Goal: Task Accomplishment & Management: Use online tool/utility

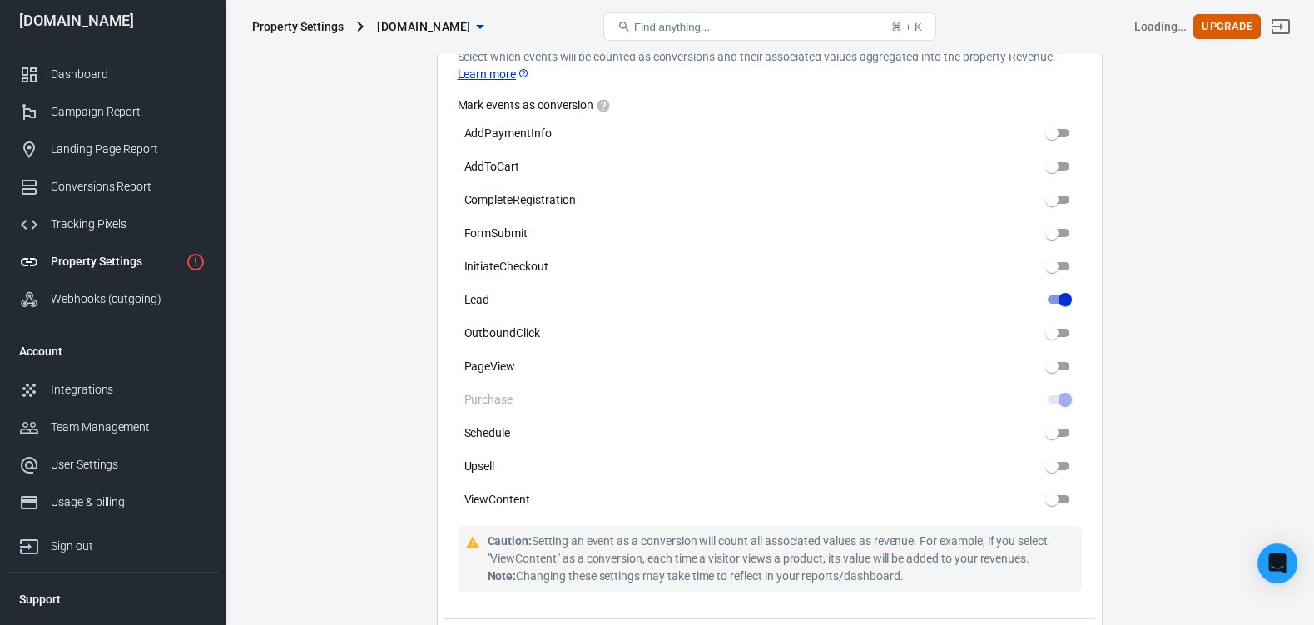
scroll to position [832, 0]
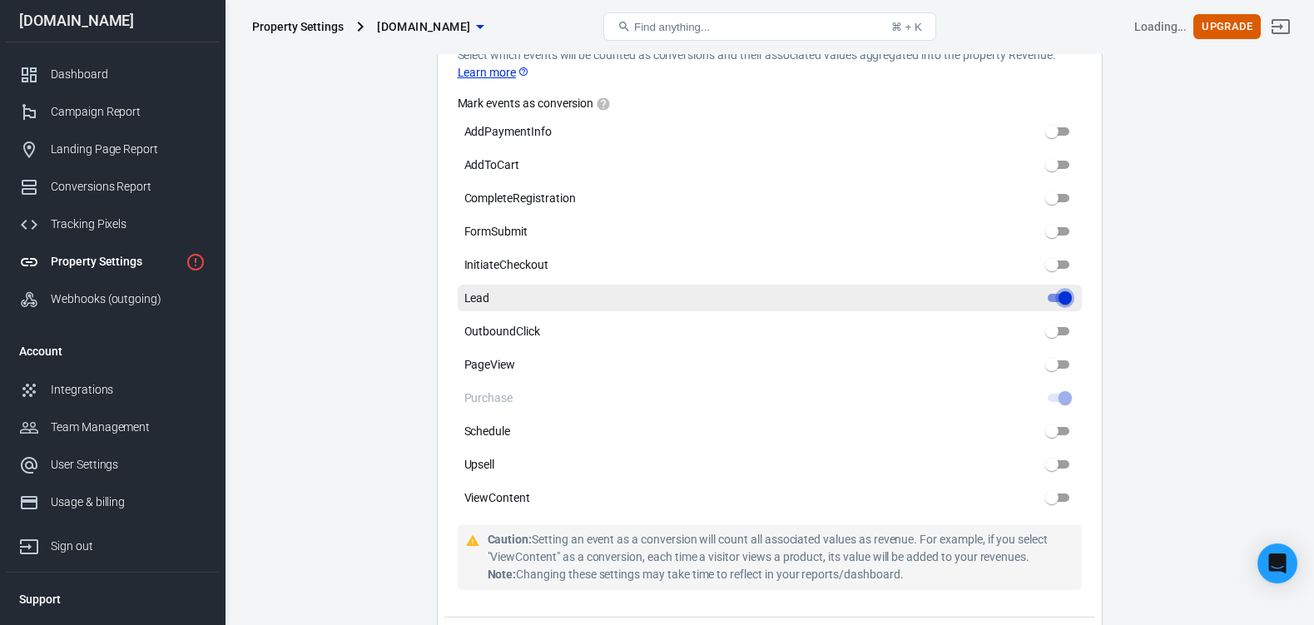
click at [1063, 306] on input "Lead" at bounding box center [1066, 298] width 60 height 20
checkbox input "false"
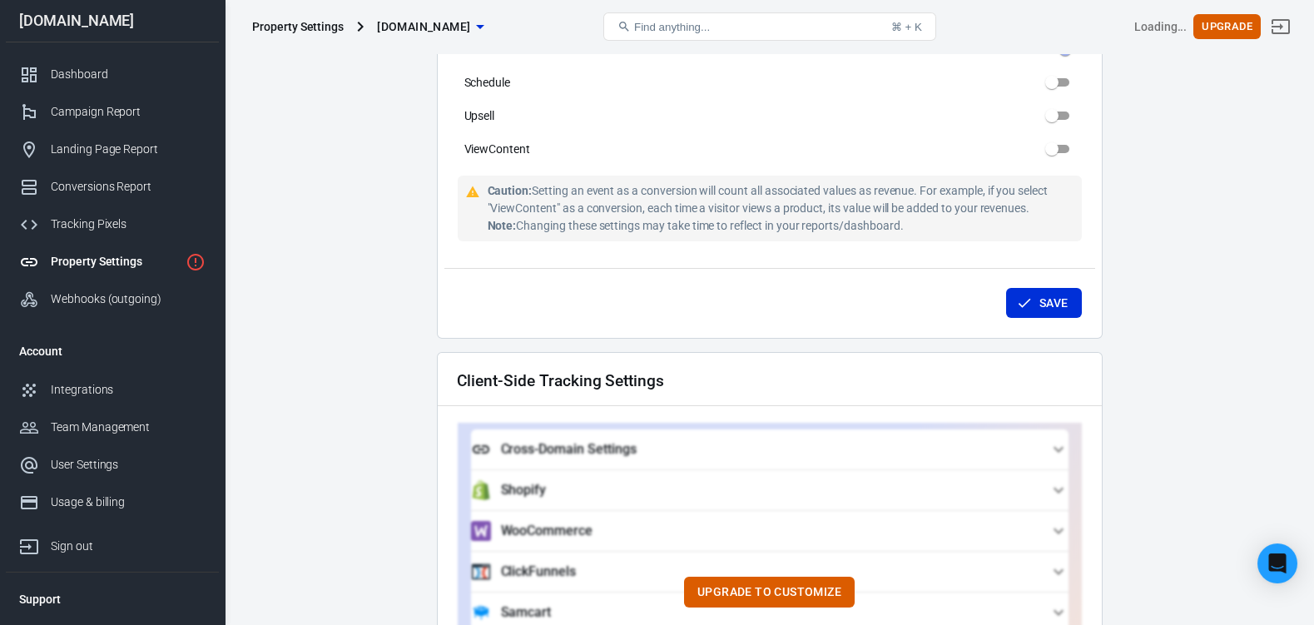
scroll to position [1248, 0]
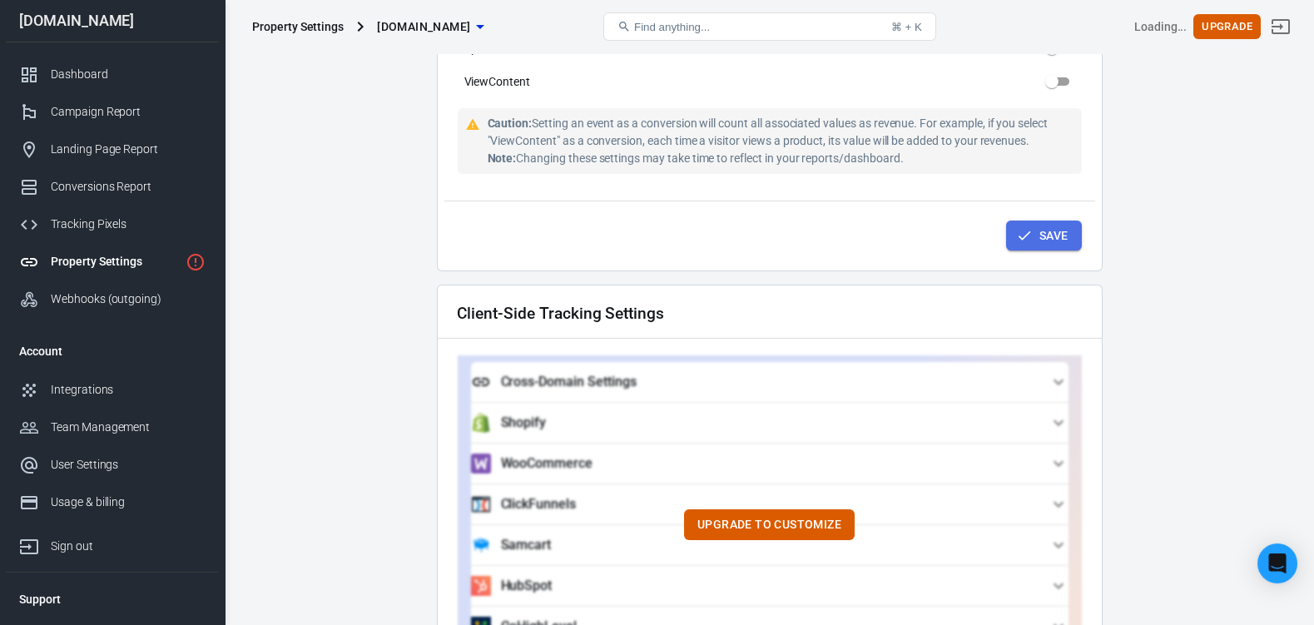
click at [1023, 236] on icon "submit" at bounding box center [1024, 235] width 17 height 17
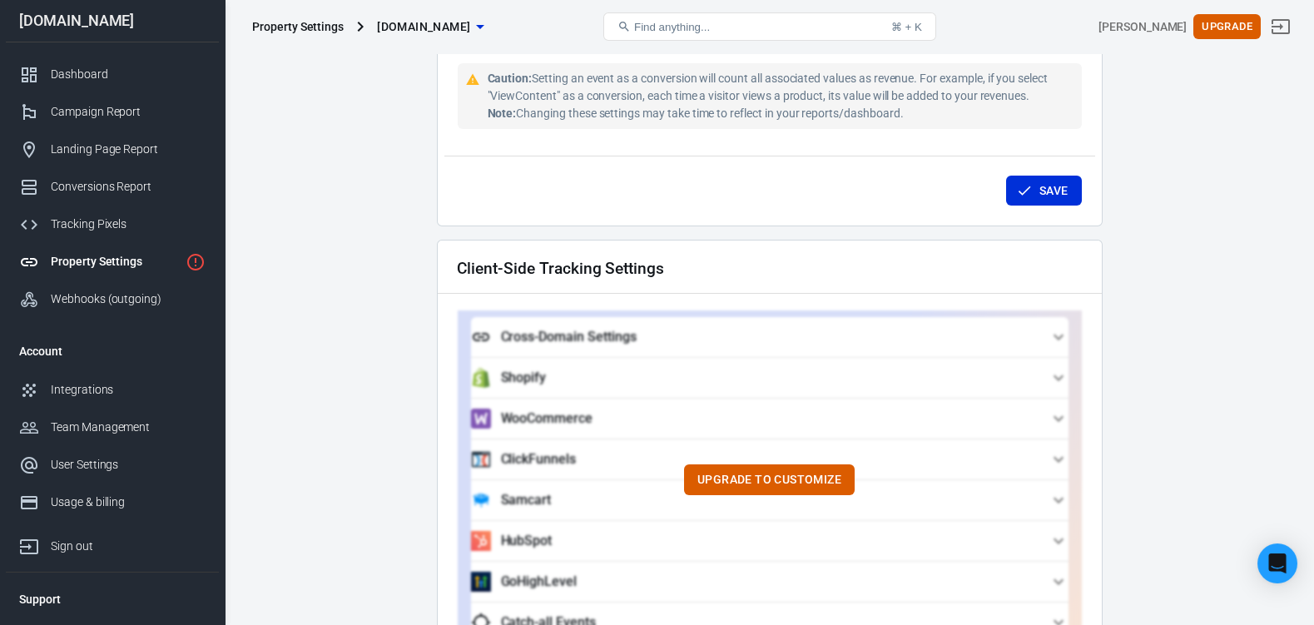
scroll to position [1414, 0]
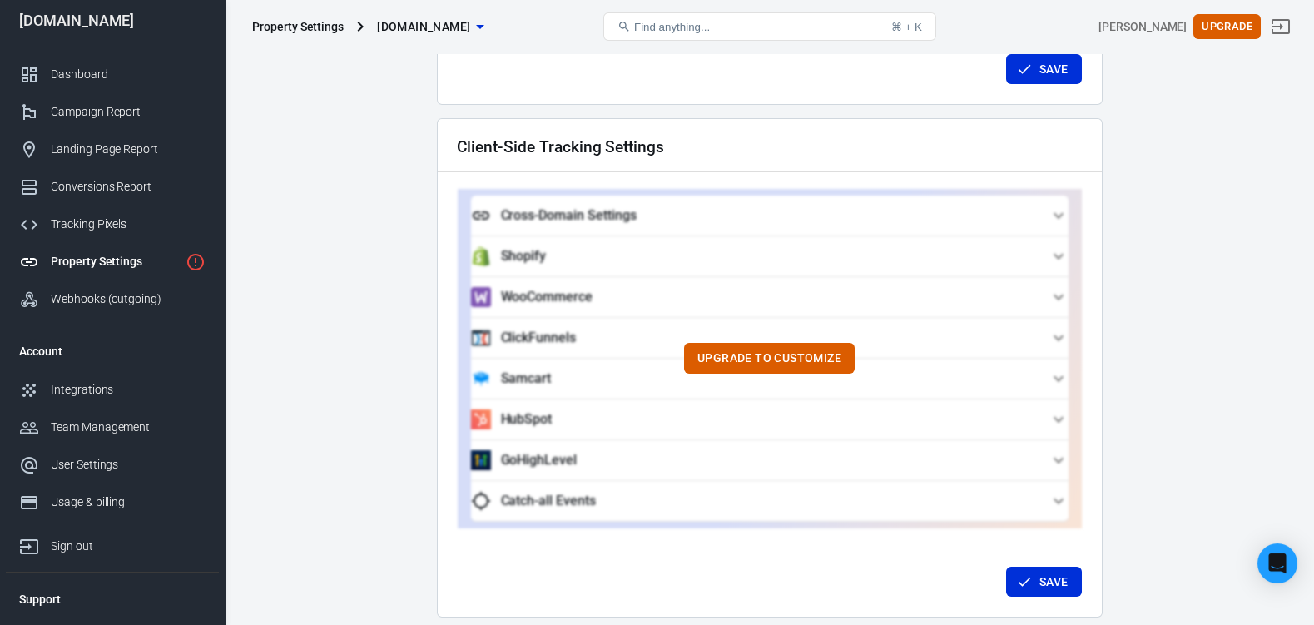
click at [1051, 380] on div "Upgrade to customize" at bounding box center [770, 359] width 624 height 340
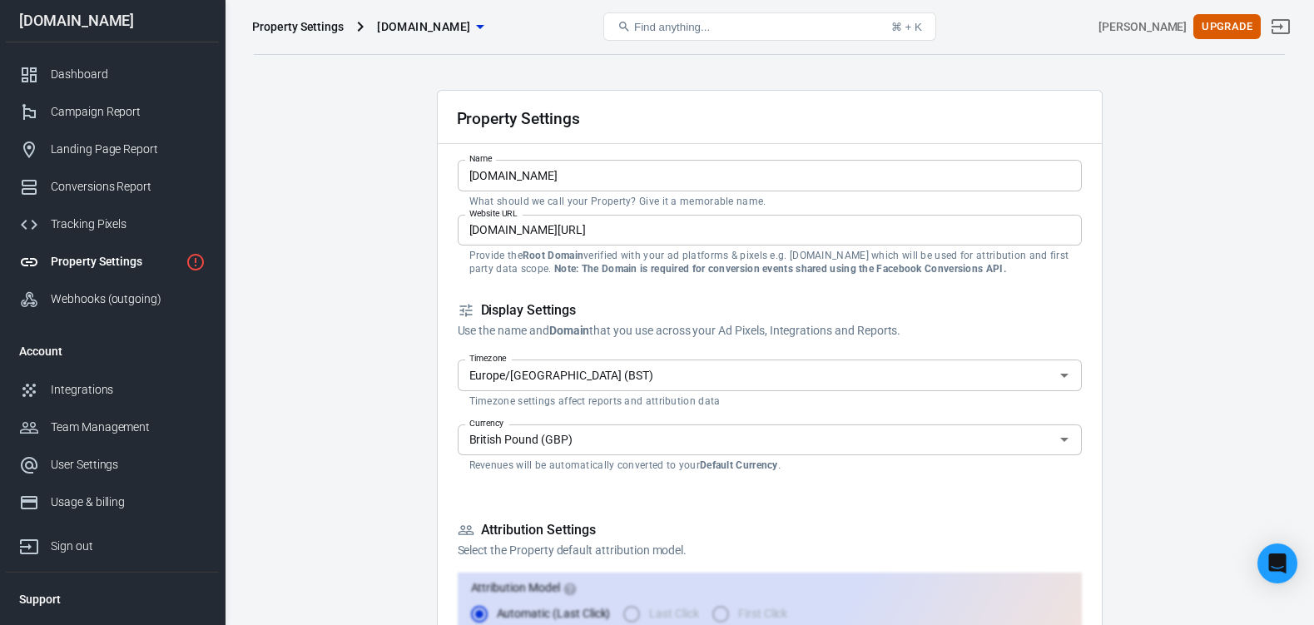
scroll to position [0, 0]
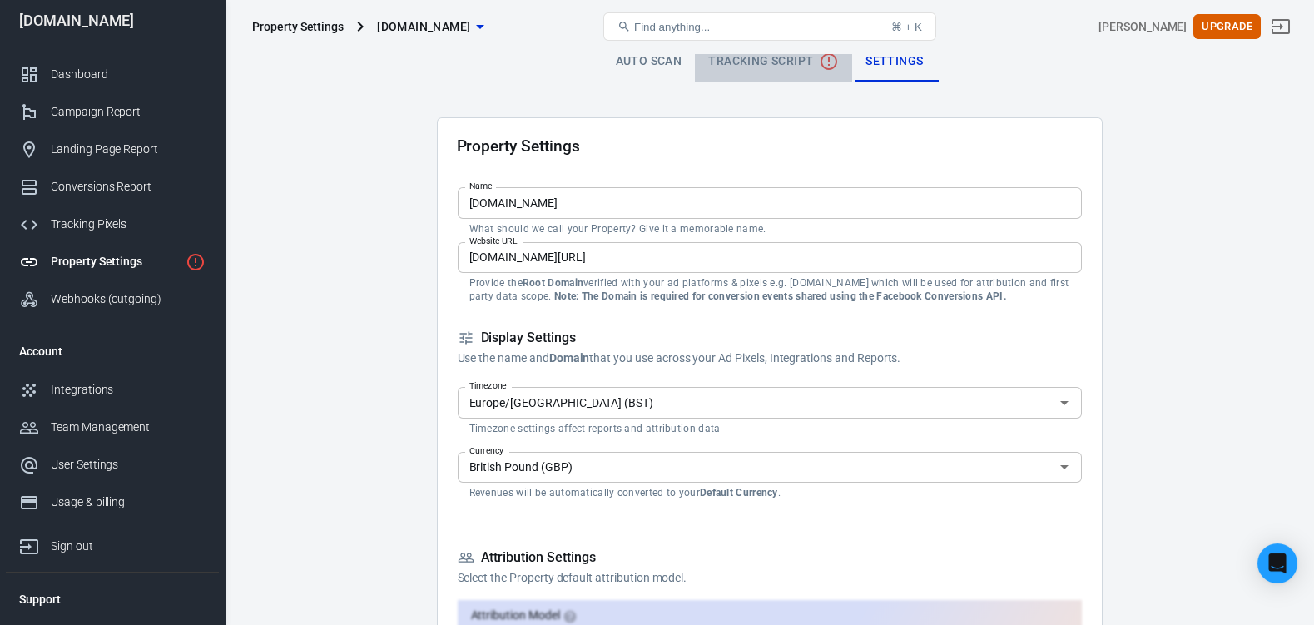
click at [762, 59] on span "Tracking Script" at bounding box center [773, 62] width 131 height 20
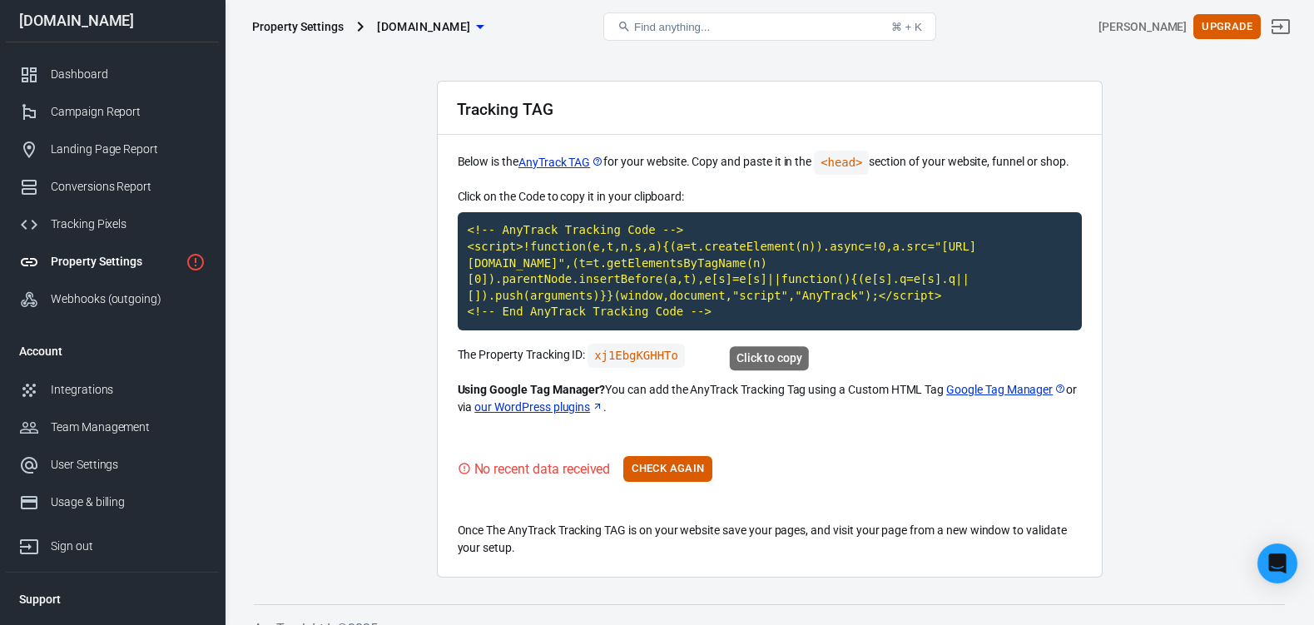
scroll to position [69, 0]
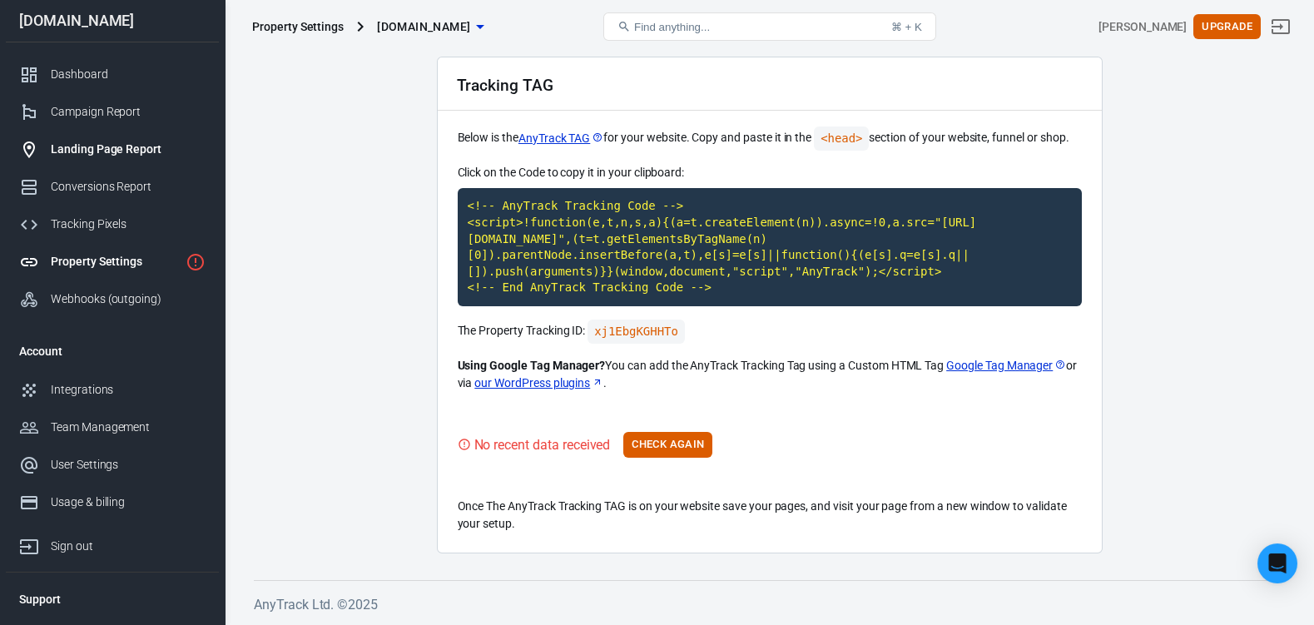
click at [128, 161] on link "Landing Page Report" at bounding box center [112, 149] width 213 height 37
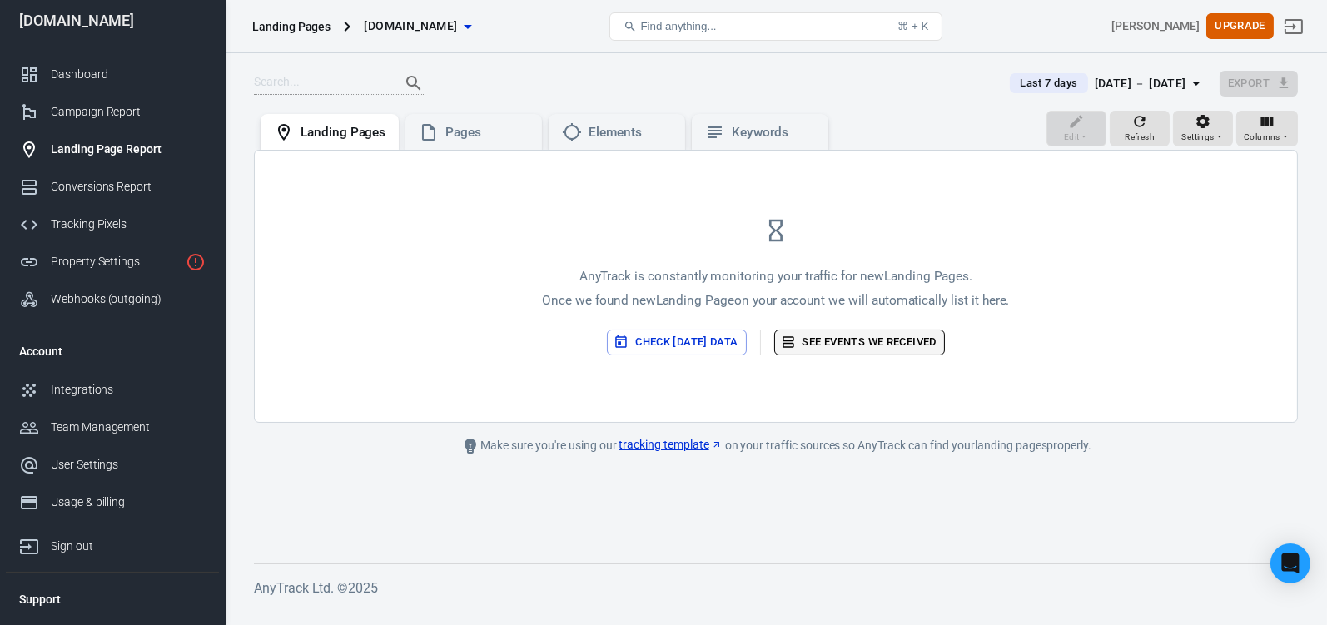
click at [678, 355] on button "Check today’s data" at bounding box center [676, 343] width 139 height 26
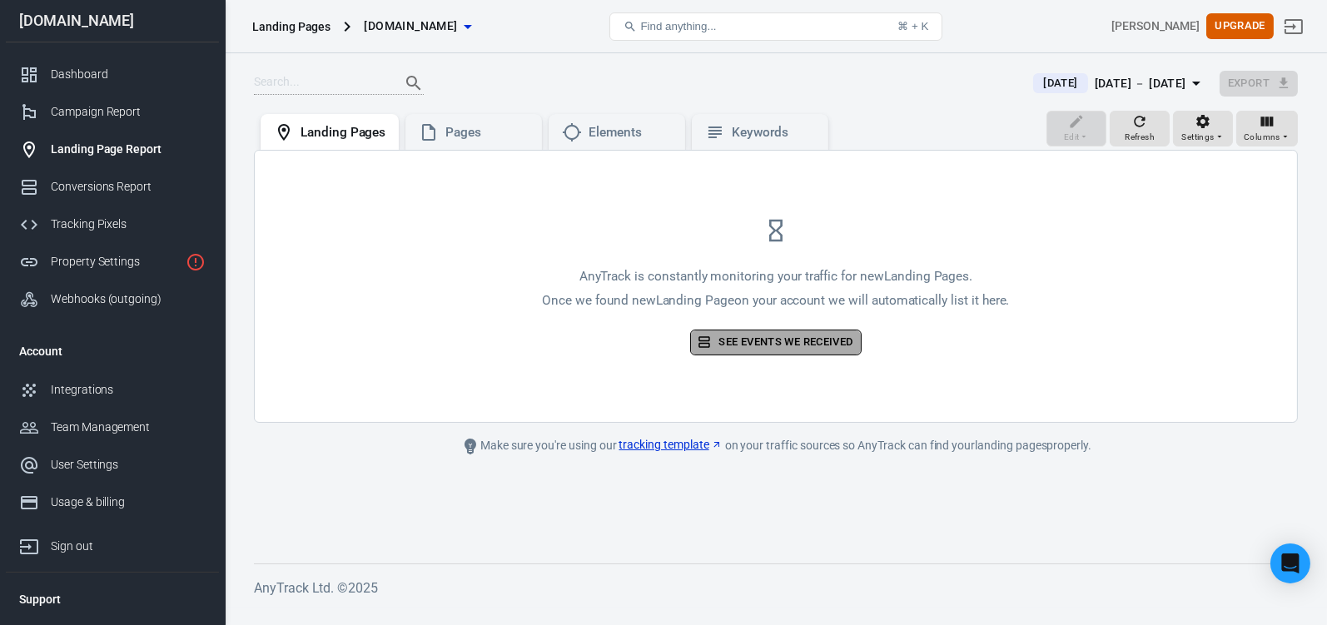
click at [763, 355] on link "See events we received" at bounding box center [775, 343] width 171 height 26
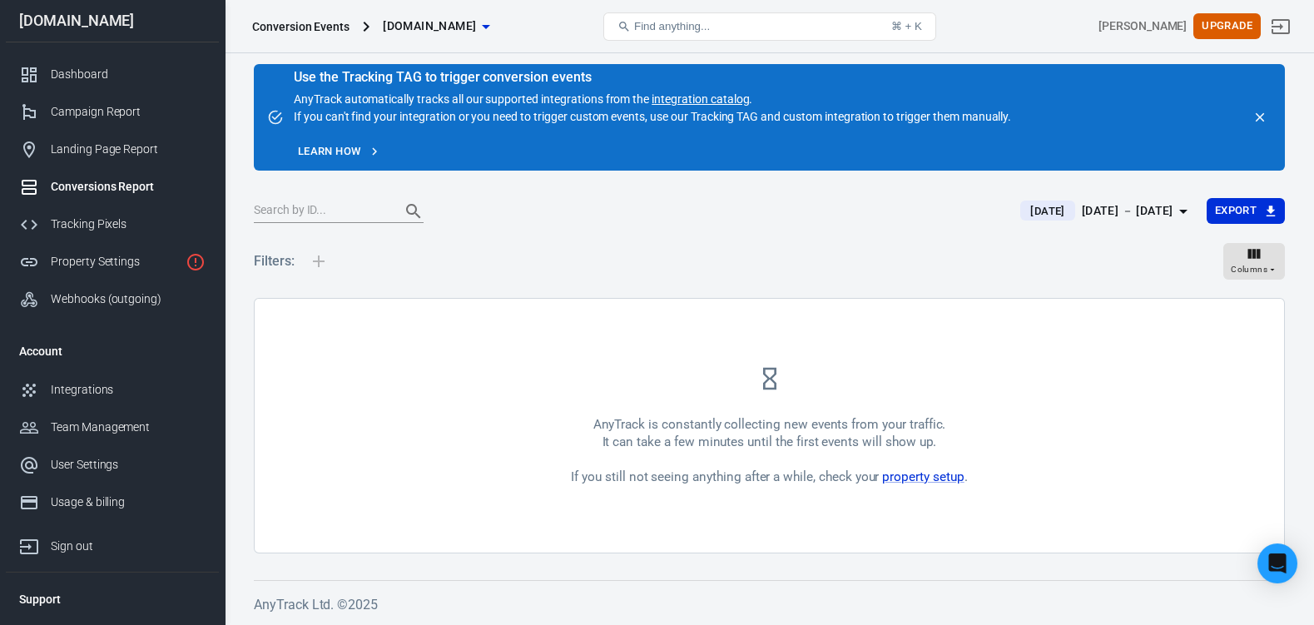
scroll to position [22, 0]
click at [92, 74] on div "Dashboard" at bounding box center [128, 74] width 155 height 17
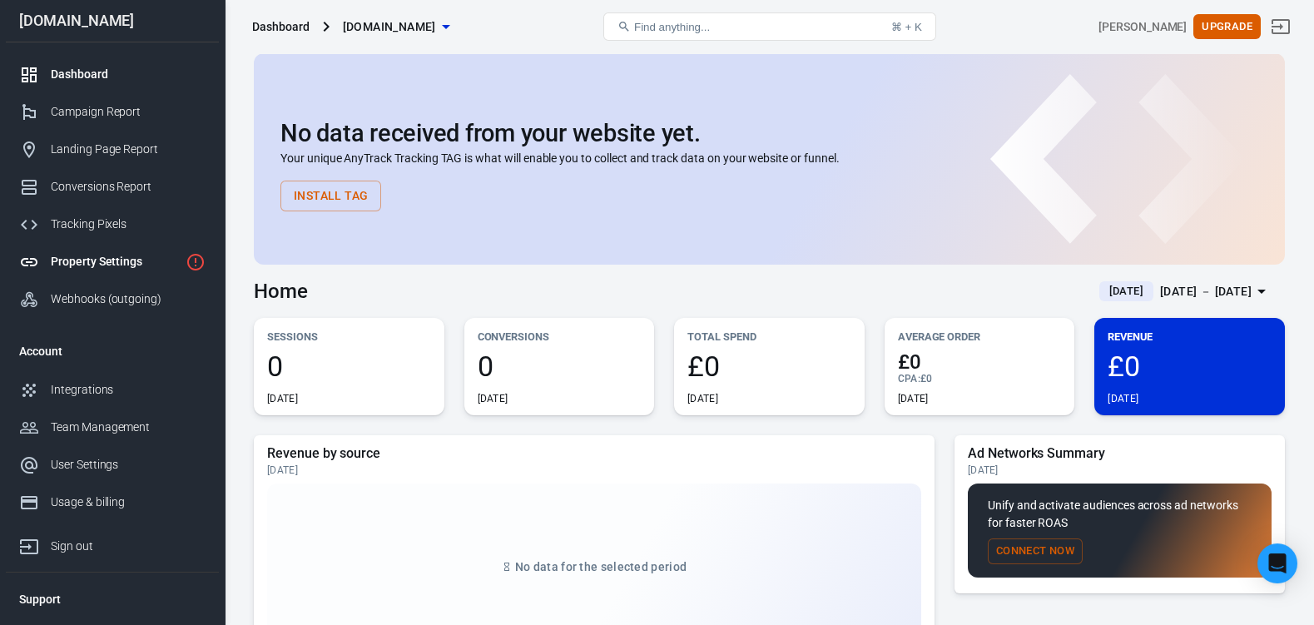
click at [84, 260] on div "Property Settings" at bounding box center [115, 261] width 128 height 17
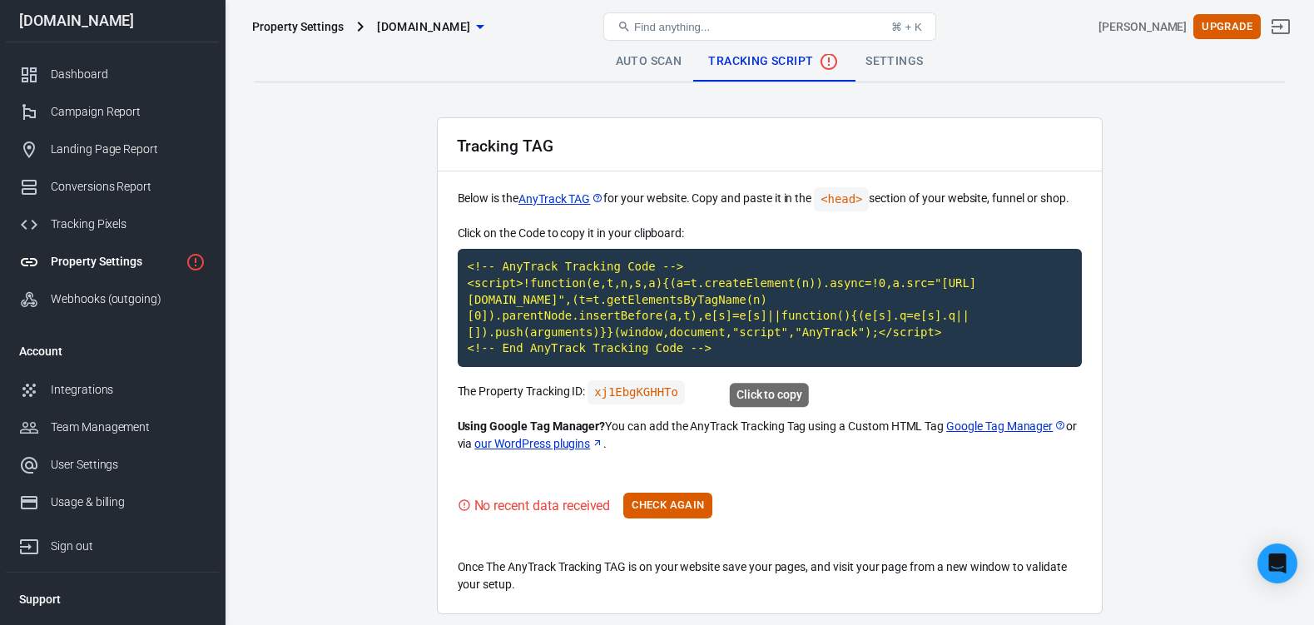
click at [736, 348] on code "<!-- AnyTrack Tracking Code --> <script>!function(e,t,n,s,a){(a=t.createElement…" at bounding box center [770, 308] width 624 height 118
click at [91, 77] on div "Dashboard" at bounding box center [128, 74] width 155 height 17
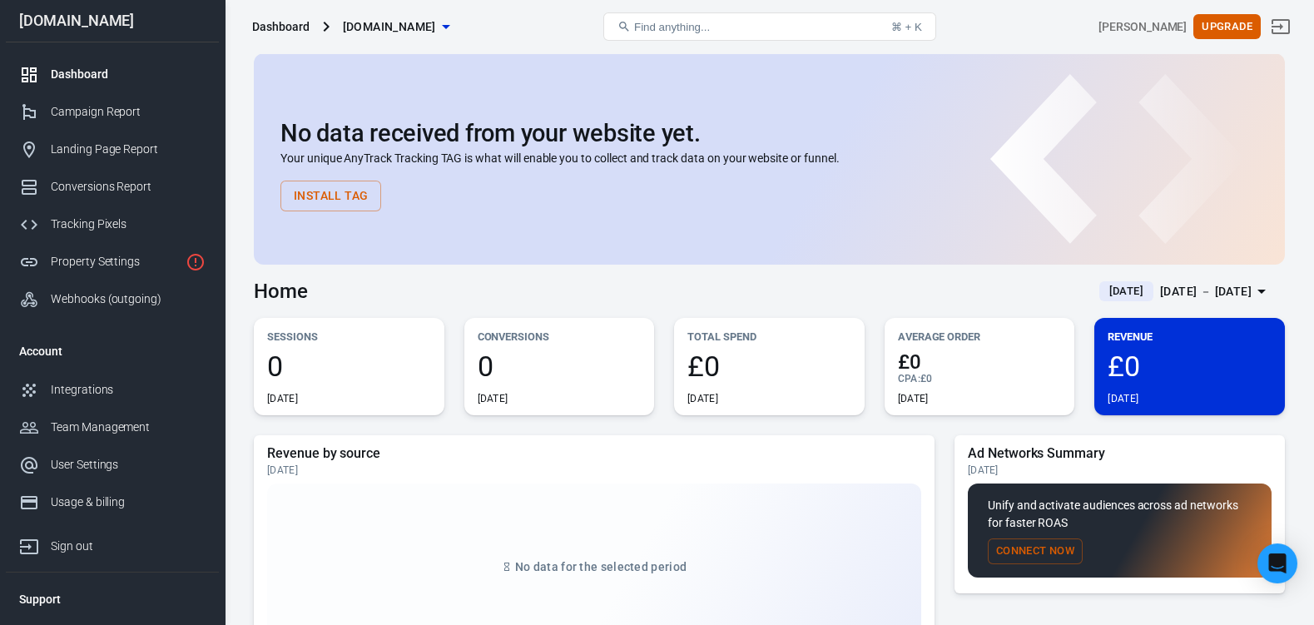
click at [426, 199] on div "No data received from your website yet. Your unique AnyTrack Tracking TAG is wh…" at bounding box center [770, 166] width 978 height 92
click at [321, 200] on button "Install Tag" at bounding box center [331, 196] width 101 height 31
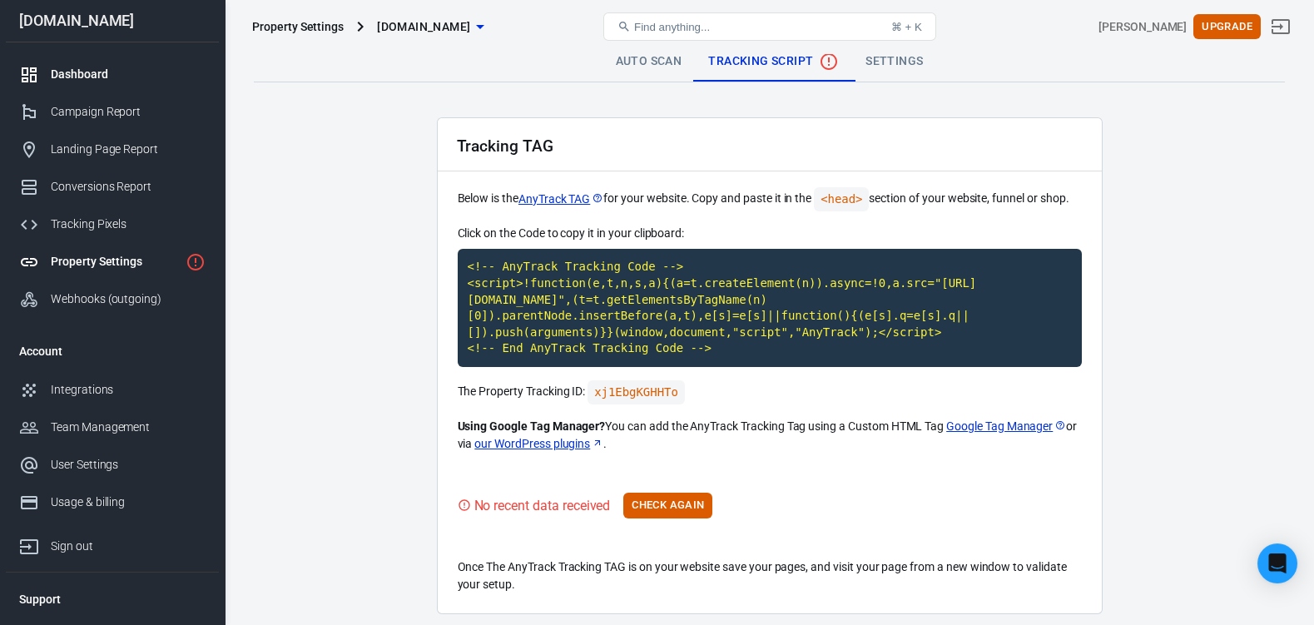
click at [87, 74] on div "Dashboard" at bounding box center [128, 74] width 155 height 17
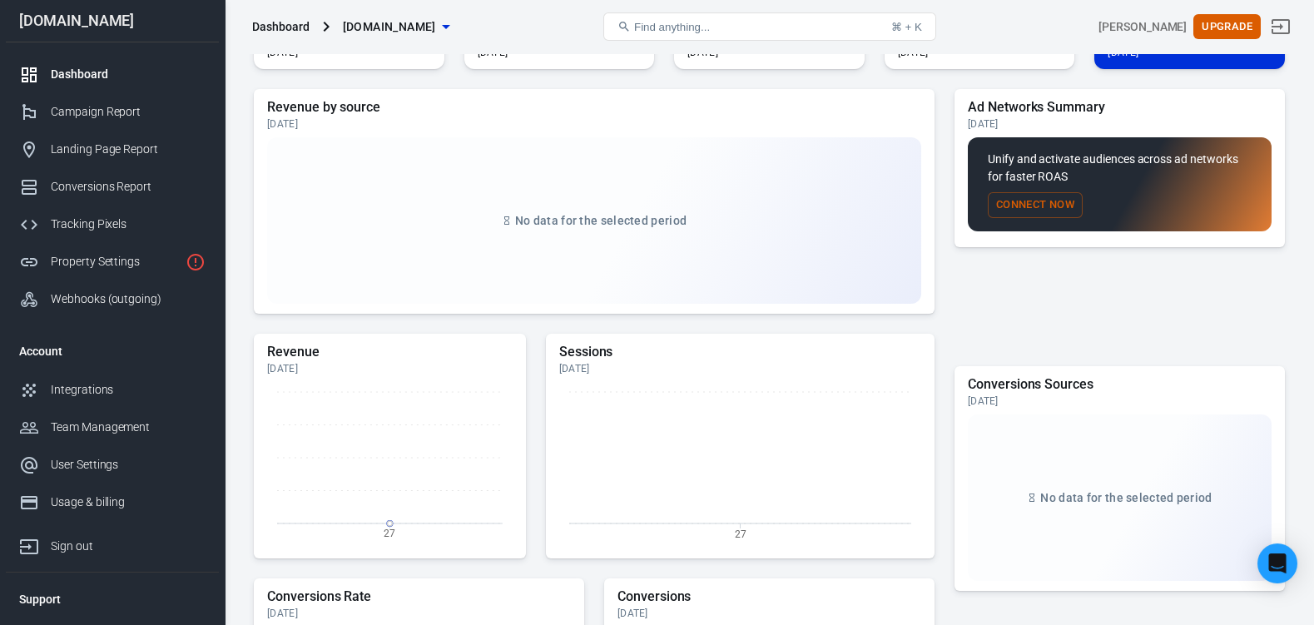
scroll to position [310, 0]
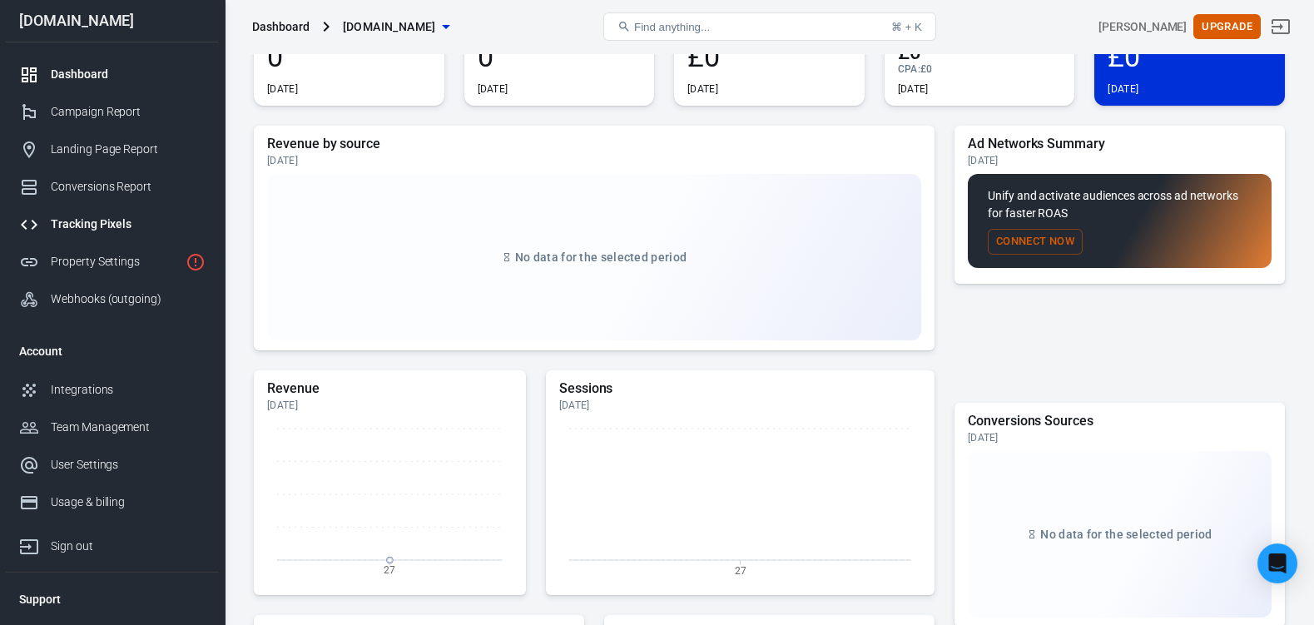
click at [113, 231] on div "Tracking Pixels" at bounding box center [128, 224] width 155 height 17
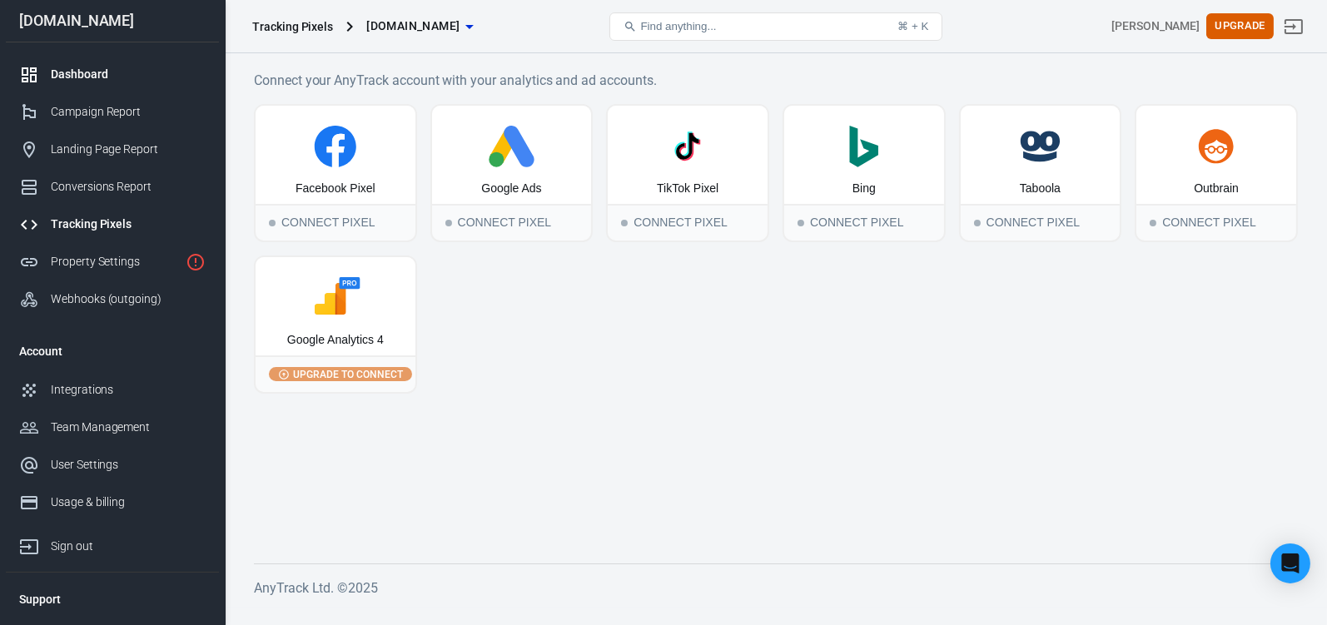
click at [88, 71] on div "Dashboard" at bounding box center [128, 74] width 155 height 17
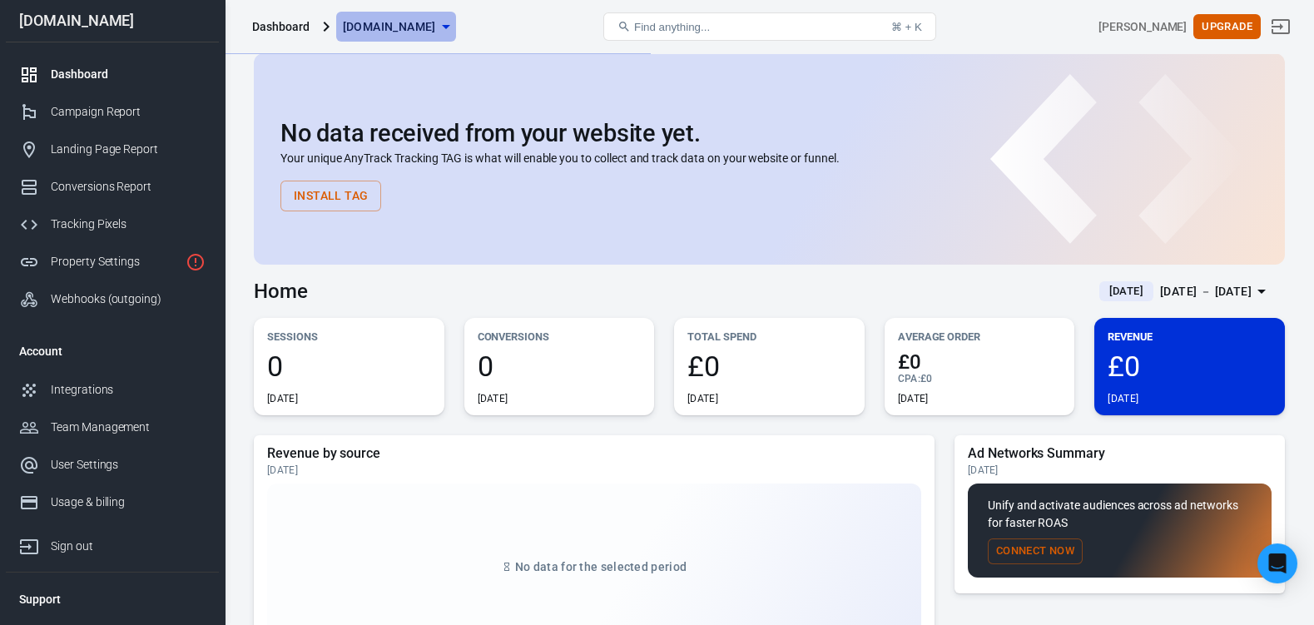
click at [444, 23] on icon "button" at bounding box center [446, 27] width 20 height 20
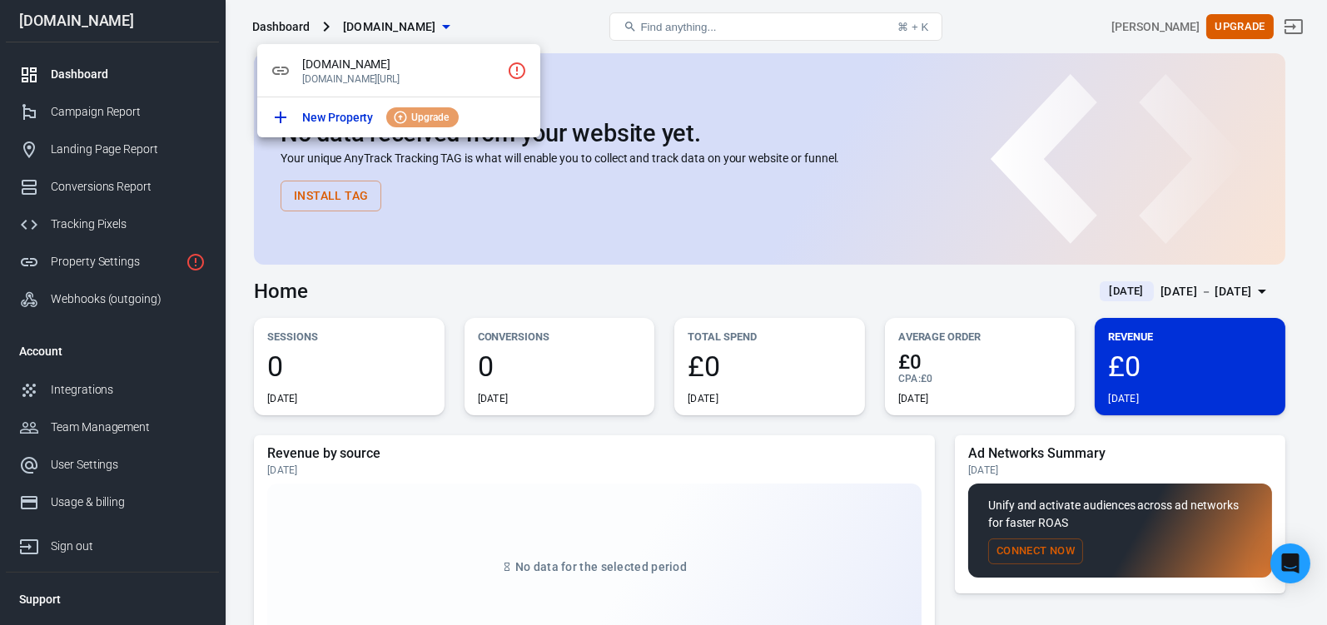
click at [510, 71] on icon "Click to setup tracking script" at bounding box center [517, 71] width 20 height 20
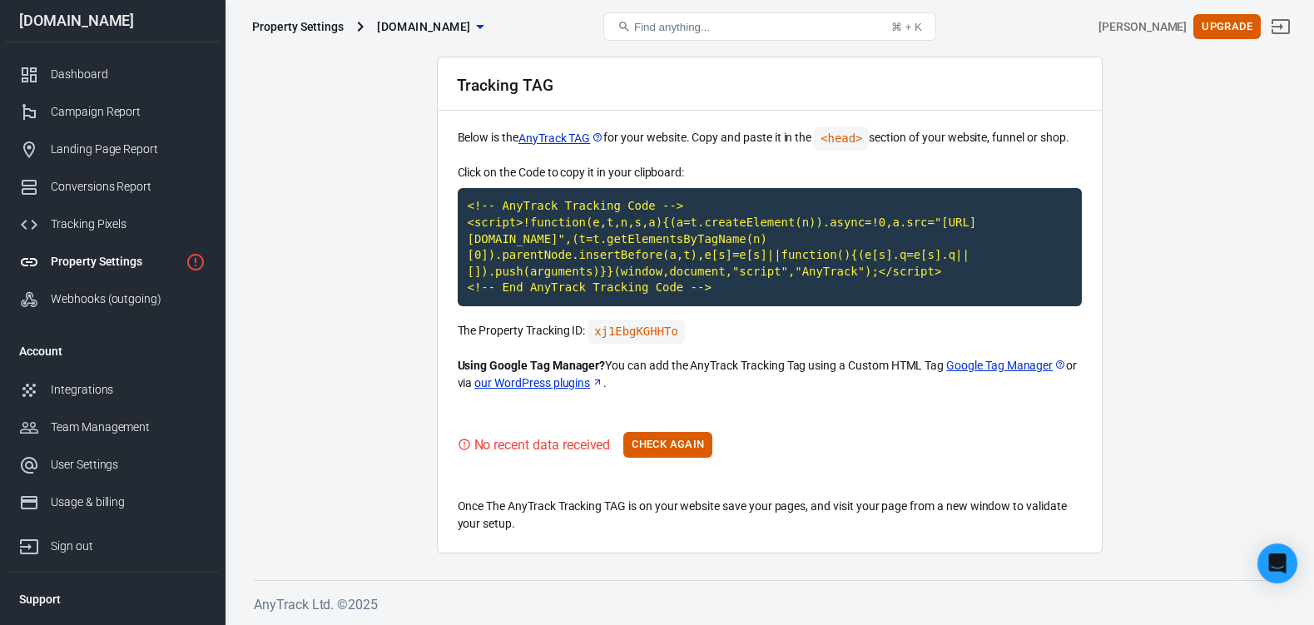
scroll to position [69, 0]
click at [678, 449] on button "Check Again" at bounding box center [668, 445] width 89 height 26
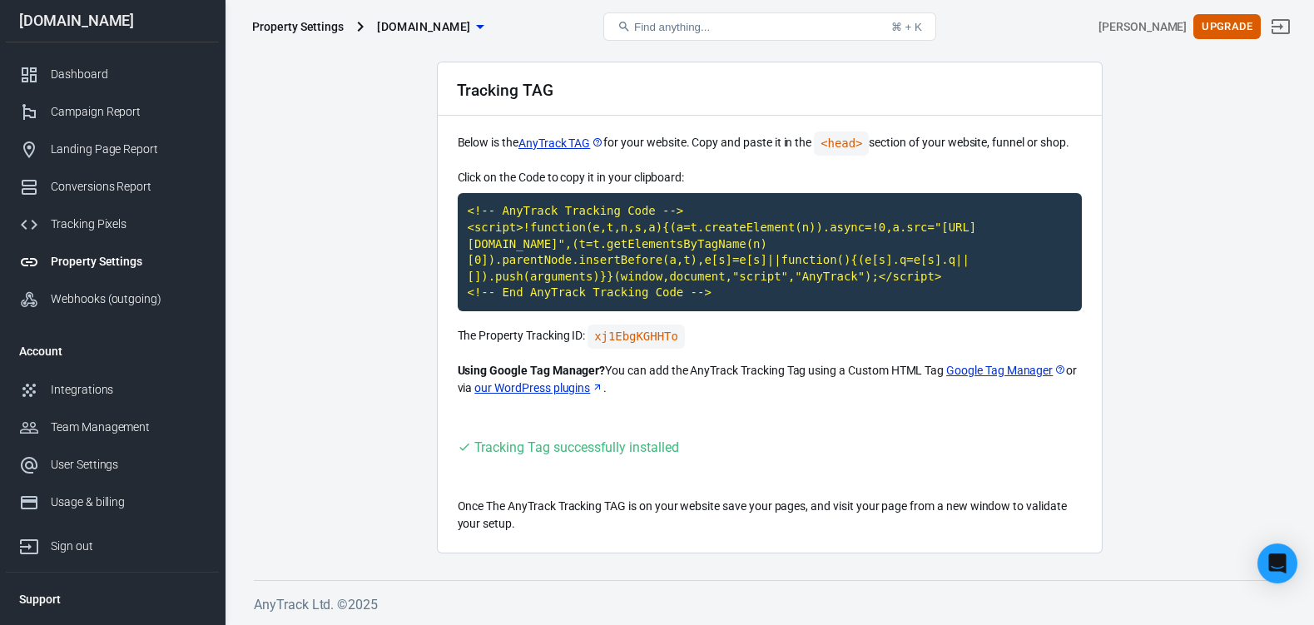
scroll to position [54, 0]
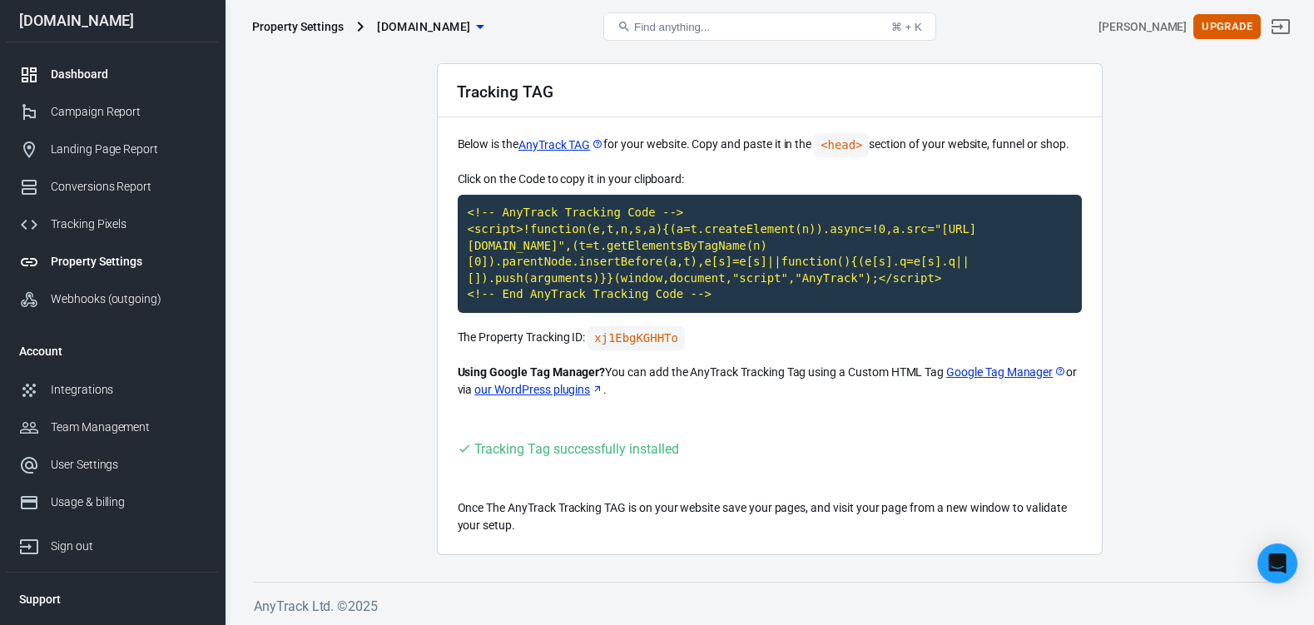
click at [97, 75] on div "Dashboard" at bounding box center [128, 74] width 155 height 17
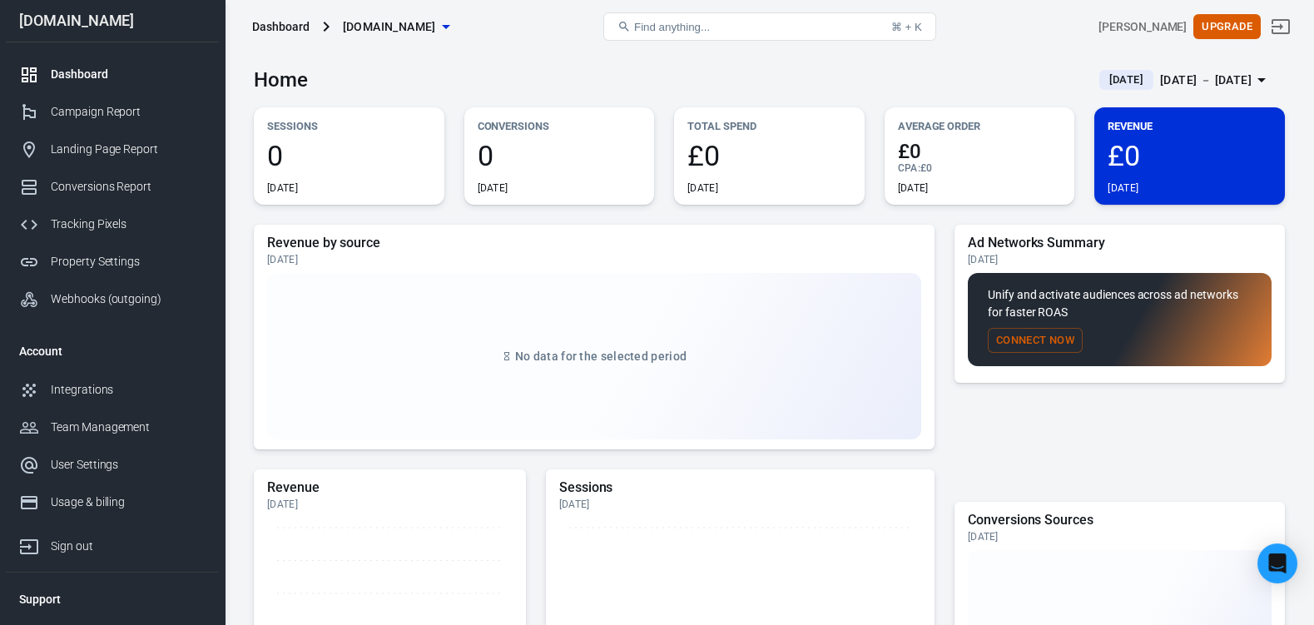
click at [1064, 306] on p "Unify and activate audiences across ad networks for faster ROAS" at bounding box center [1120, 303] width 264 height 35
click at [105, 472] on div "User Settings" at bounding box center [128, 464] width 155 height 17
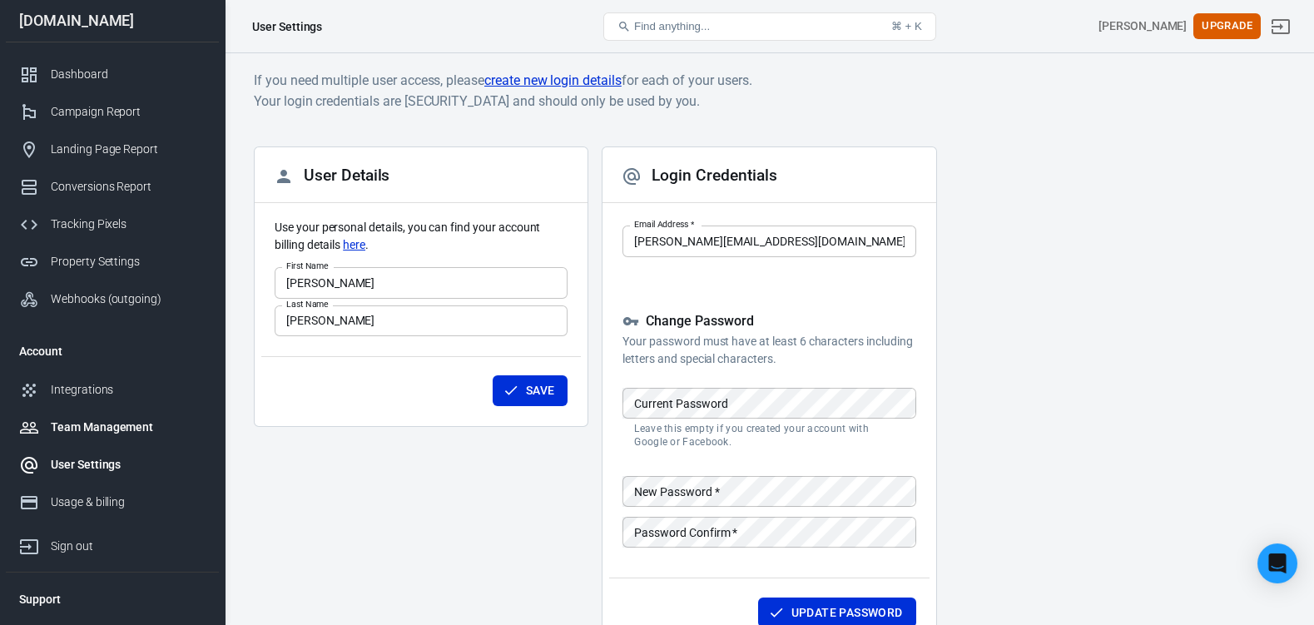
click at [88, 431] on div "Team Management" at bounding box center [128, 427] width 155 height 17
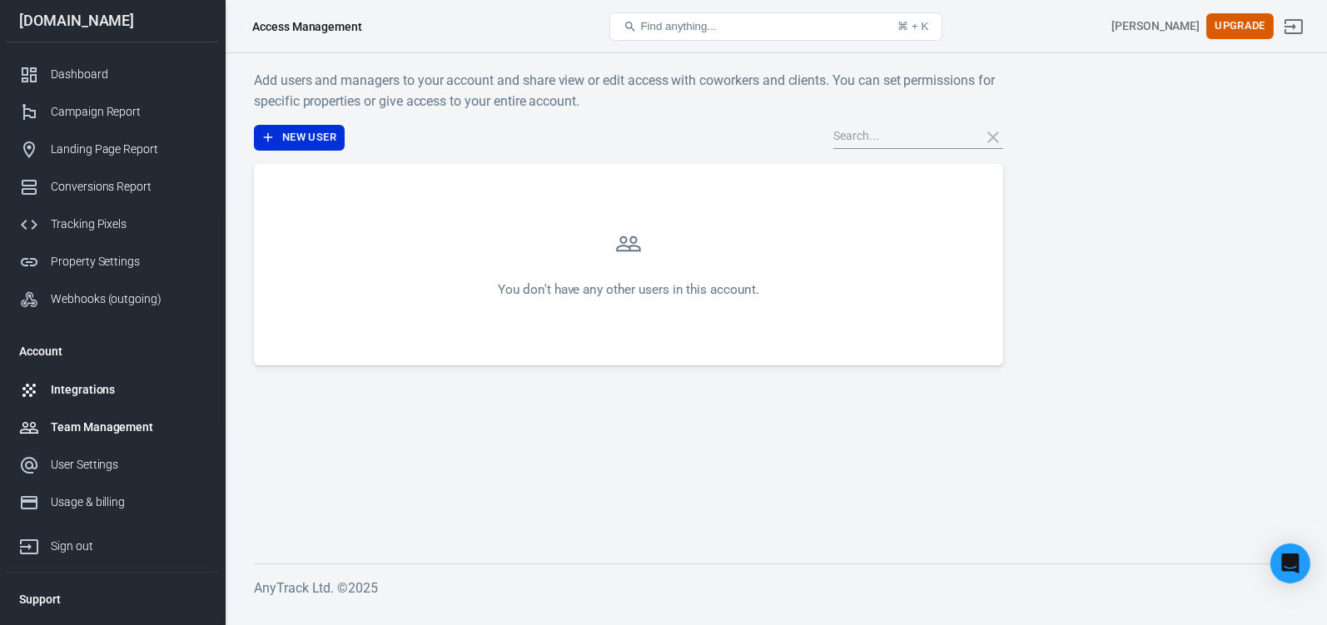
click at [72, 398] on div "Integrations" at bounding box center [128, 389] width 155 height 17
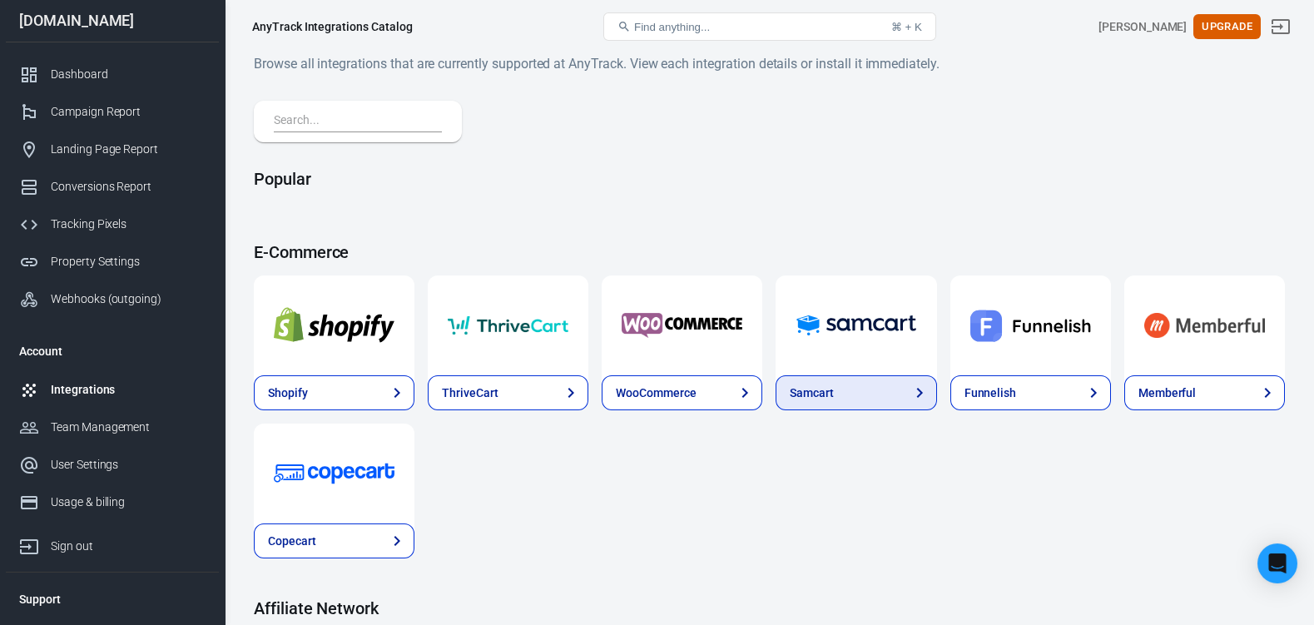
click at [917, 398] on icon at bounding box center [920, 393] width 6 height 10
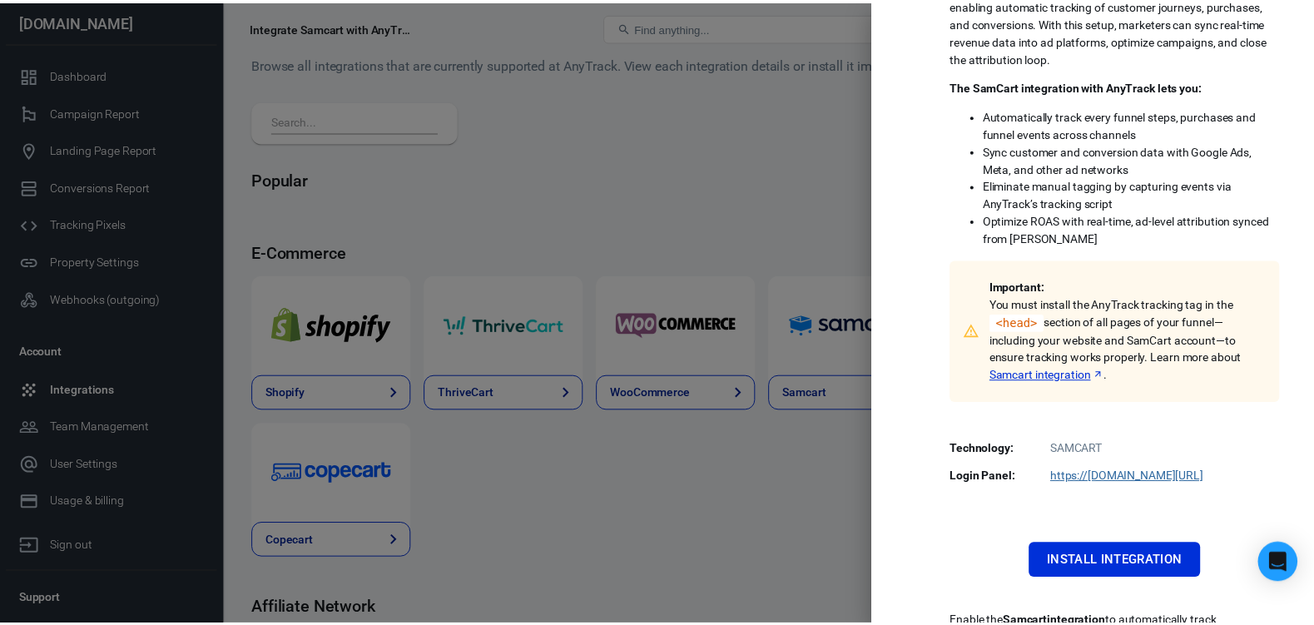
scroll to position [166, 0]
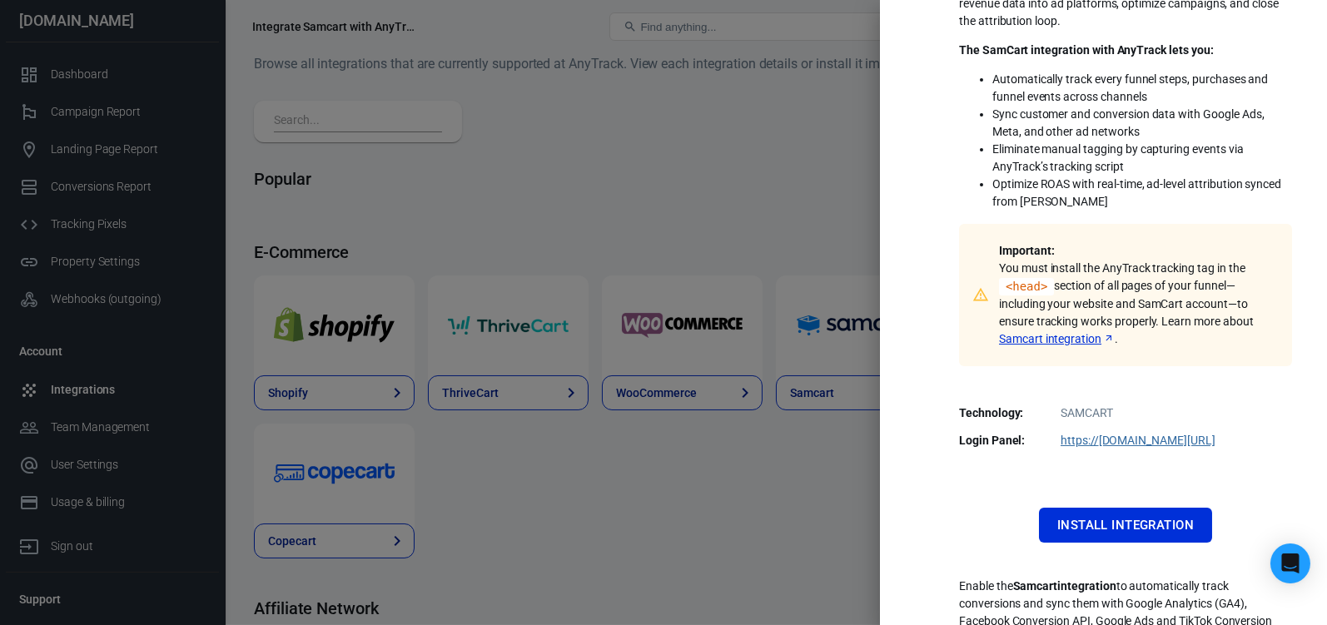
click at [683, 505] on div at bounding box center [663, 312] width 1327 height 625
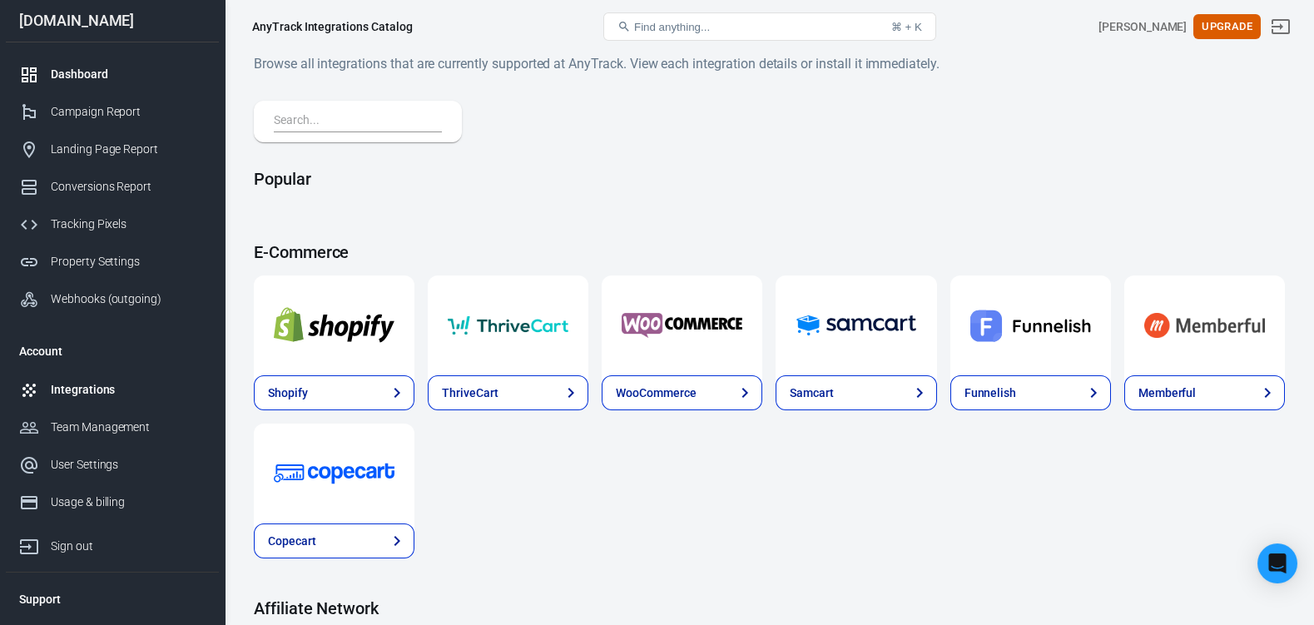
click at [79, 75] on div "Dashboard" at bounding box center [128, 74] width 155 height 17
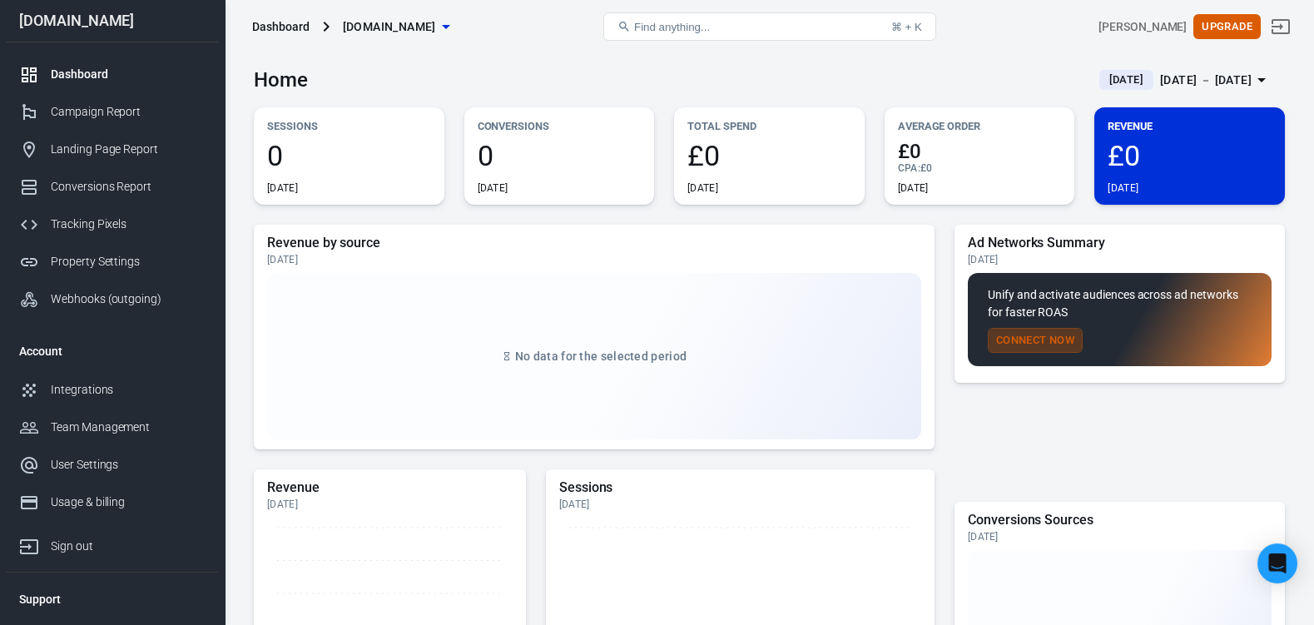
click at [1052, 351] on button "Connect Now" at bounding box center [1035, 341] width 95 height 26
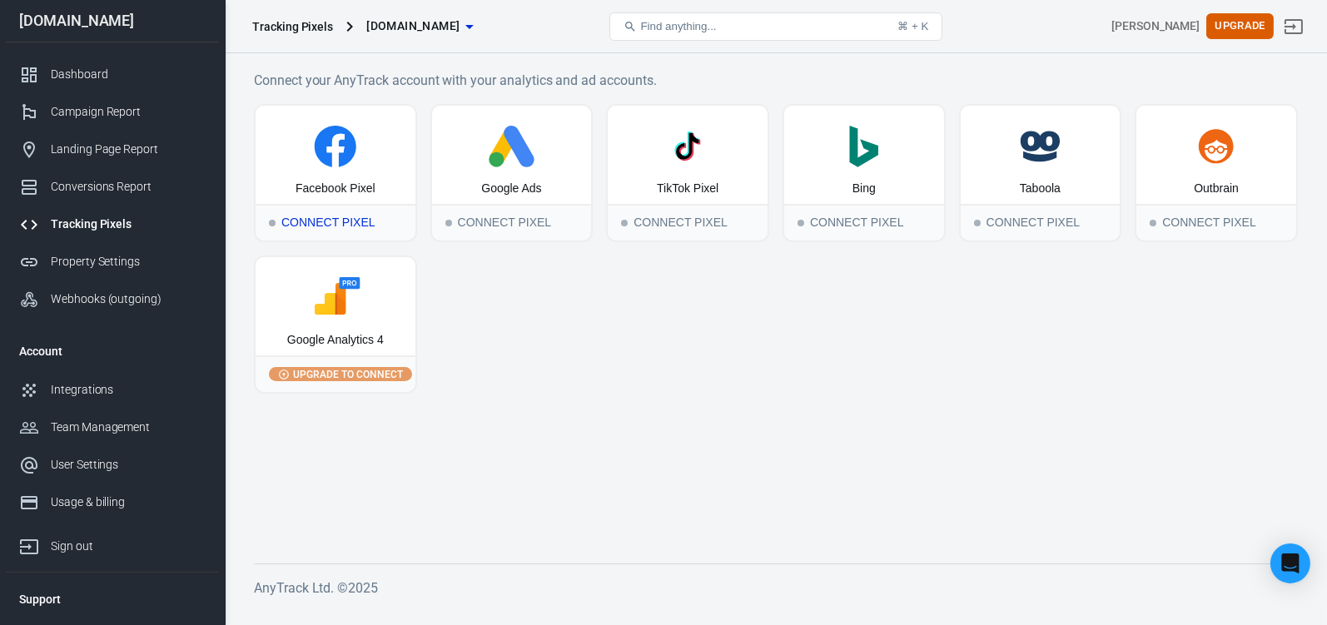
click at [340, 223] on div "Connect Pixel" at bounding box center [336, 222] width 160 height 37
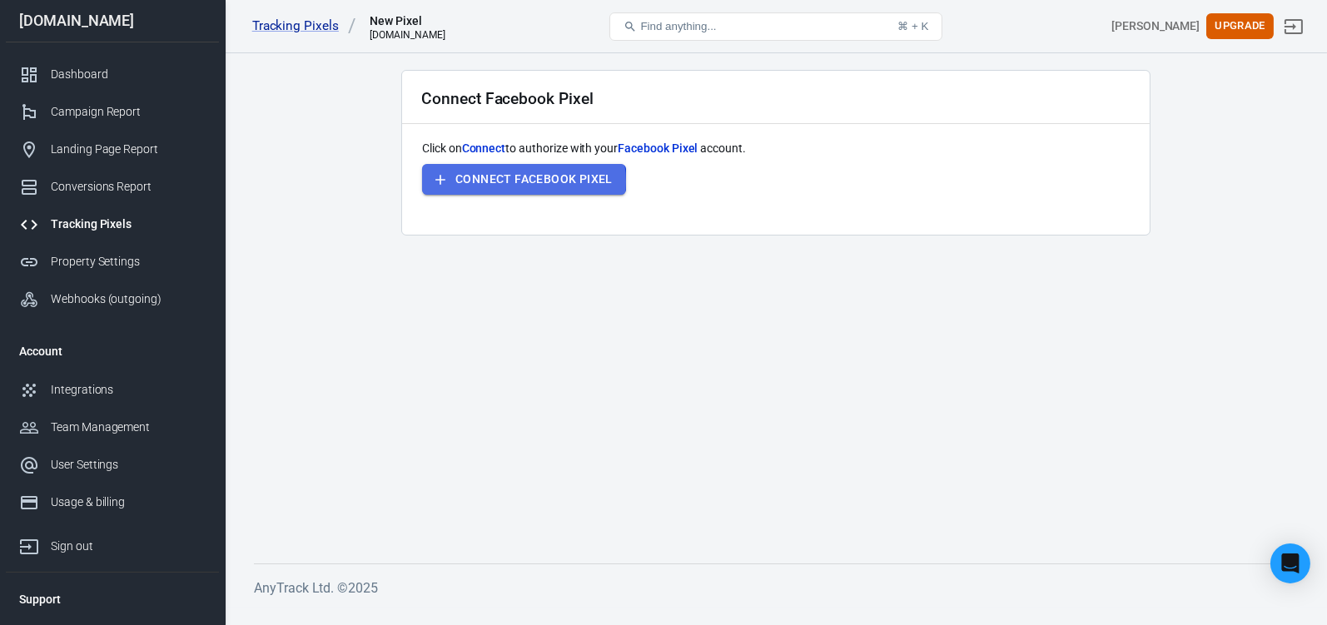
click at [514, 181] on button "Connect Facebook Pixel" at bounding box center [524, 179] width 204 height 31
click at [298, 26] on link "Tracking Pixels" at bounding box center [304, 25] width 105 height 17
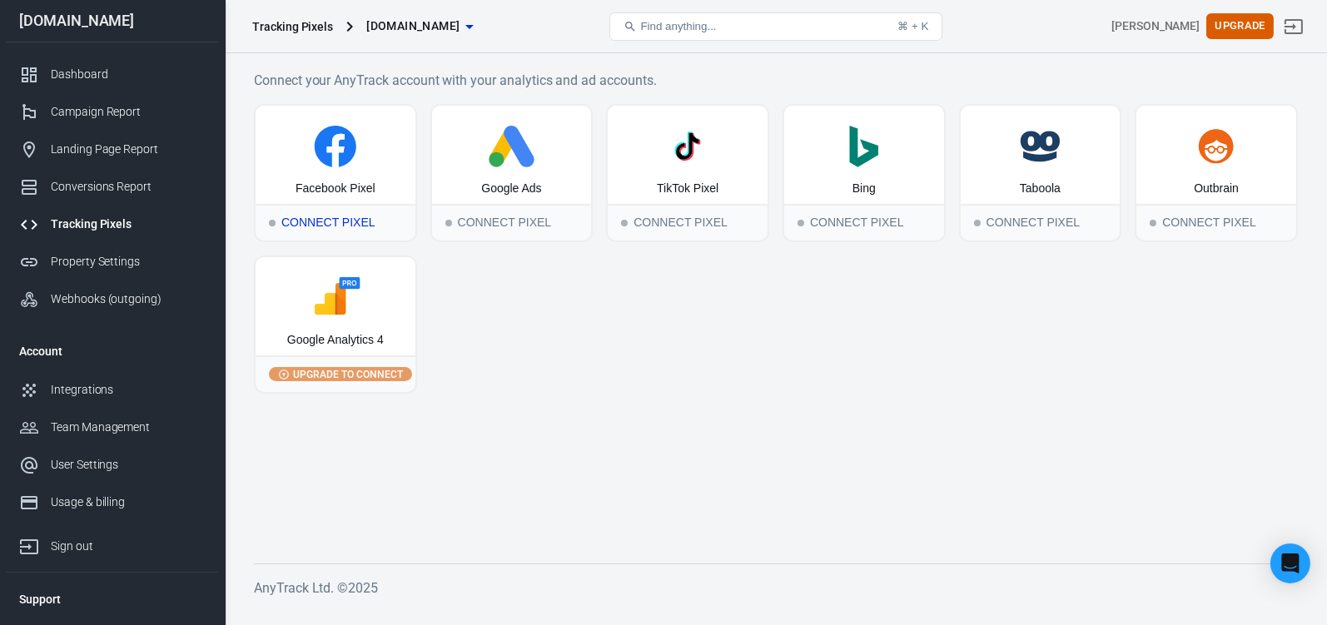
click at [326, 226] on div "Connect Pixel" at bounding box center [336, 222] width 160 height 37
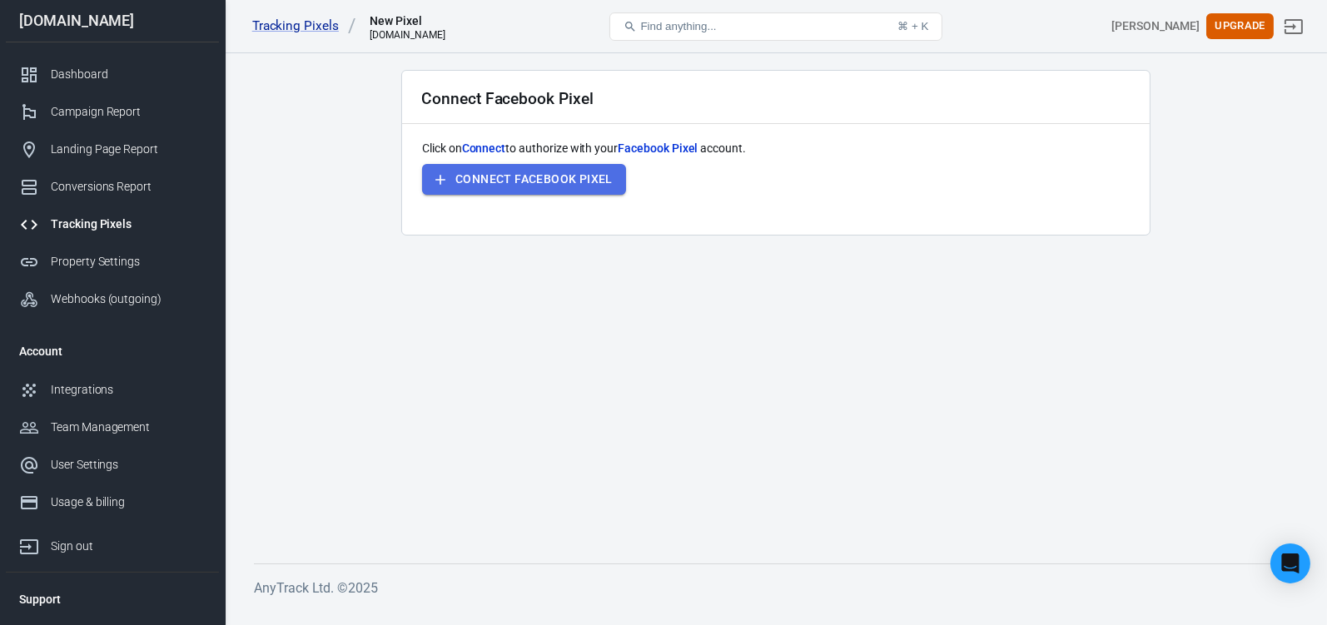
click at [560, 178] on button "Connect Facebook Pixel" at bounding box center [524, 179] width 204 height 31
click at [277, 27] on link "Tracking Pixels" at bounding box center [304, 25] width 105 height 17
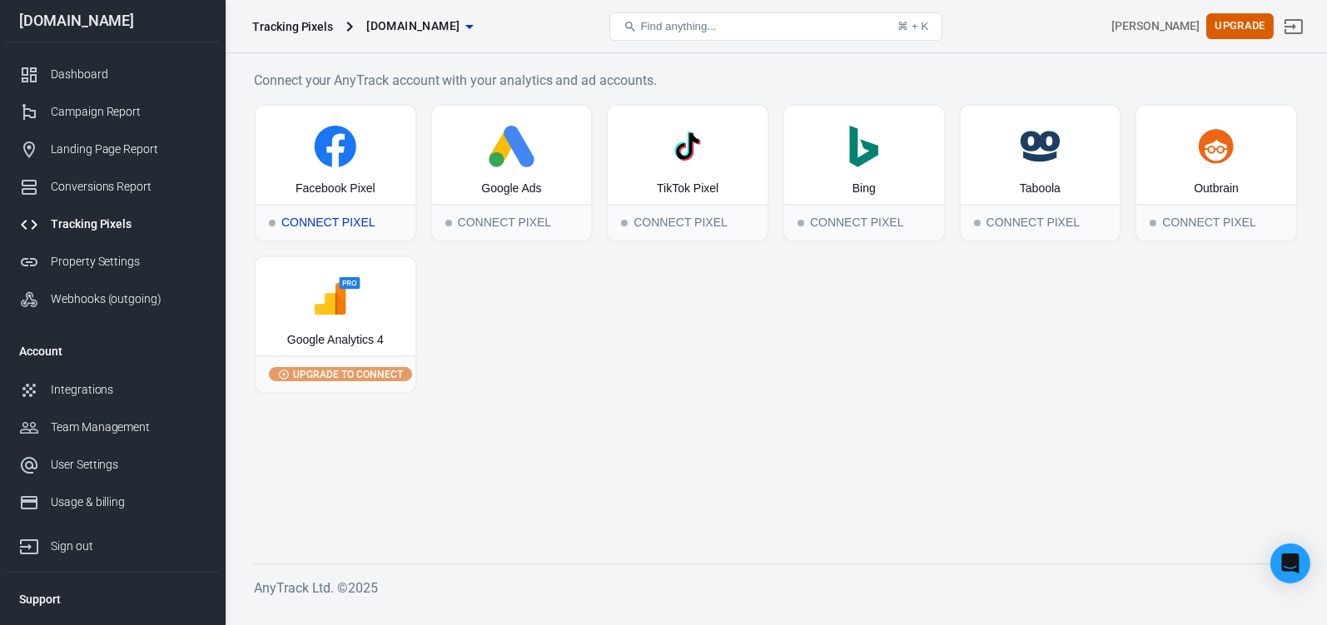
click at [309, 176] on div "Facebook Pixel" at bounding box center [336, 155] width 160 height 98
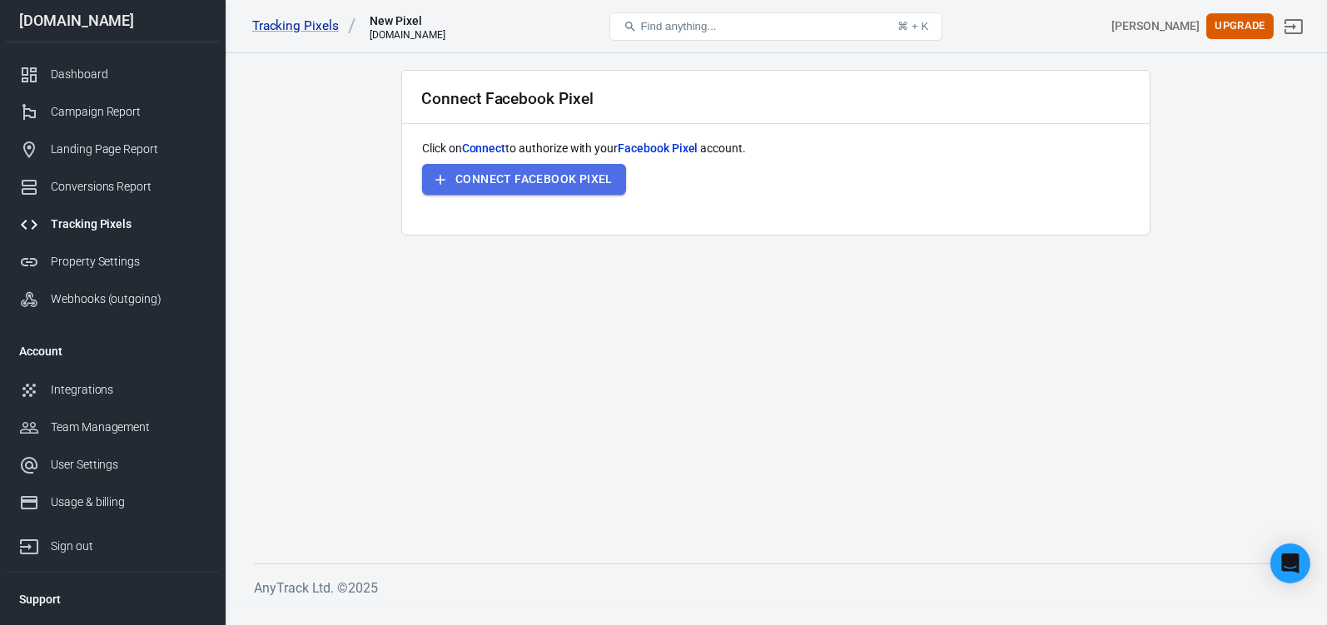
click at [547, 178] on button "Connect Facebook Pixel" at bounding box center [524, 179] width 204 height 31
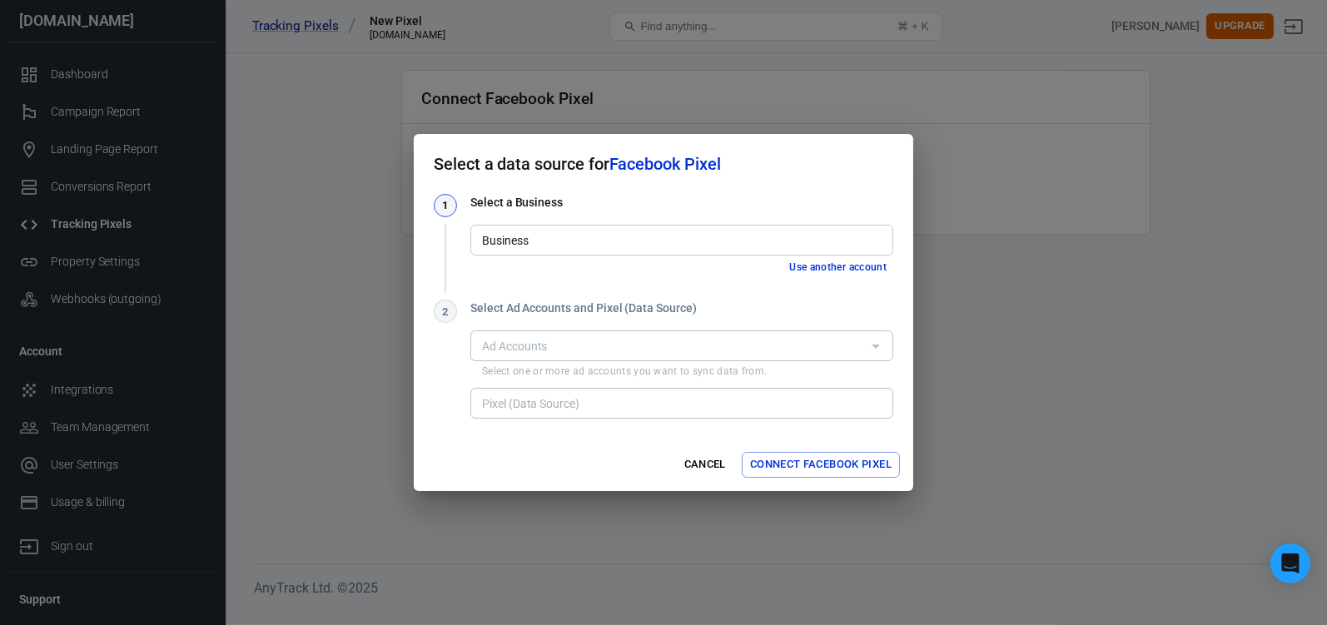
click at [869, 345] on div at bounding box center [875, 346] width 22 height 23
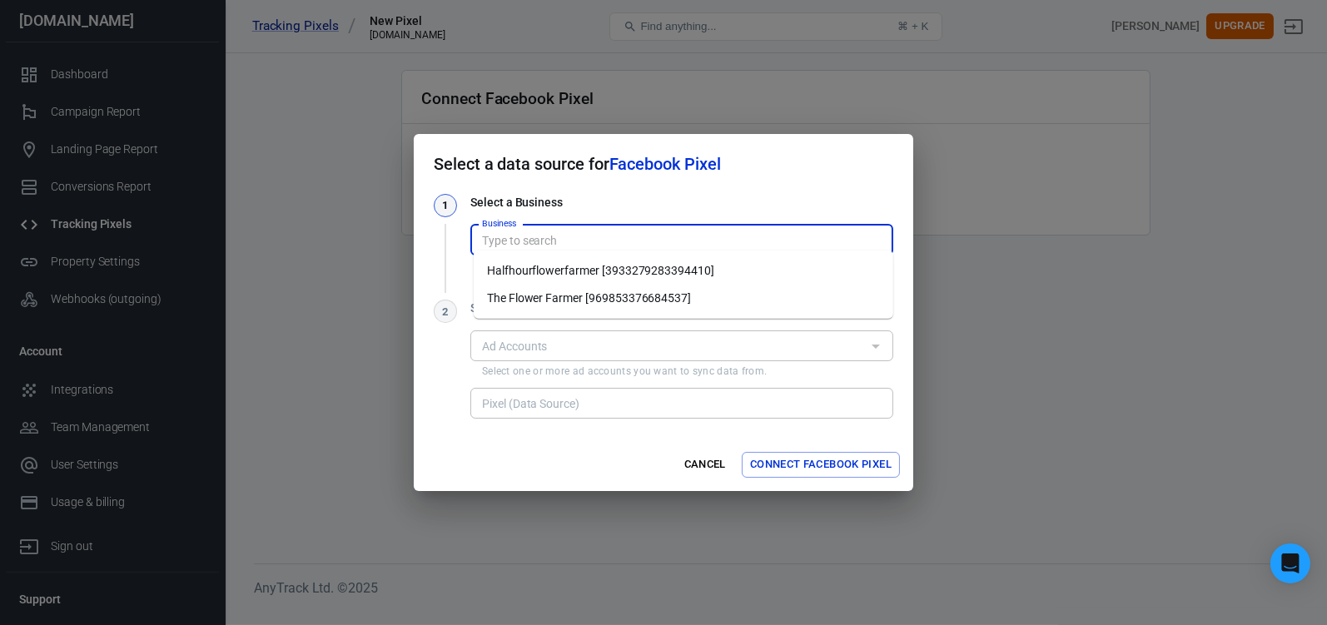
click at [604, 241] on input "Business" at bounding box center [680, 240] width 410 height 21
click at [574, 270] on li "Halfhourflowerfarmer [3933279283394410]" at bounding box center [684, 270] width 420 height 27
type input "Halfhourflowerfarmer [3933279283394410]"
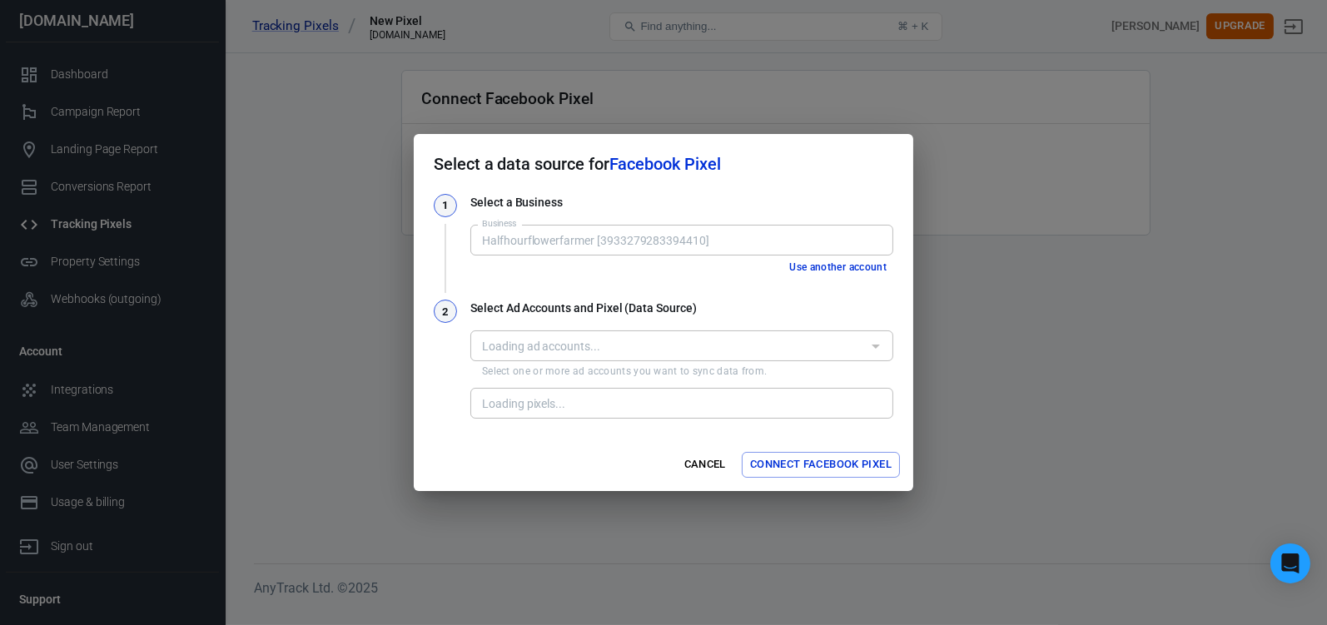
type input "HalfHourFlowerFarmerPixel [854151272281714]"
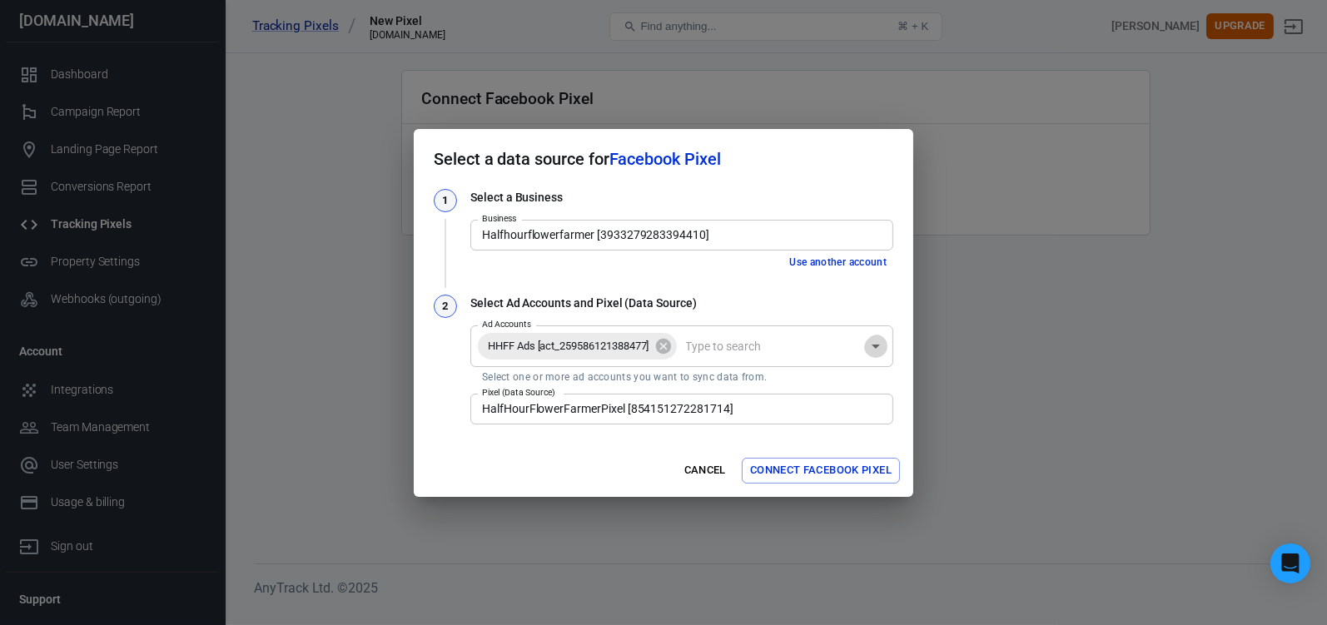
click at [876, 345] on icon "Open" at bounding box center [876, 347] width 8 height 4
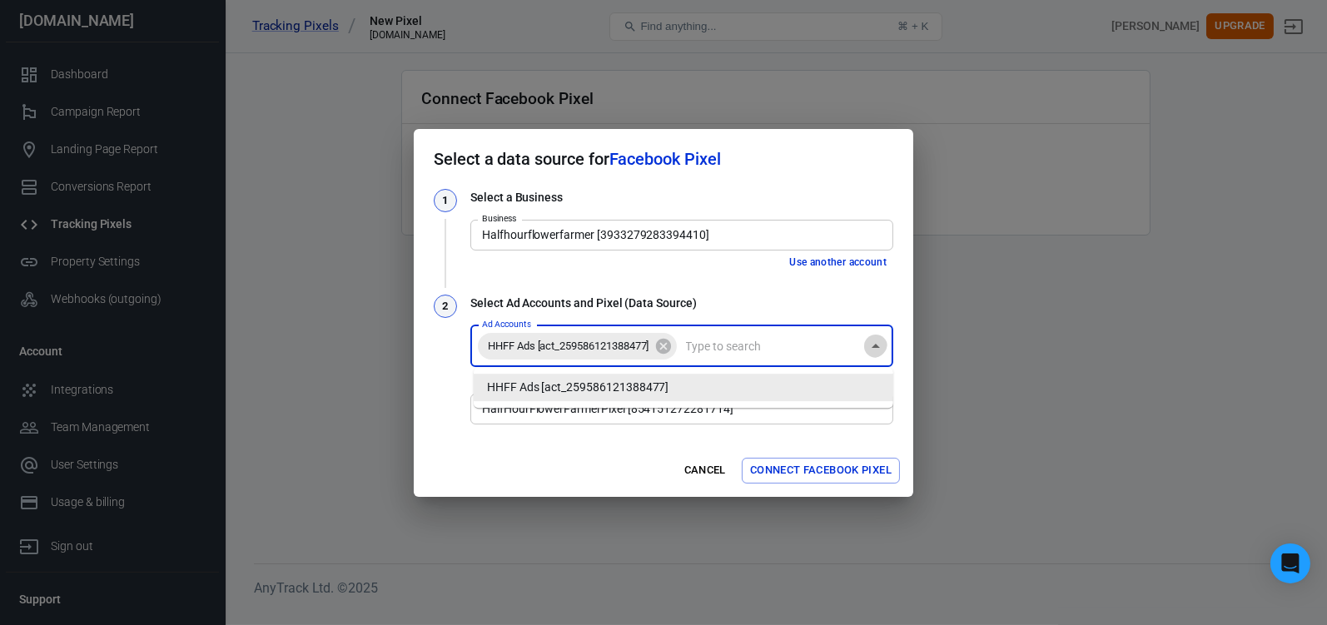
click at [876, 345] on icon "Close" at bounding box center [876, 346] width 20 height 20
click at [786, 469] on button "Connect Facebook Pixel" at bounding box center [821, 471] width 158 height 26
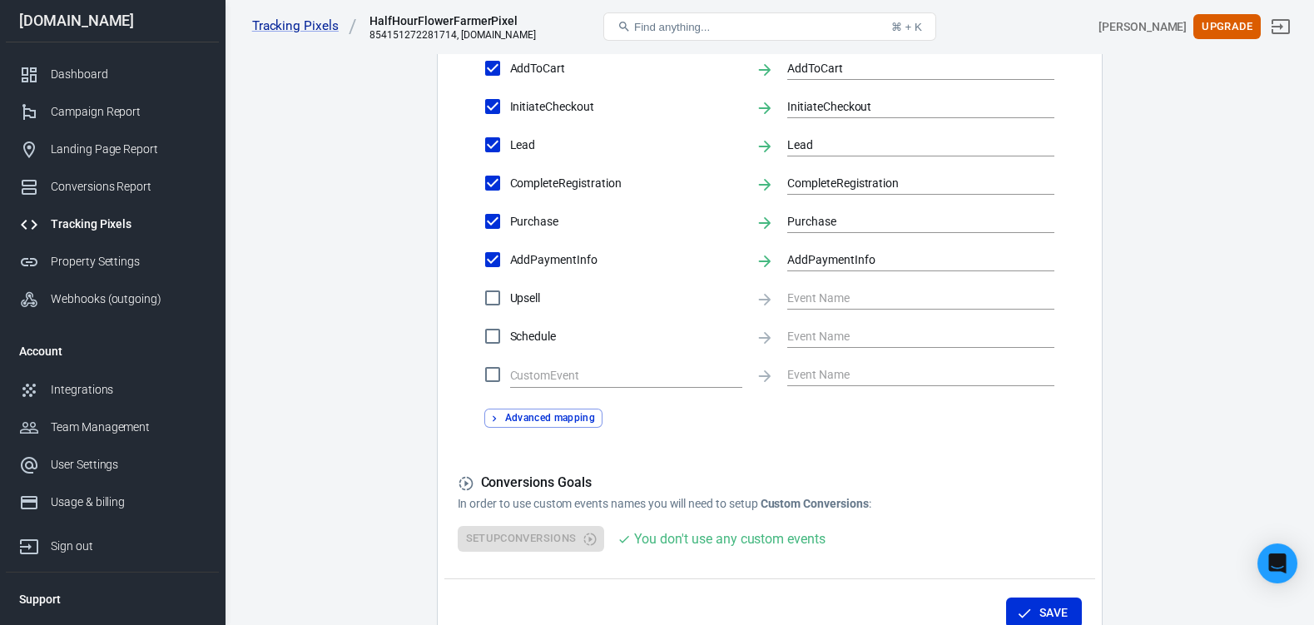
scroll to position [832, 0]
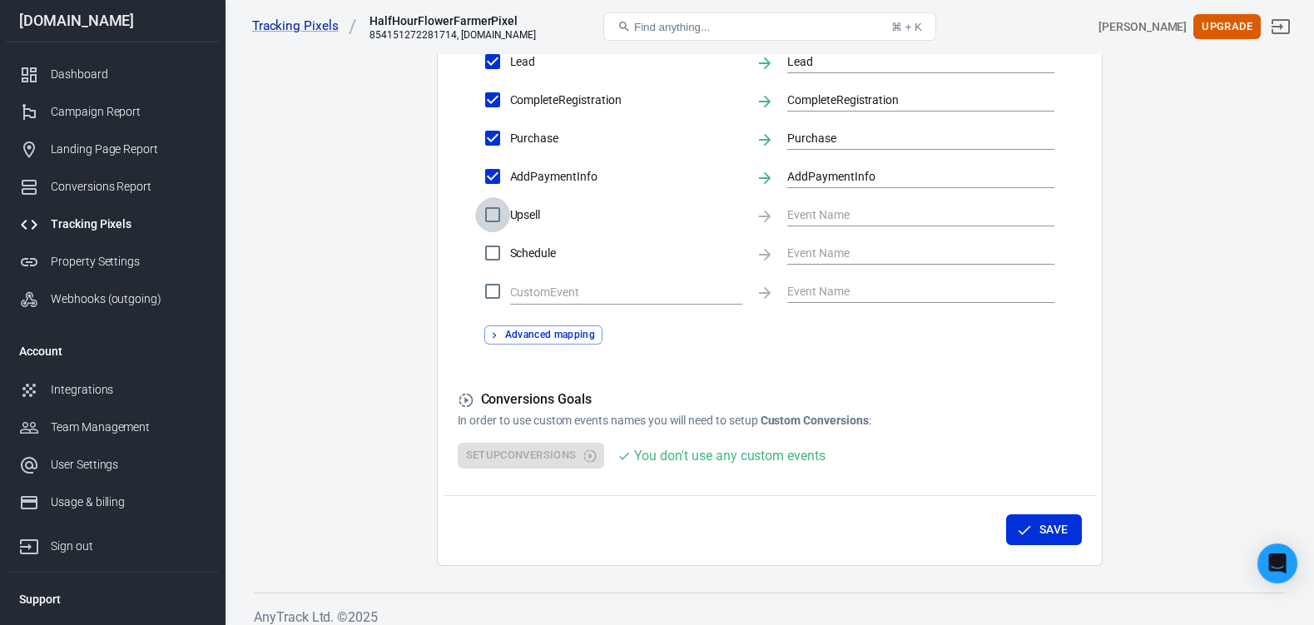
click at [502, 232] on input "Upsell" at bounding box center [492, 214] width 35 height 35
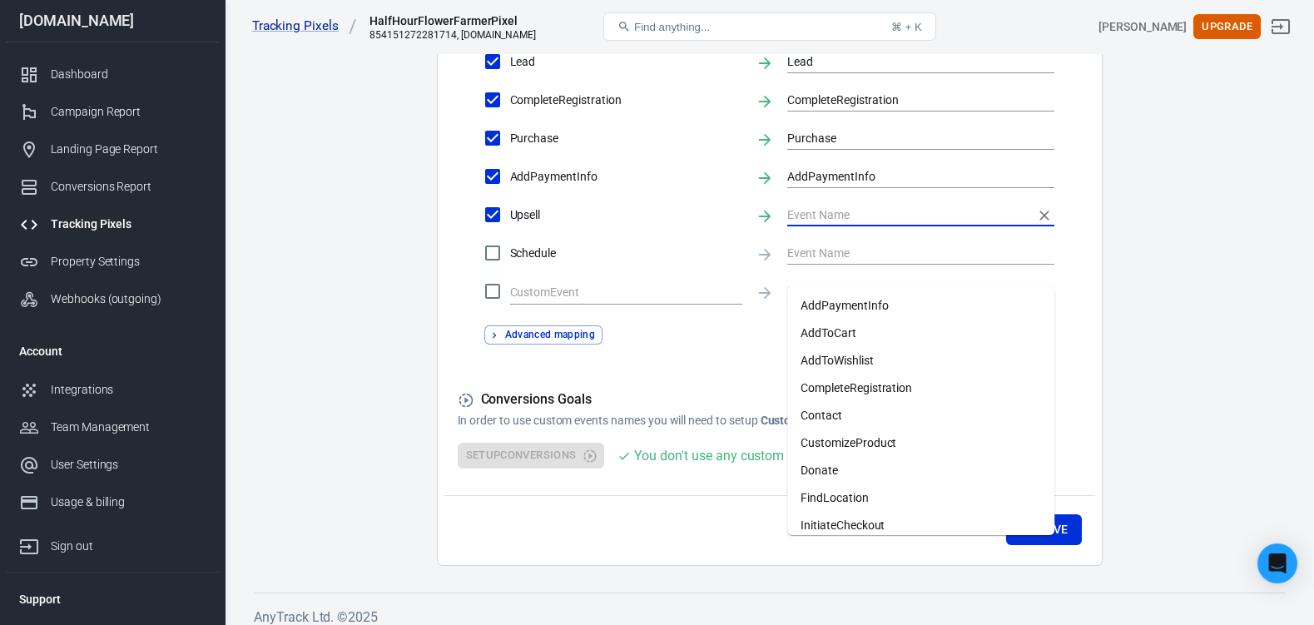
click at [827, 225] on input "text" at bounding box center [909, 214] width 242 height 21
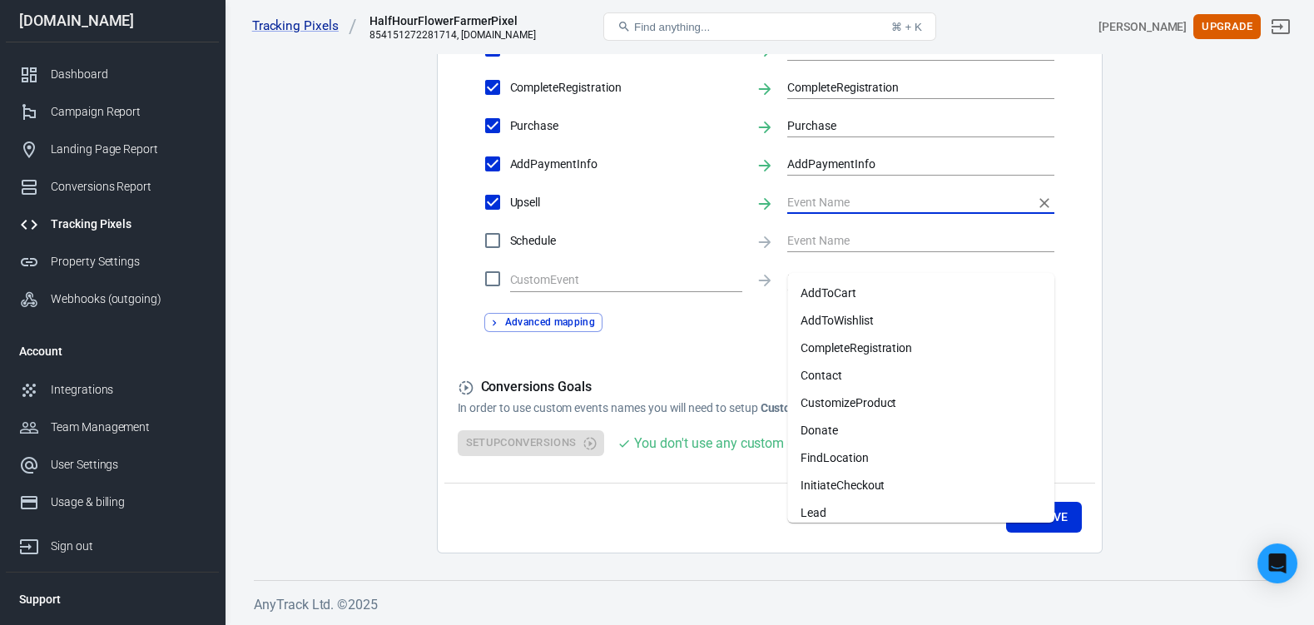
scroll to position [0, 0]
click at [495, 185] on input "Upsell" at bounding box center [492, 202] width 35 height 35
checkbox input "false"
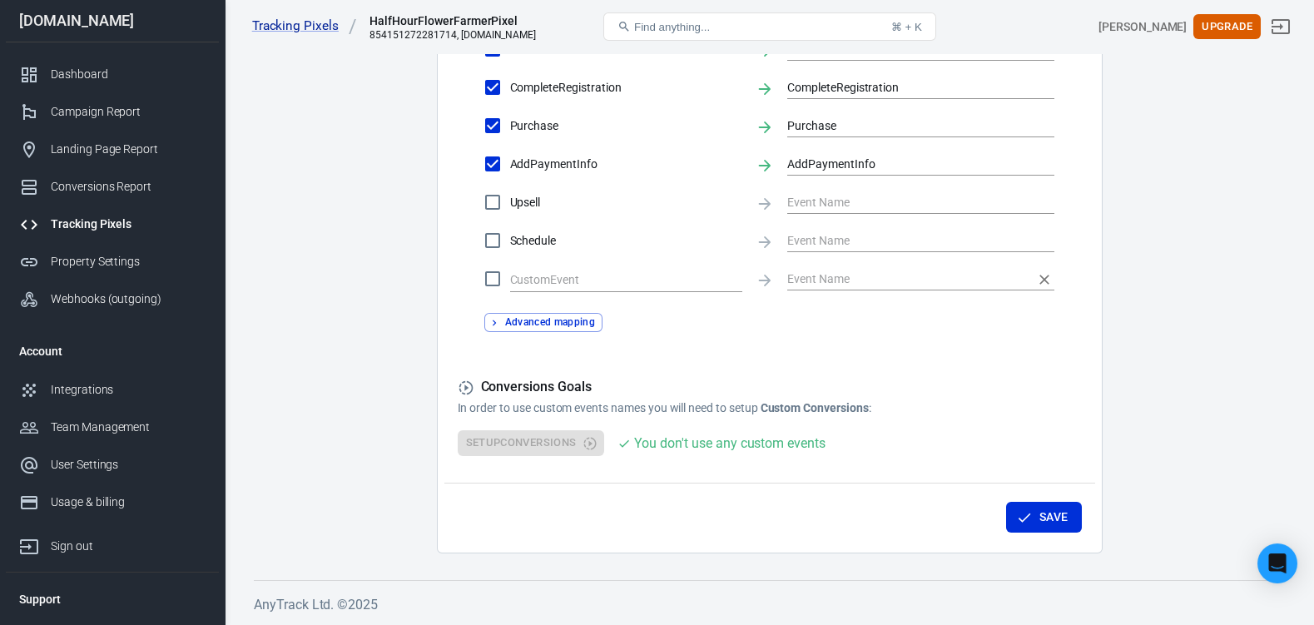
scroll to position [925, 0]
click at [534, 380] on h5 "Conversions Goals" at bounding box center [770, 387] width 624 height 17
click at [1023, 524] on icon "button" at bounding box center [1024, 517] width 17 height 17
click at [574, 405] on p "In order to use custom events names you will need to setup Custom Conversions :" at bounding box center [770, 408] width 624 height 17
click at [1027, 519] on icon "button" at bounding box center [1024, 517] width 17 height 17
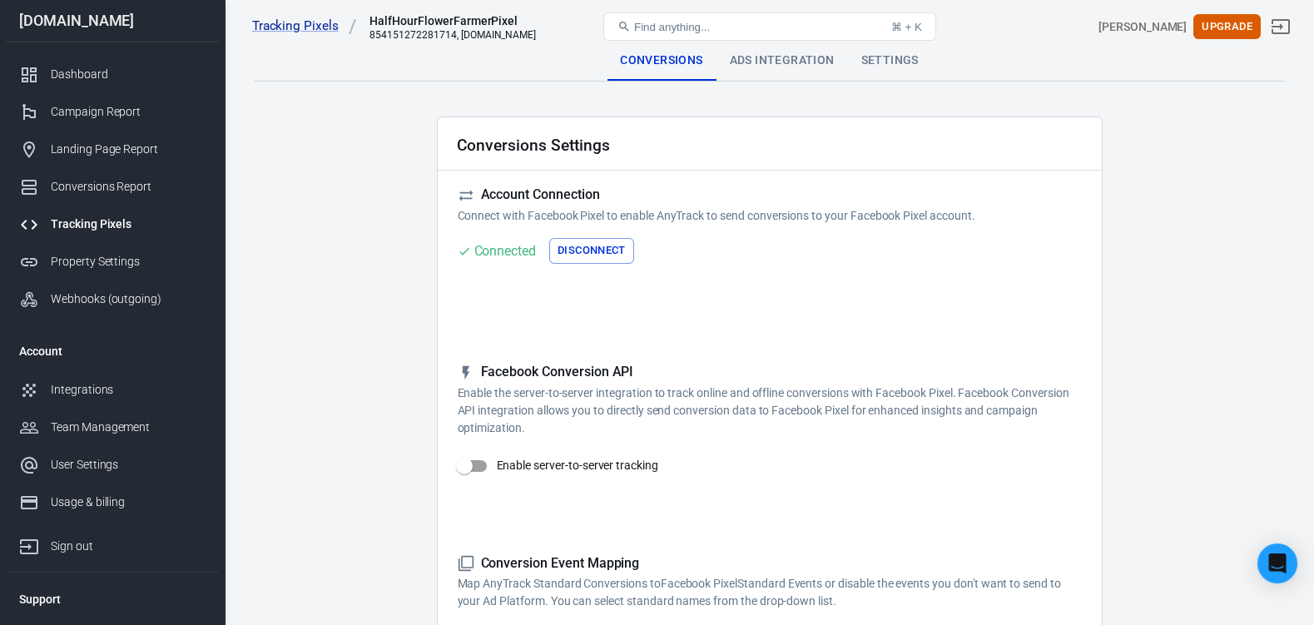
scroll to position [0, 0]
click at [778, 65] on div "Ads Integration" at bounding box center [783, 62] width 132 height 40
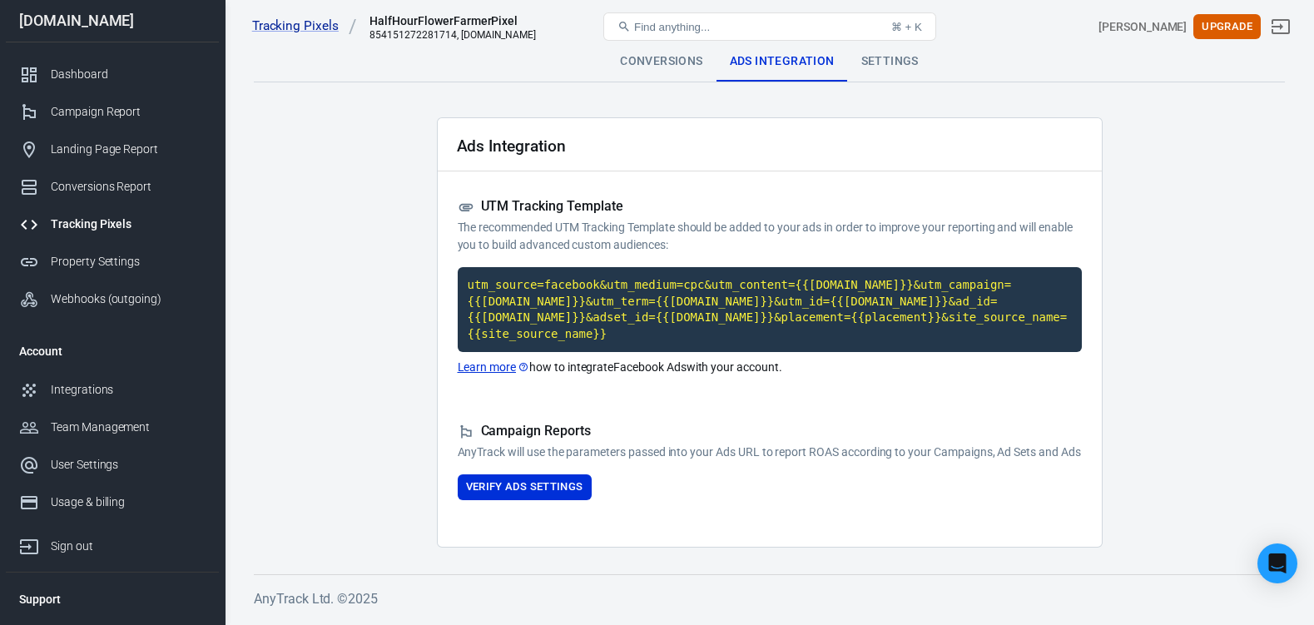
click at [490, 359] on link "Learn more" at bounding box center [494, 367] width 72 height 17
click at [546, 494] on button "Verify Ads Settings" at bounding box center [525, 488] width 134 height 26
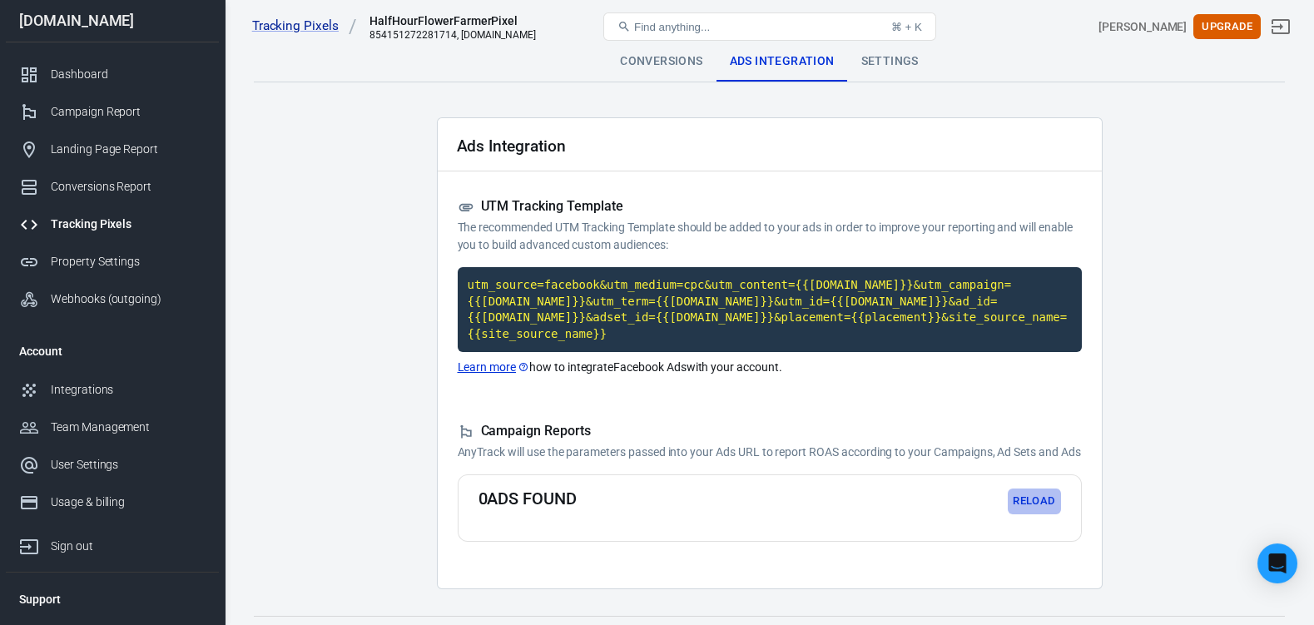
click at [1034, 510] on button "Reload" at bounding box center [1034, 502] width 53 height 26
click at [484, 359] on link "Learn more" at bounding box center [494, 367] width 72 height 17
click at [1021, 510] on button "Reload" at bounding box center [1034, 502] width 53 height 26
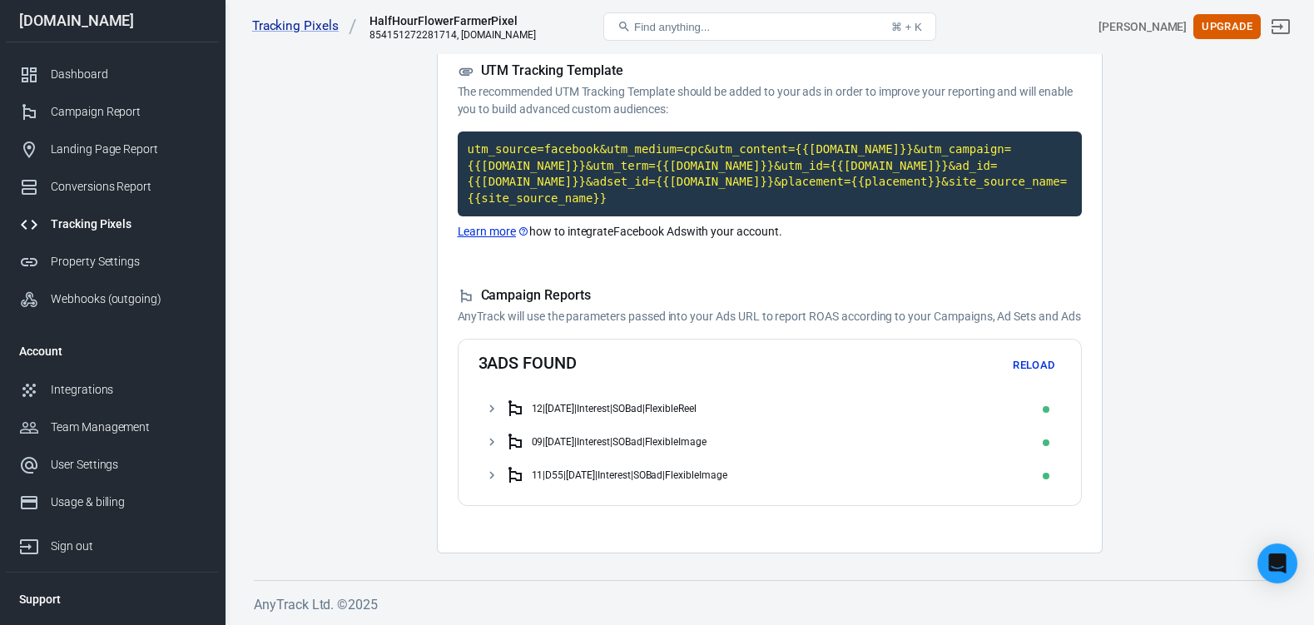
scroll to position [161, 0]
click at [490, 405] on icon at bounding box center [491, 408] width 5 height 7
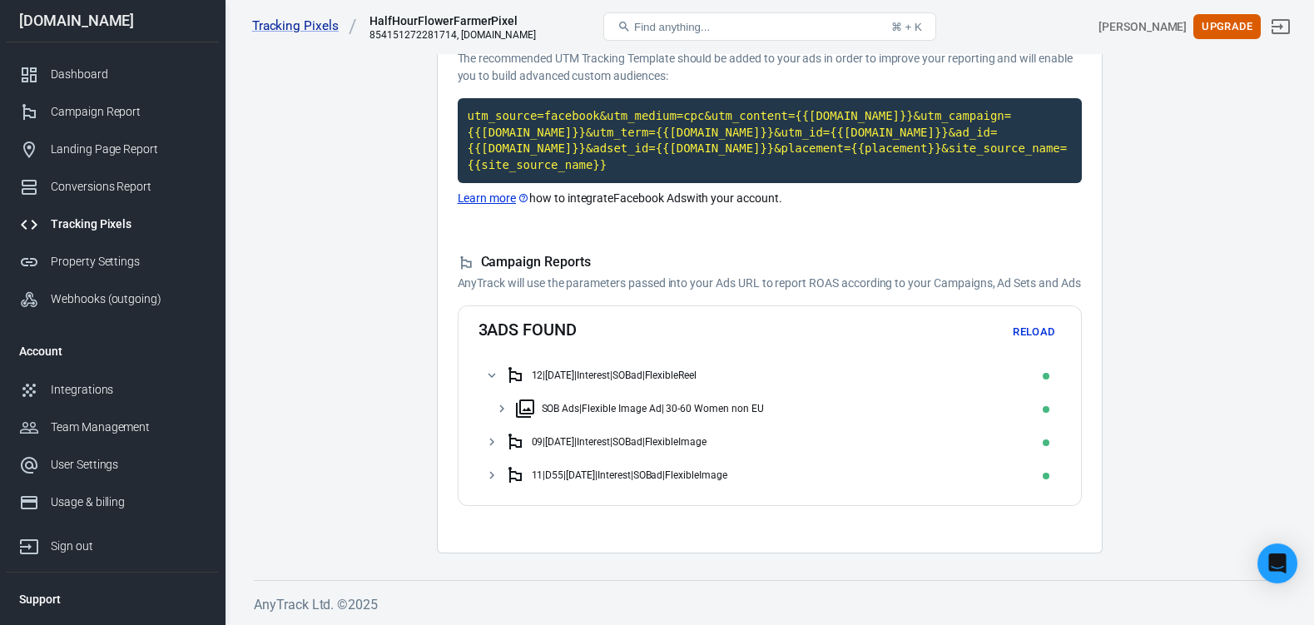
scroll to position [200, 0]
click at [501, 401] on icon at bounding box center [501, 408] width 15 height 15
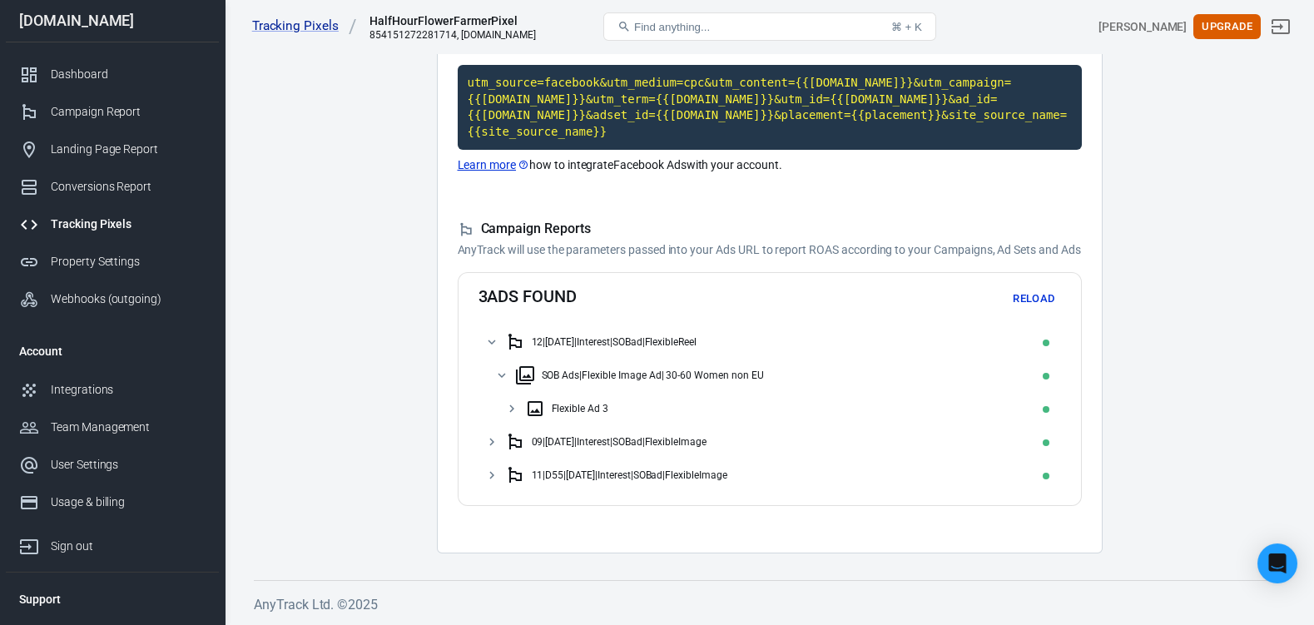
scroll to position [238, 0]
click at [491, 440] on icon at bounding box center [491, 442] width 15 height 15
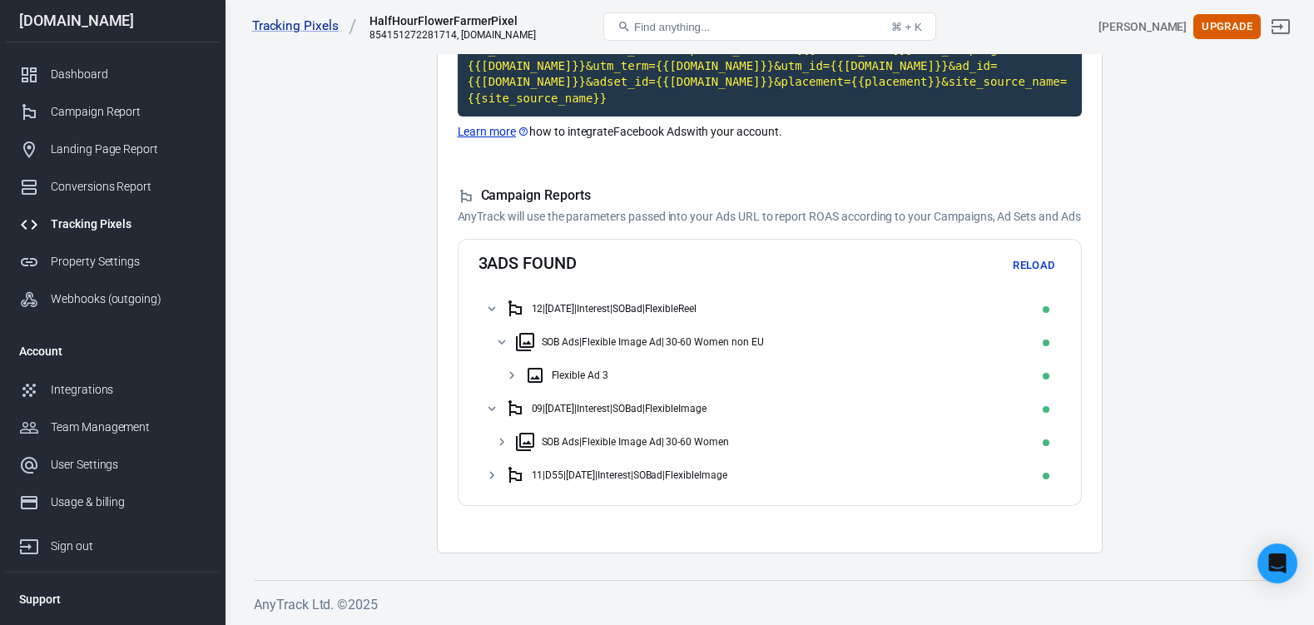
click at [498, 450] on icon at bounding box center [501, 442] width 15 height 15
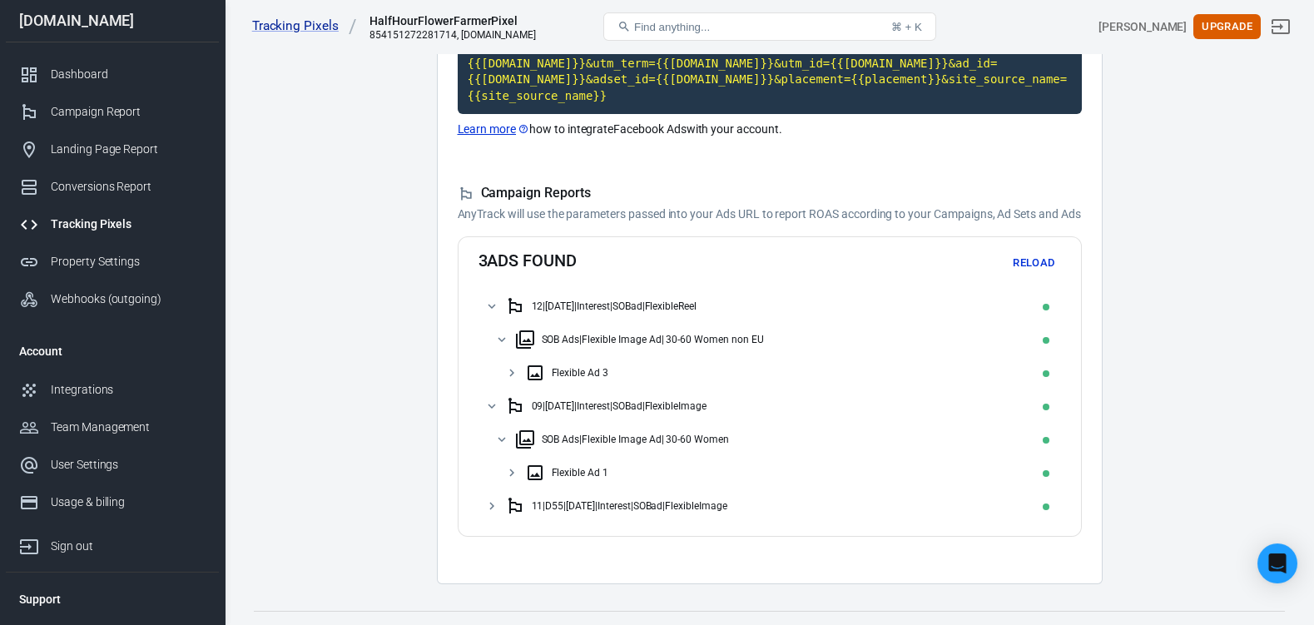
scroll to position [315, 0]
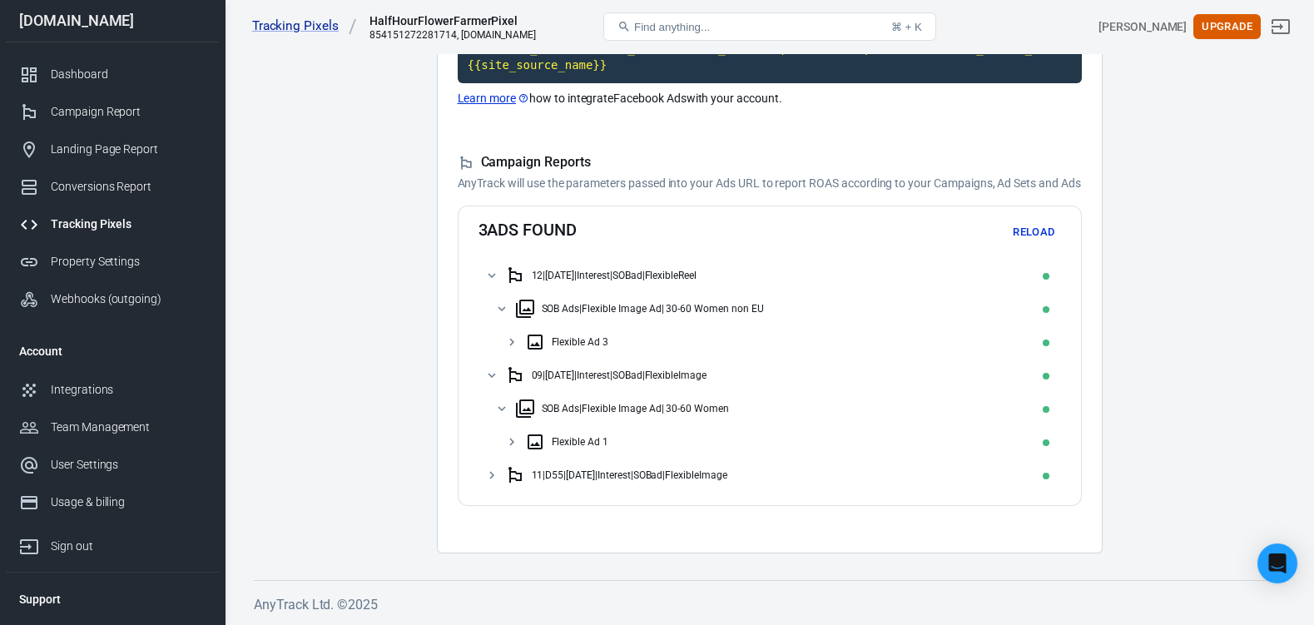
click at [489, 476] on icon at bounding box center [491, 474] width 5 height 7
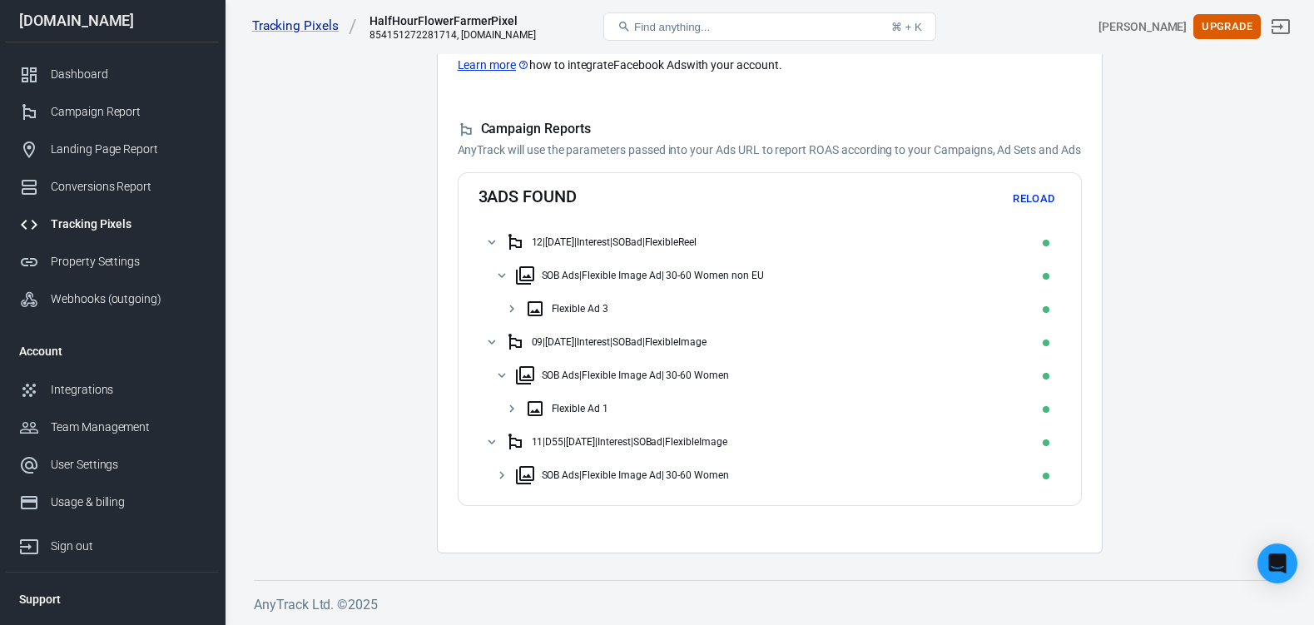
click at [496, 483] on icon at bounding box center [501, 475] width 15 height 15
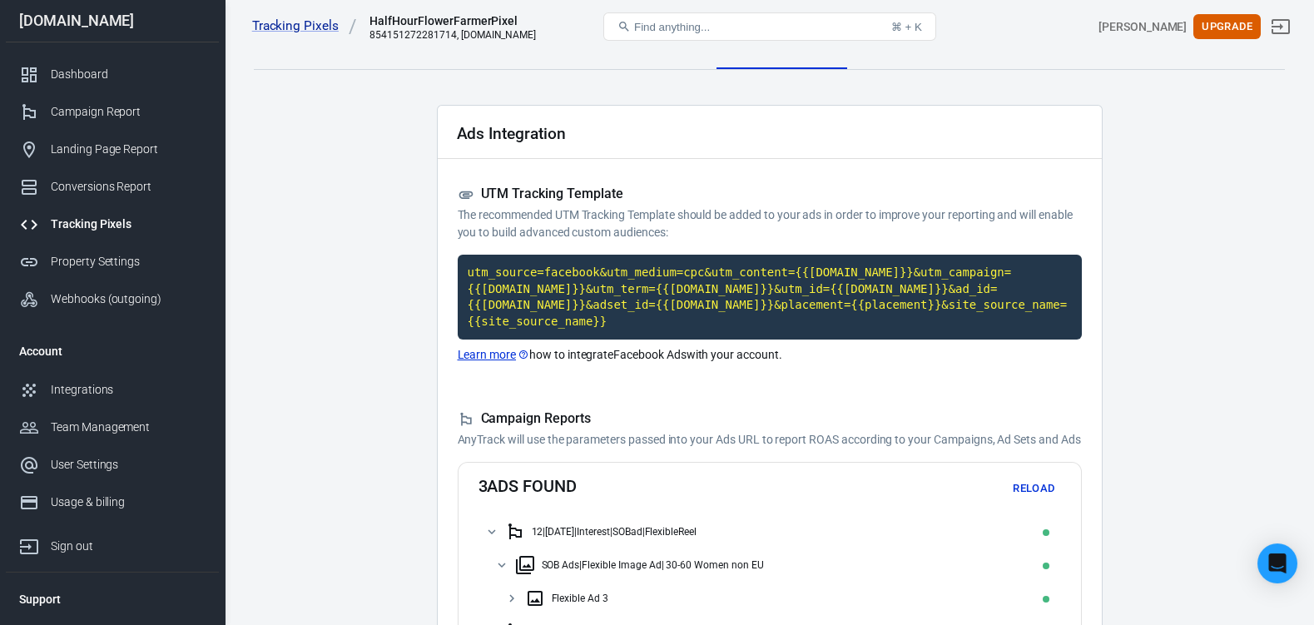
scroll to position [0, 0]
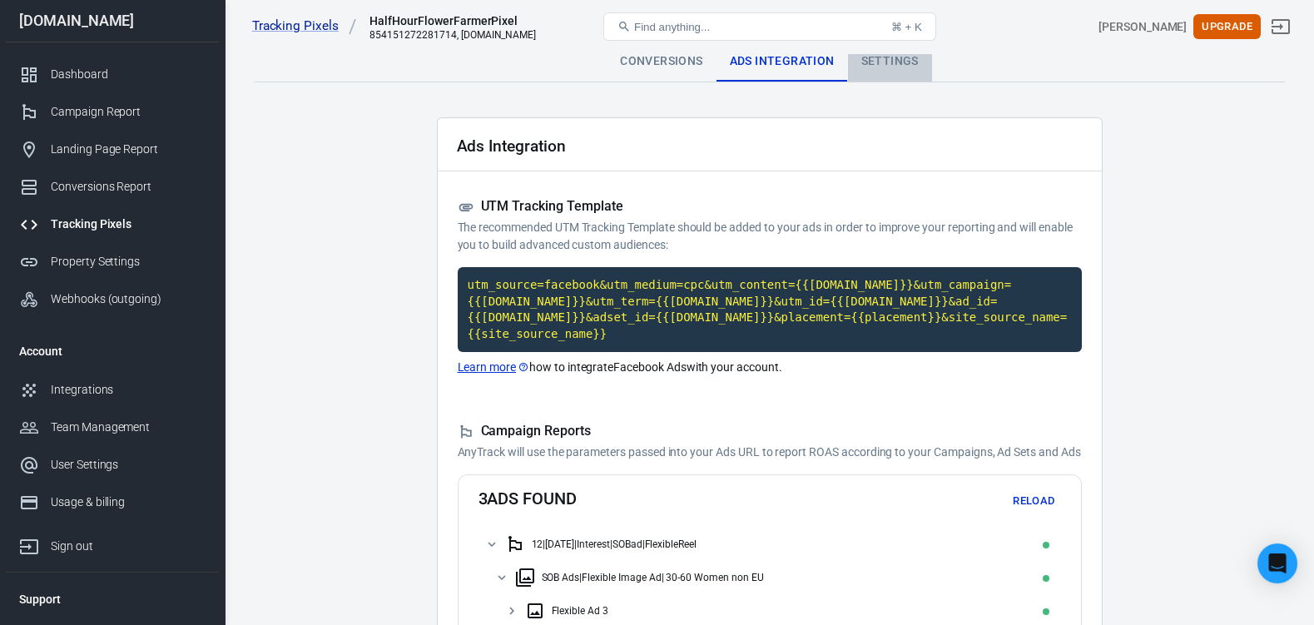
click at [877, 65] on div "Settings" at bounding box center [890, 62] width 84 height 40
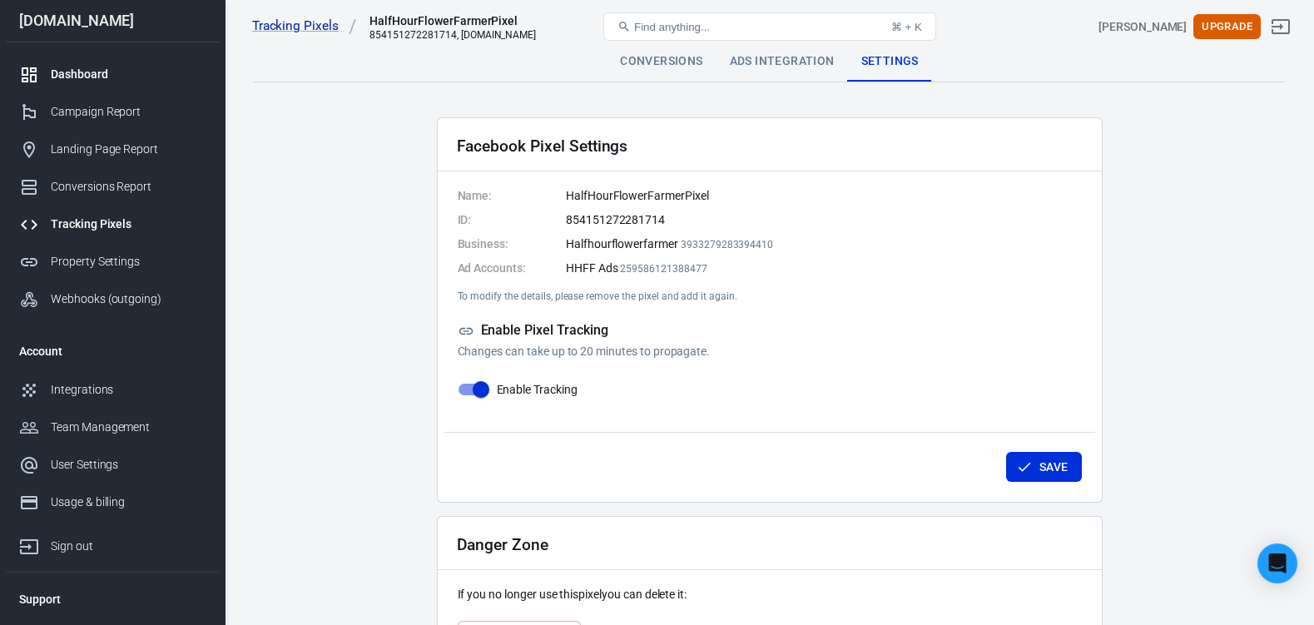
click at [70, 87] on link "Dashboard" at bounding box center [112, 74] width 213 height 37
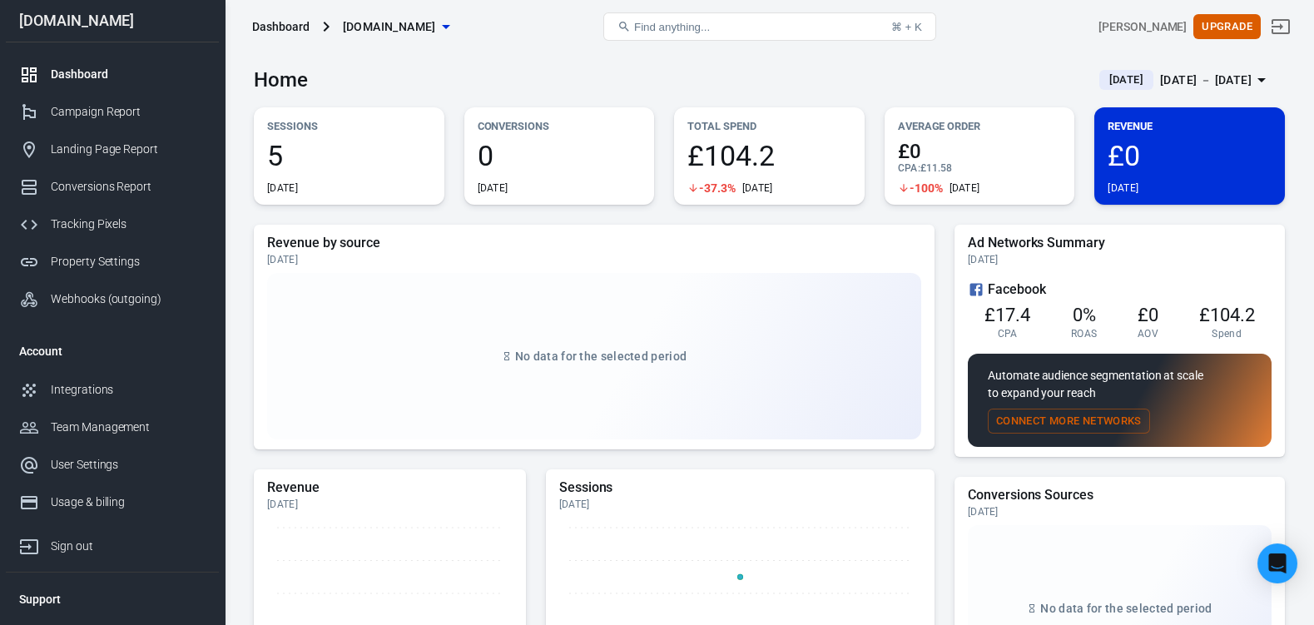
click at [1258, 81] on icon "button" at bounding box center [1262, 80] width 8 height 4
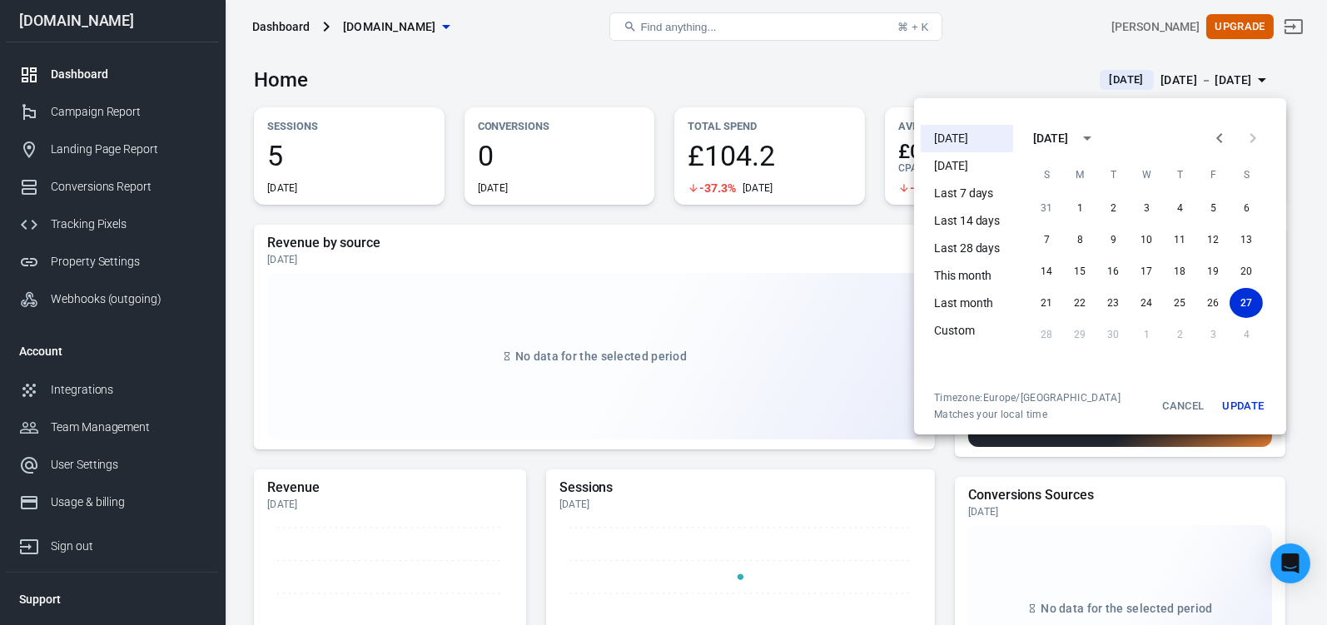
click at [976, 219] on li "Last 14 days" at bounding box center [967, 220] width 92 height 27
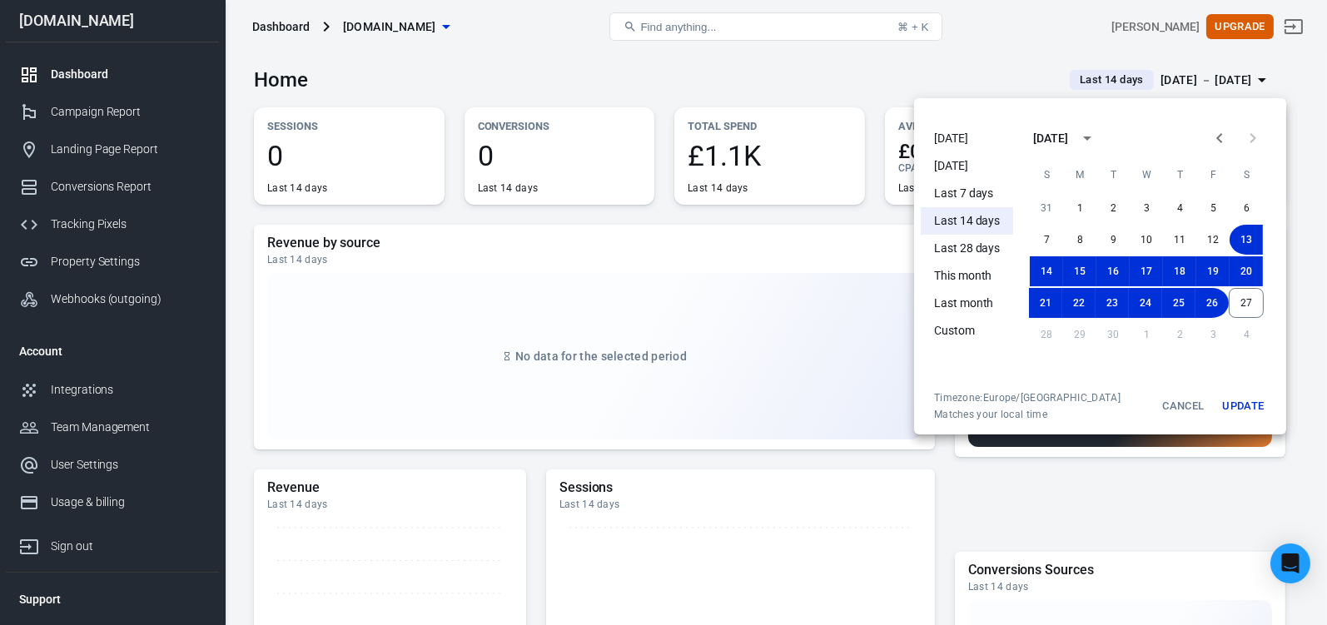
click at [759, 91] on div at bounding box center [663, 312] width 1327 height 625
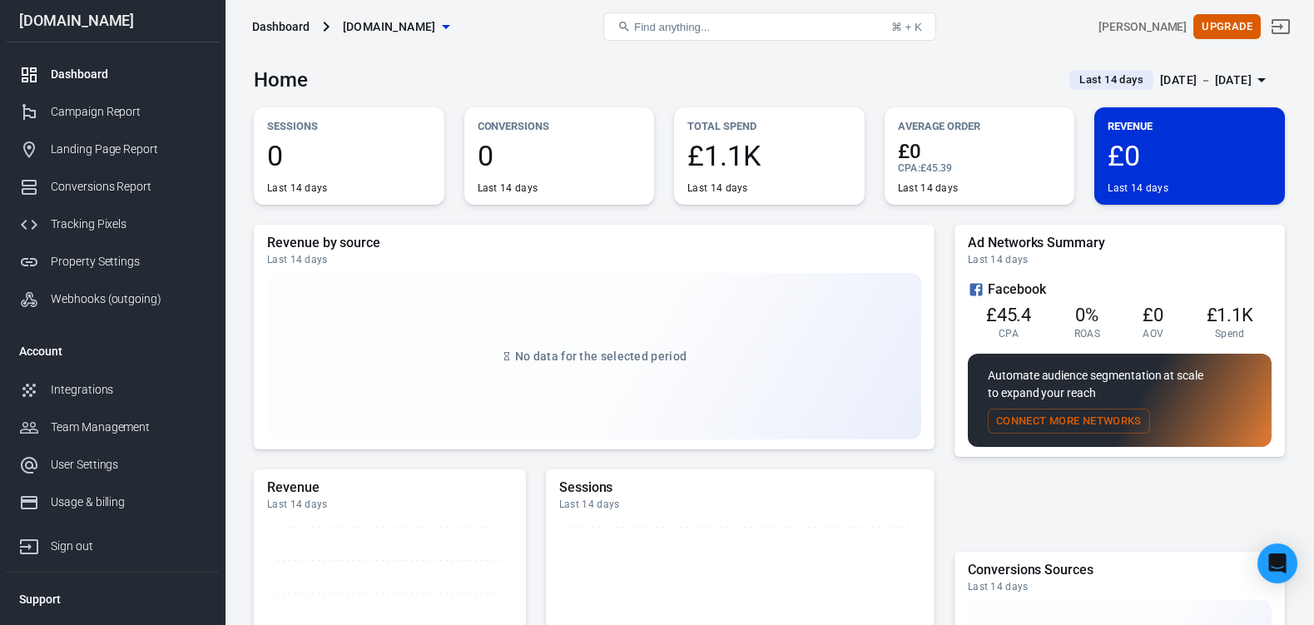
click at [1007, 435] on button "Connect More Networks" at bounding box center [1069, 422] width 162 height 26
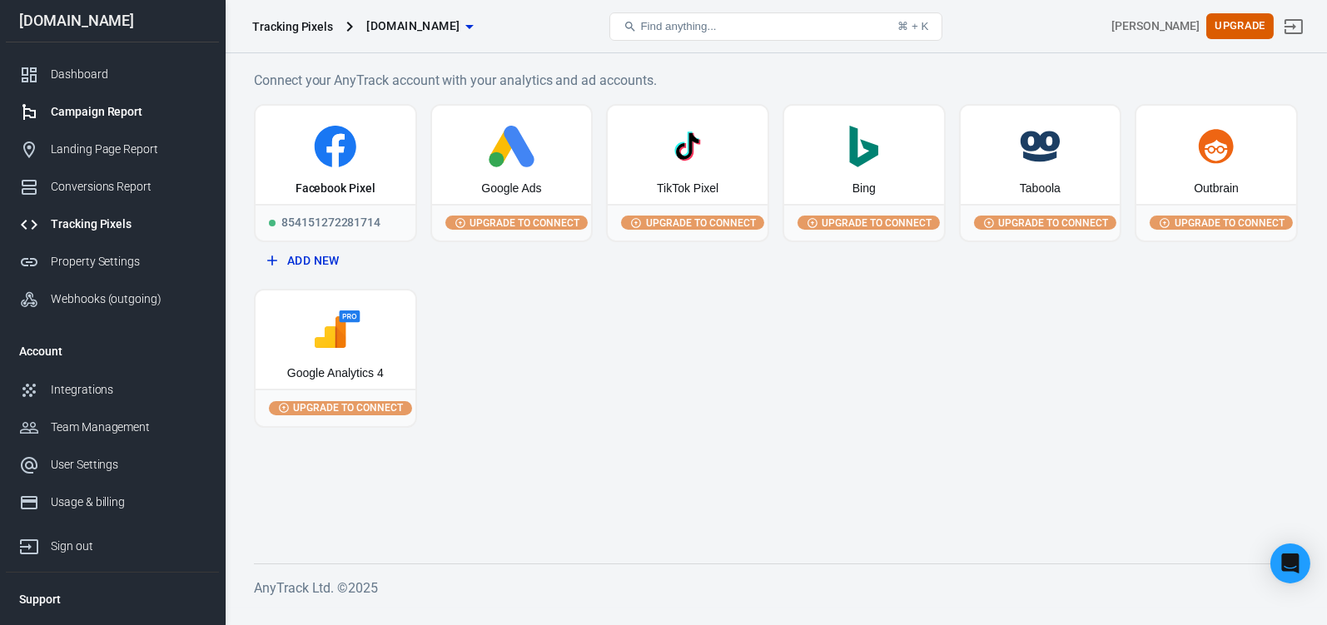
click at [80, 114] on div "Campaign Report" at bounding box center [128, 111] width 155 height 17
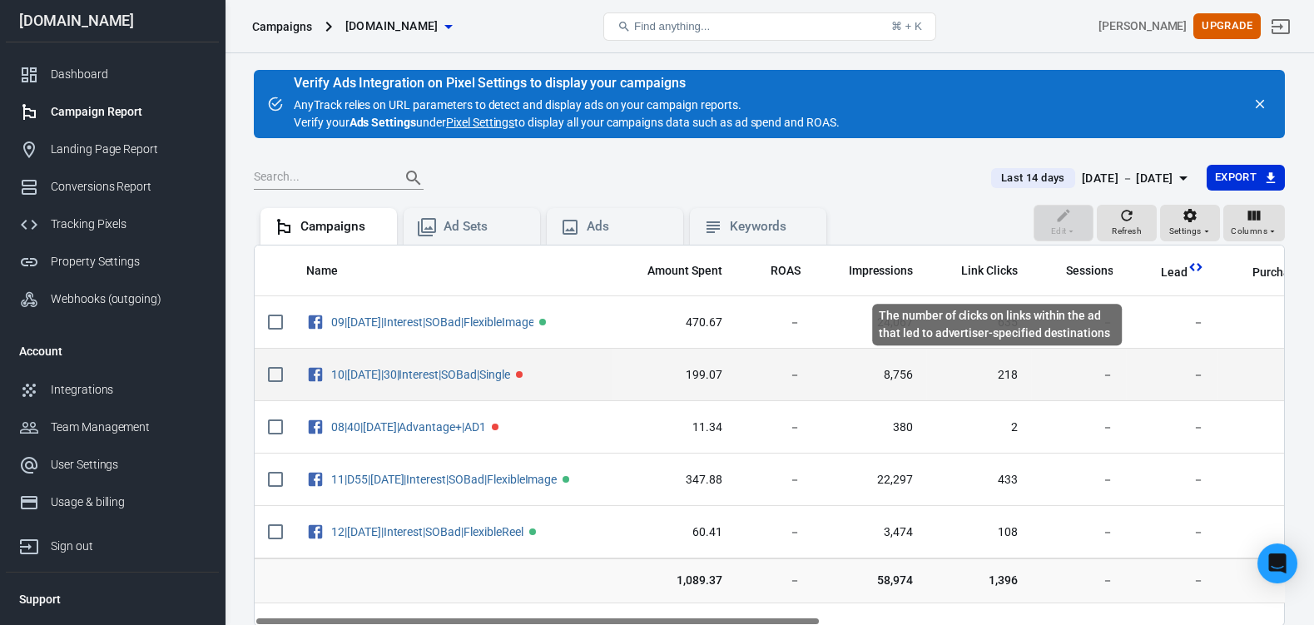
scroll to position [82, 0]
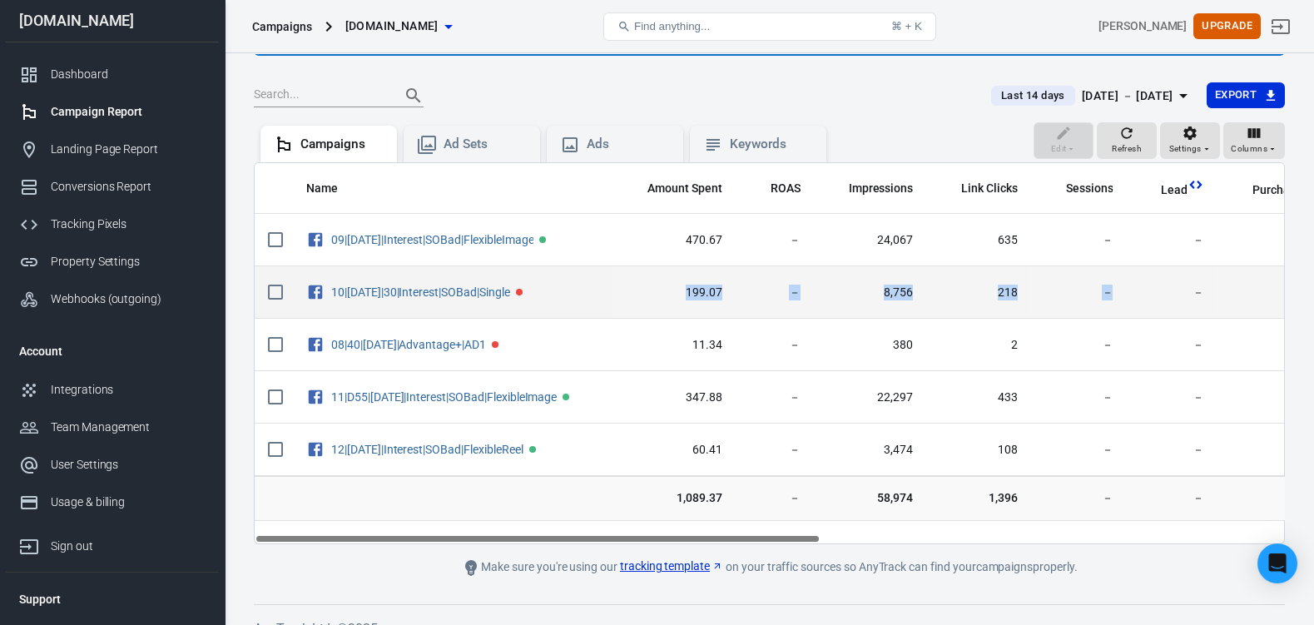
drag, startPoint x: 521, startPoint y: 311, endPoint x: 1205, endPoint y: 311, distance: 683.4
click at [1205, 311] on tr "10|[DATE]|30|Interest|SOBad|Single 199.07 － 8,756 218 － － － － 16 608.00 － － －" at bounding box center [1194, 292] width 1878 height 52
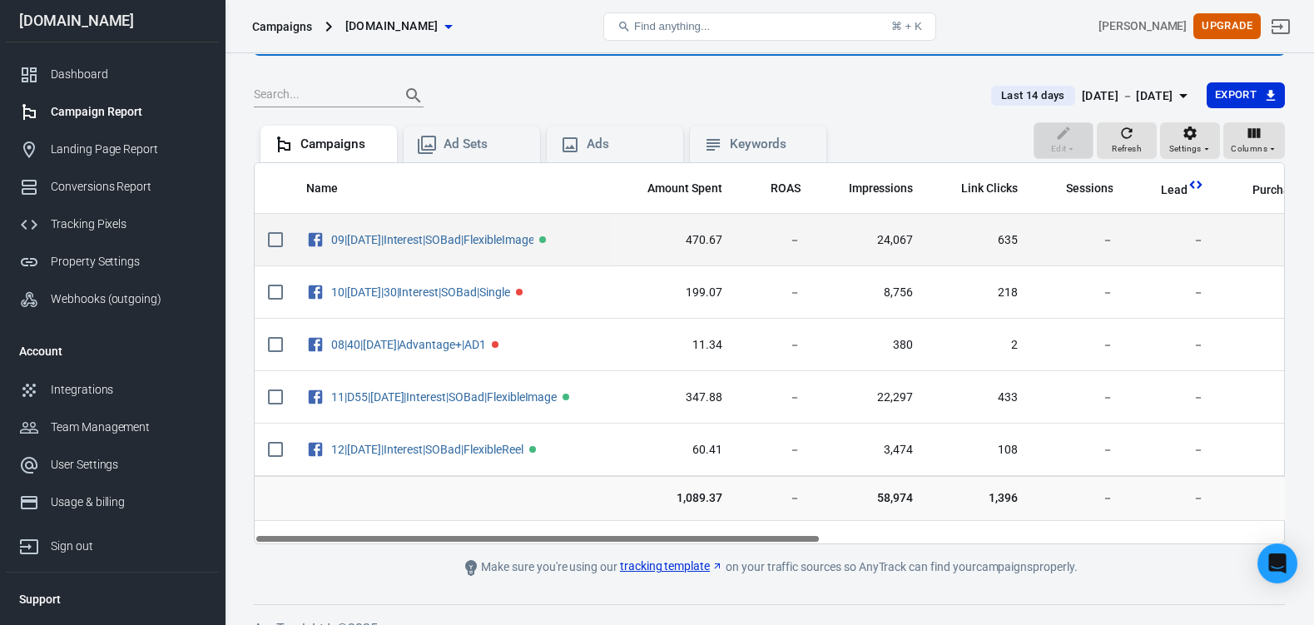
click at [1175, 249] on span "－" at bounding box center [1172, 240] width 65 height 17
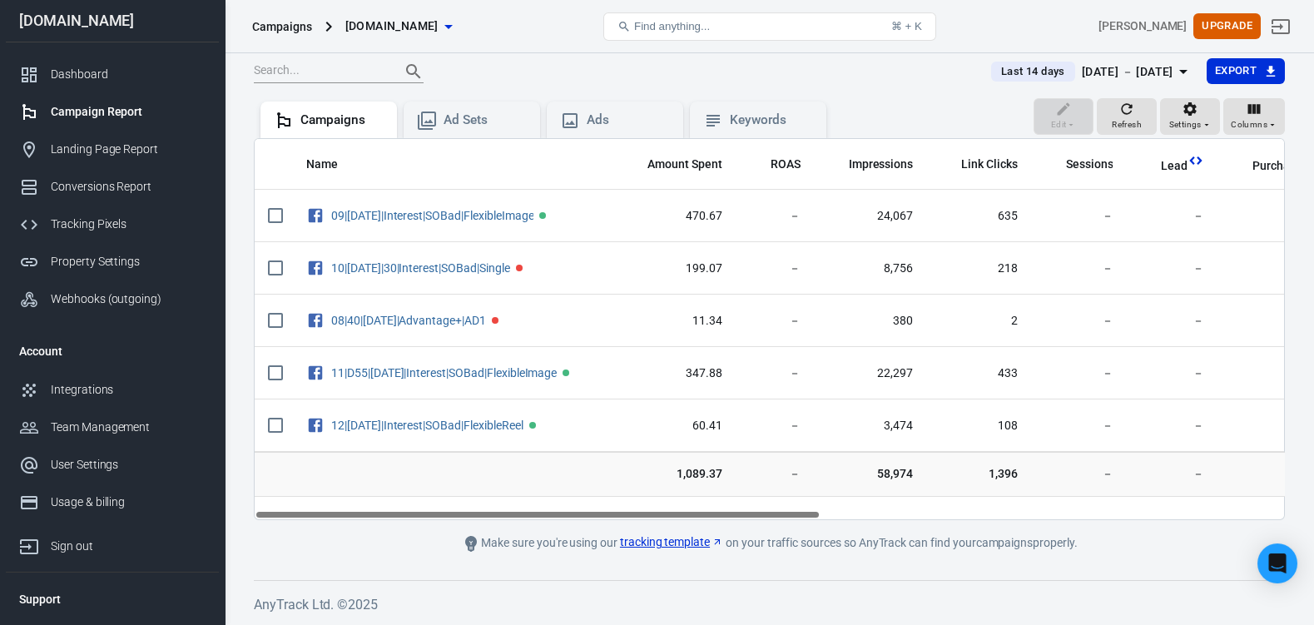
click at [673, 539] on link "tracking template" at bounding box center [671, 542] width 103 height 17
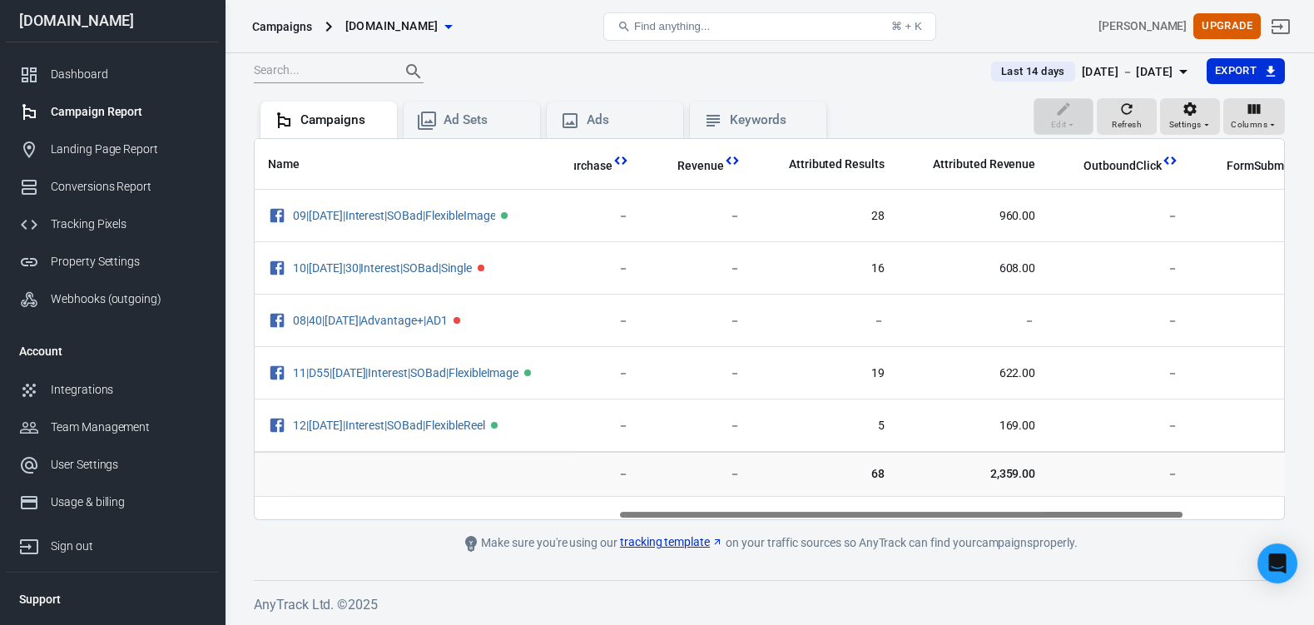
scroll to position [0, 656]
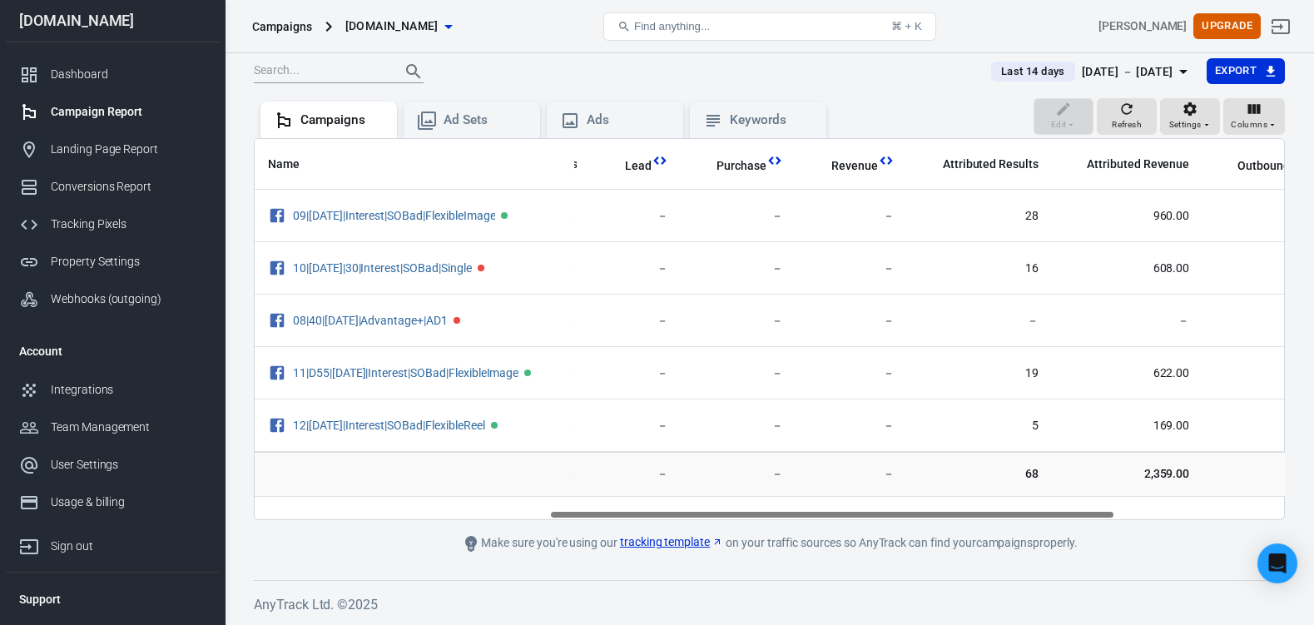
drag, startPoint x: 810, startPoint y: 511, endPoint x: 1096, endPoint y: 485, distance: 286.7
click at [1102, 487] on div "Name Amount Spent ROAS Impressions Link Clicks Sessions Lead Purchase Revenue A…" at bounding box center [769, 329] width 1031 height 382
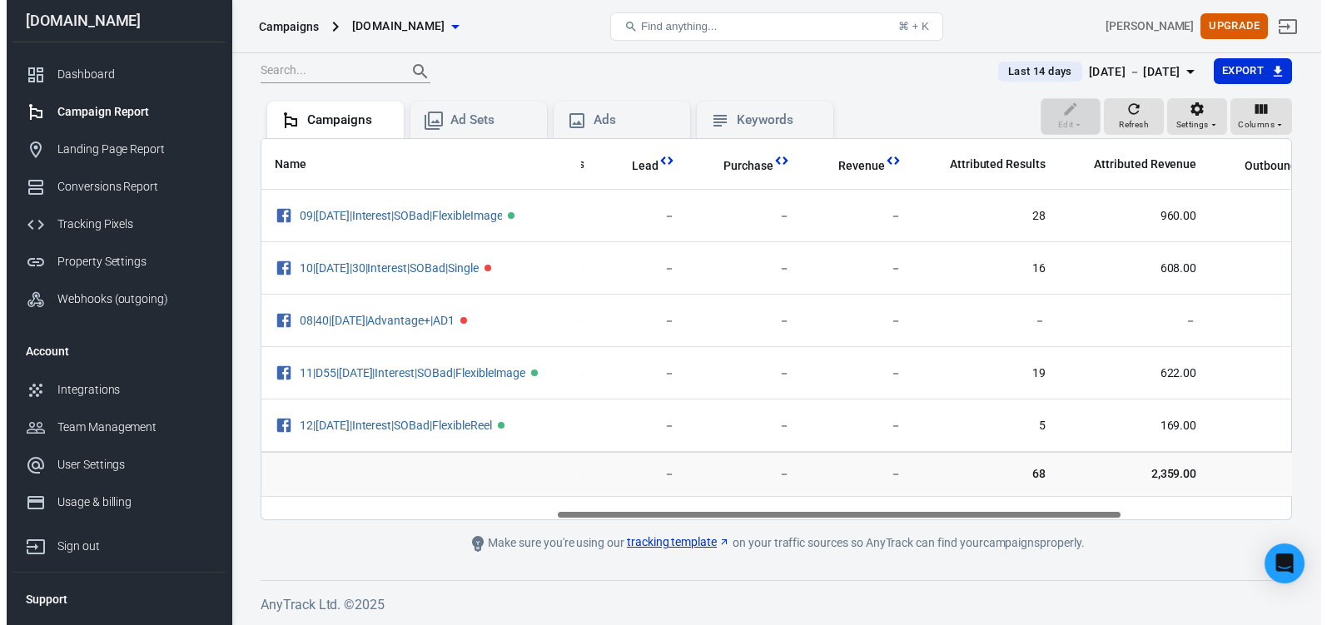
scroll to position [0, 529]
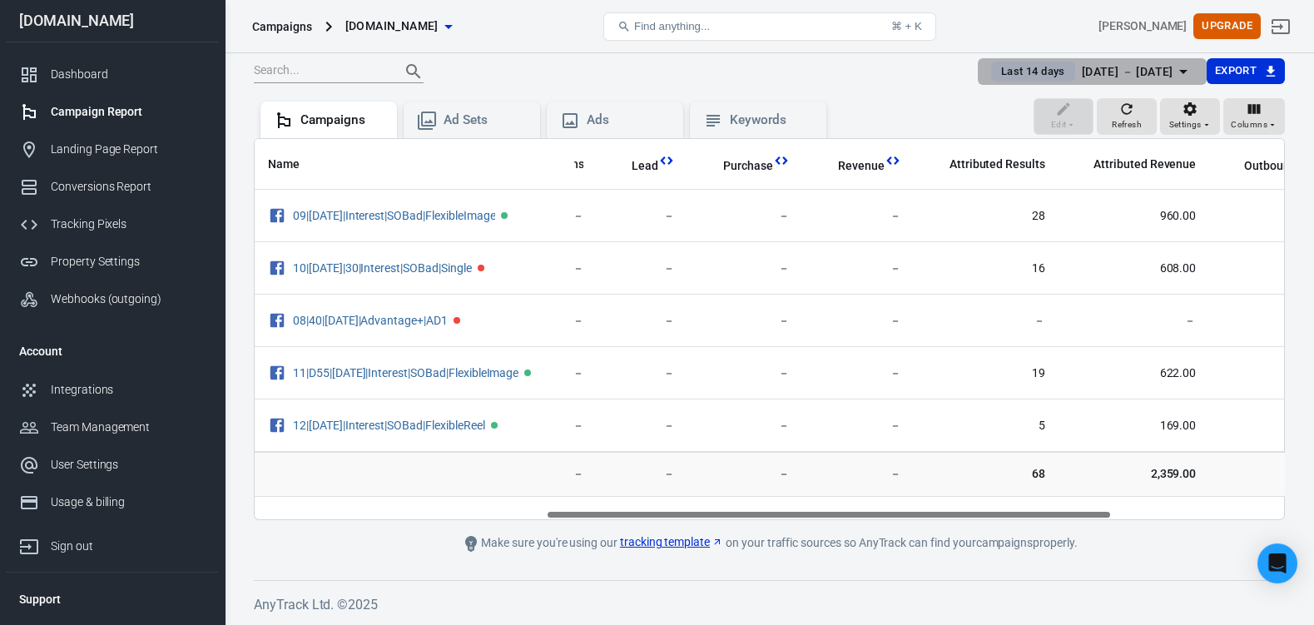
click at [1174, 64] on icon "button" at bounding box center [1184, 72] width 20 height 20
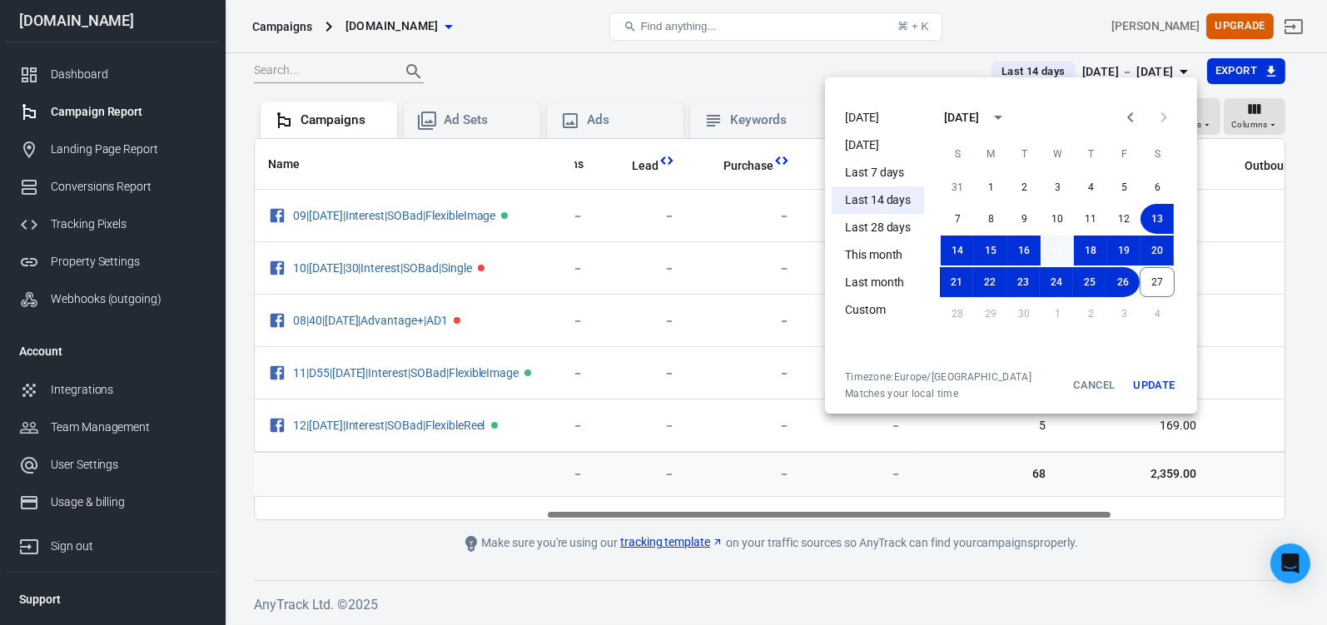
click at [1047, 250] on button "17" at bounding box center [1057, 251] width 33 height 30
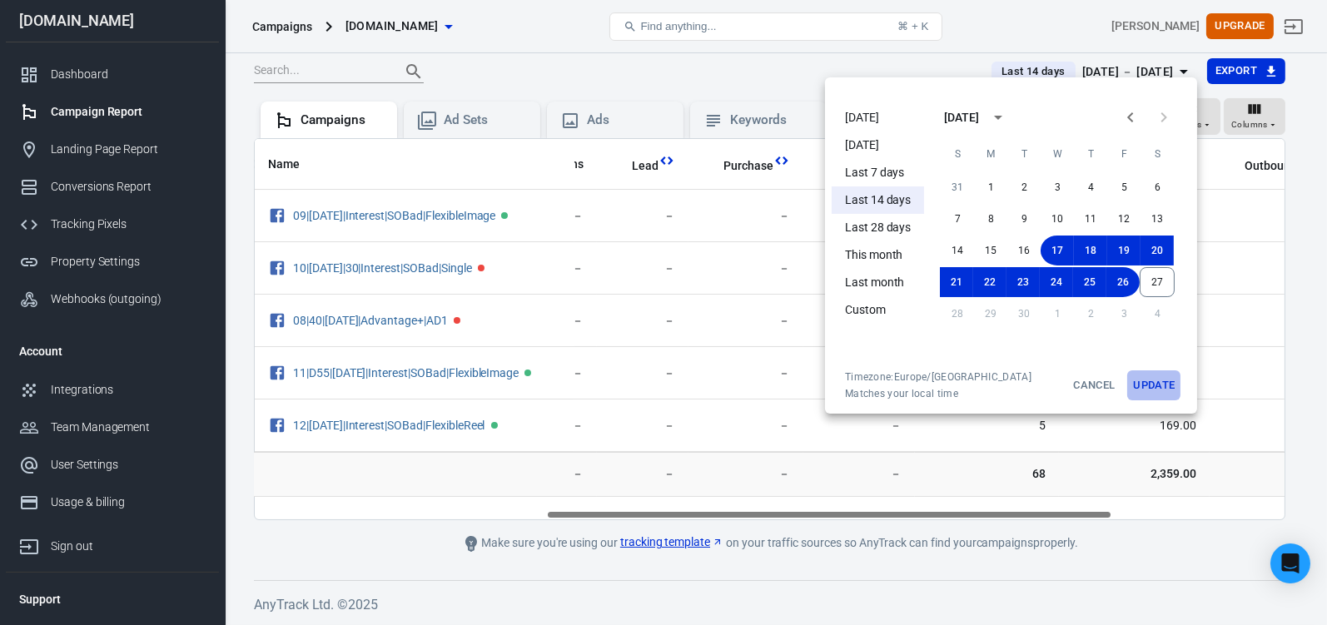
click at [1135, 380] on button "Update" at bounding box center [1153, 385] width 53 height 30
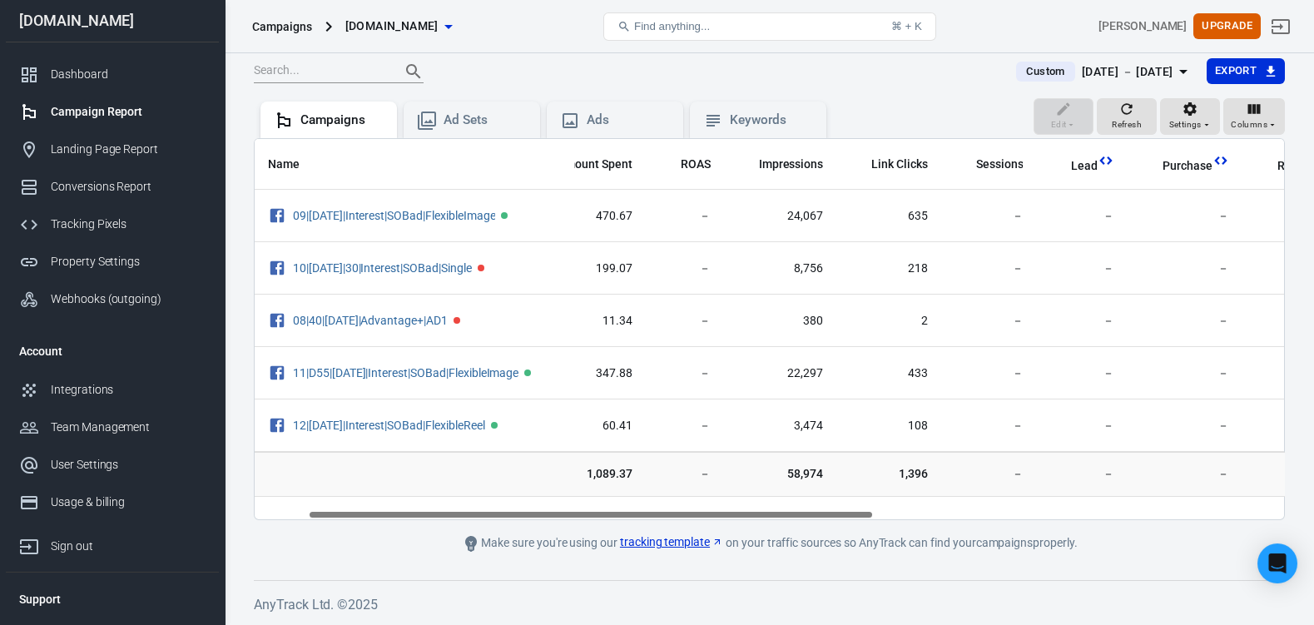
scroll to position [0, 97]
drag, startPoint x: 717, startPoint y: 509, endPoint x: 767, endPoint y: 539, distance: 58.7
click at [771, 543] on main "Verify Ads Integration on Pixel Settings to display your campaigns AnyTrack rel…" at bounding box center [769, 258] width 1031 height 590
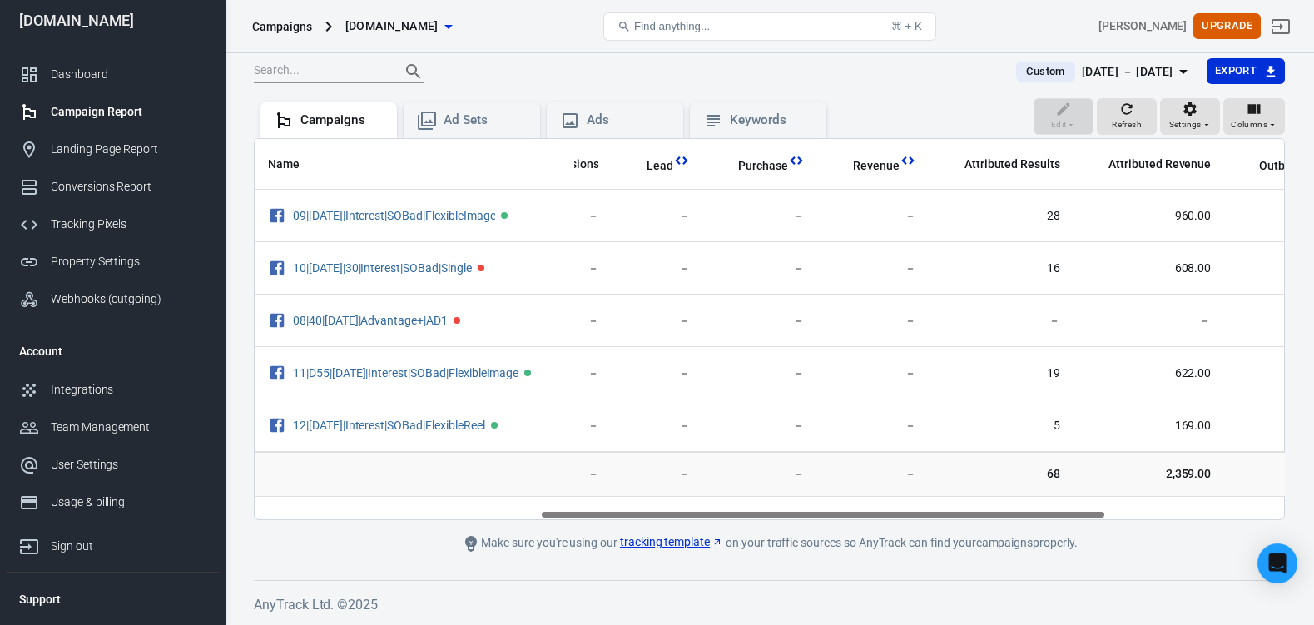
scroll to position [0, 513]
drag, startPoint x: 625, startPoint y: 513, endPoint x: 855, endPoint y: 527, distance: 230.2
click at [855, 527] on main "Verify Ads Integration on Pixel Settings to display your campaigns AnyTrack rel…" at bounding box center [769, 258] width 1031 height 590
click at [1112, 117] on span "Refresh" at bounding box center [1127, 124] width 30 height 15
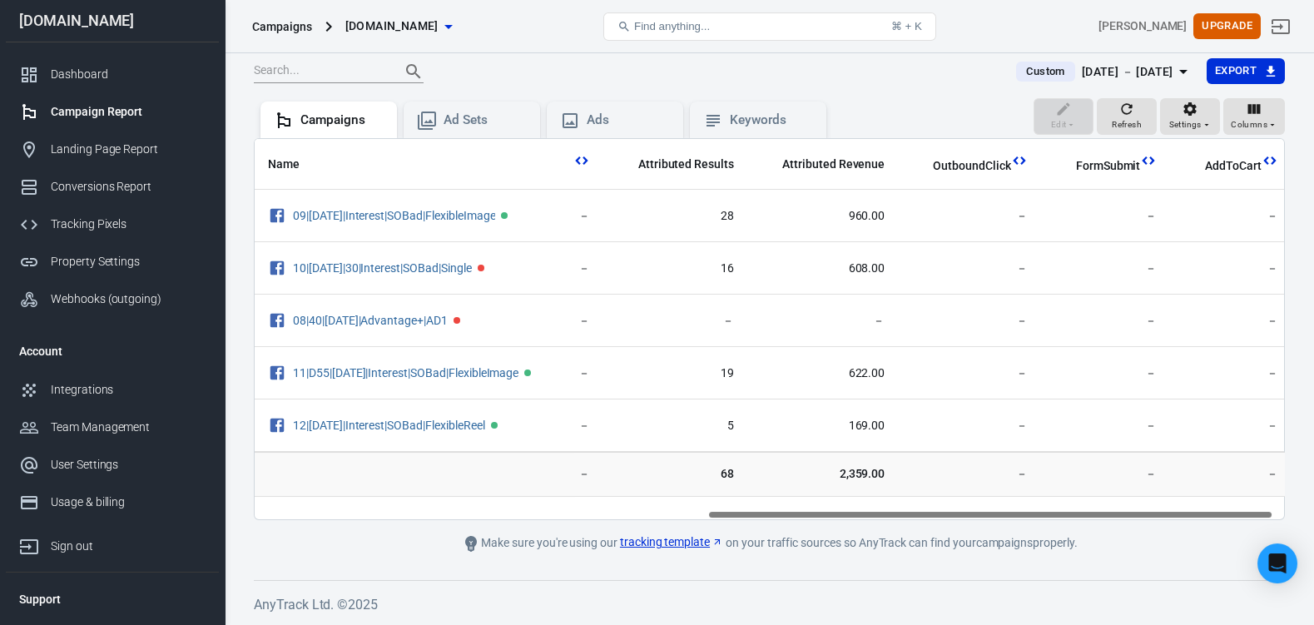
scroll to position [0, 842]
drag, startPoint x: 723, startPoint y: 508, endPoint x: 1266, endPoint y: 517, distance: 543.7
click at [1266, 517] on main "Verify Ads Integration on Pixel Settings to display your campaigns AnyTrack rel…" at bounding box center [769, 258] width 1031 height 590
click at [613, 118] on div "Ads" at bounding box center [628, 120] width 83 height 17
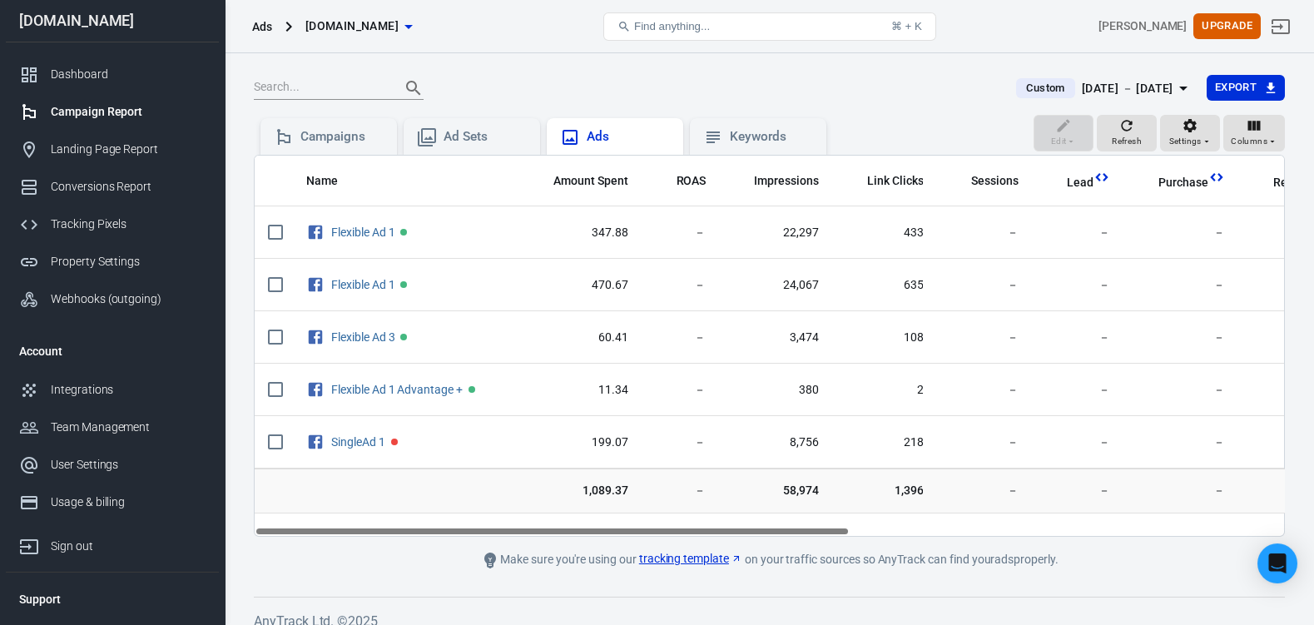
scroll to position [118, 0]
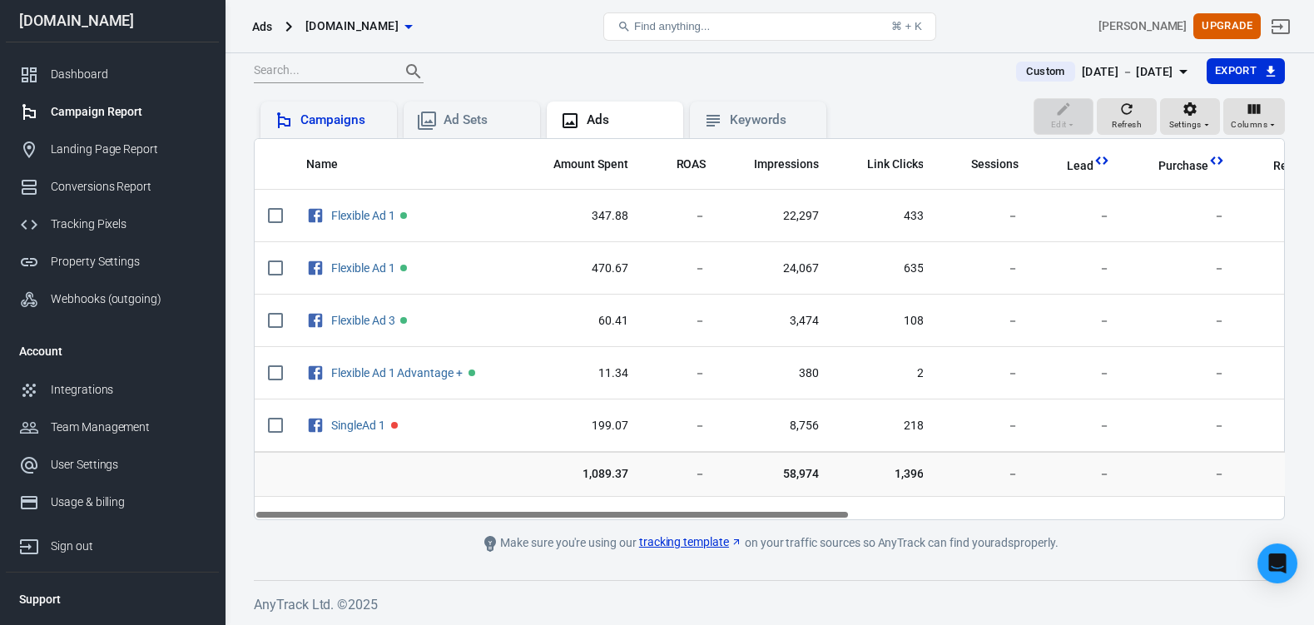
click at [336, 117] on div "Campaigns" at bounding box center [342, 120] width 83 height 17
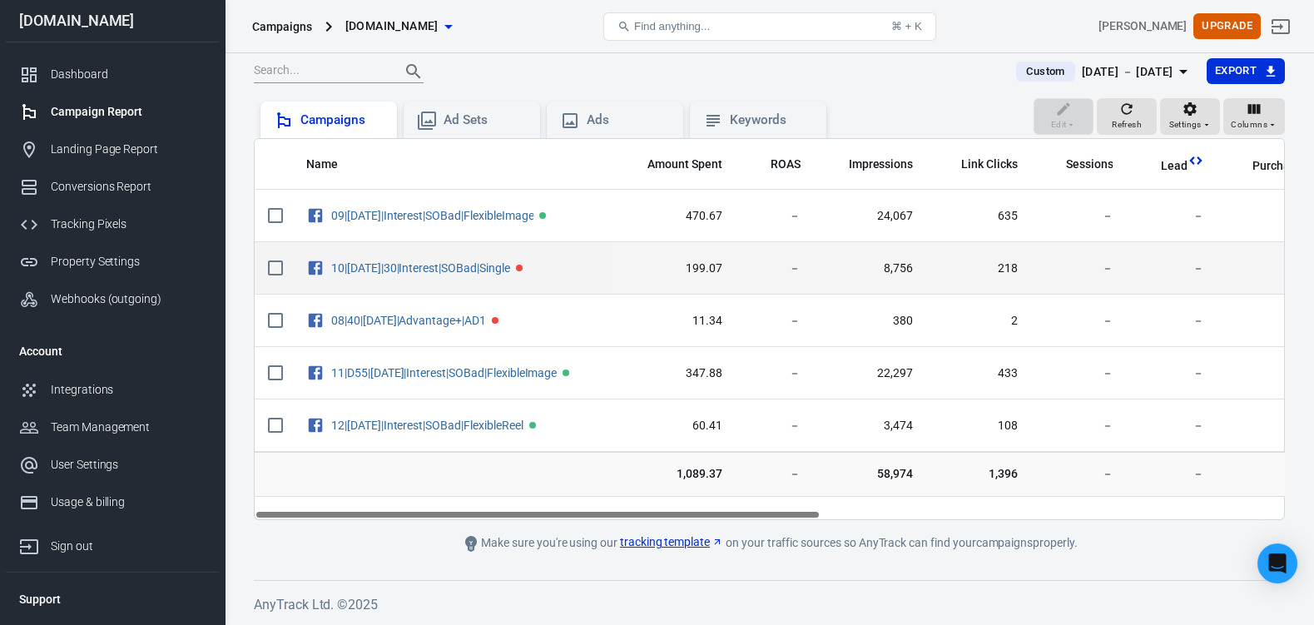
scroll to position [118, 0]
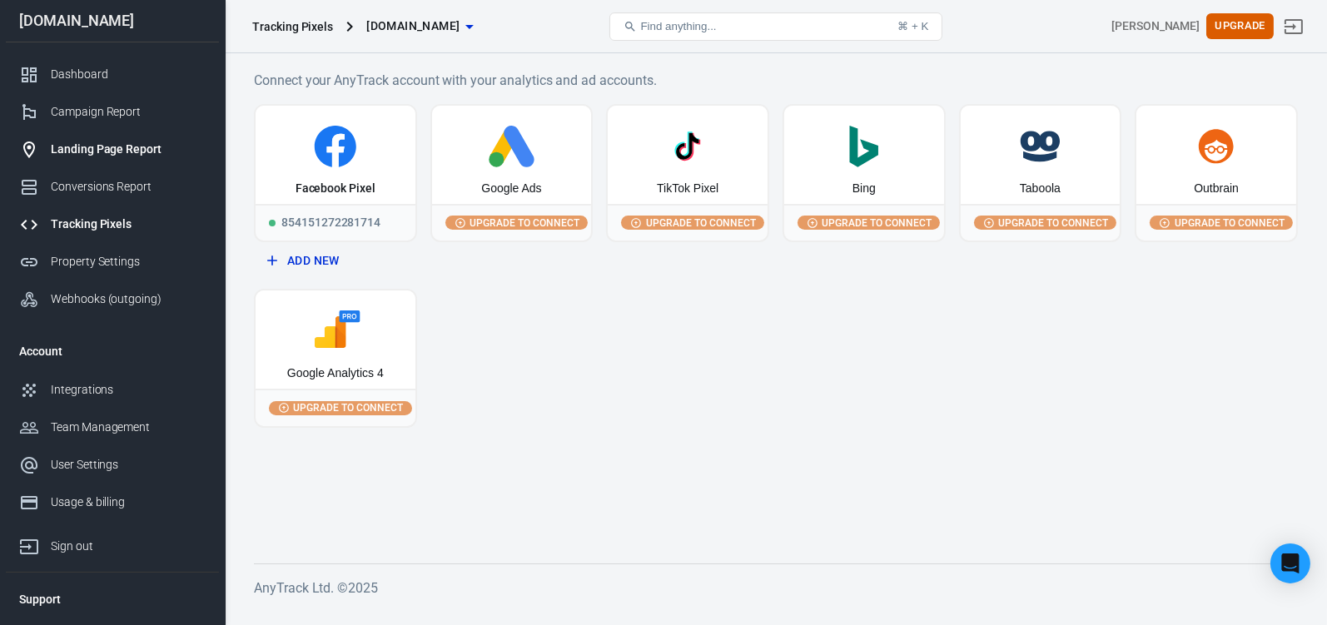
click at [110, 157] on div "Landing Page Report" at bounding box center [128, 149] width 155 height 17
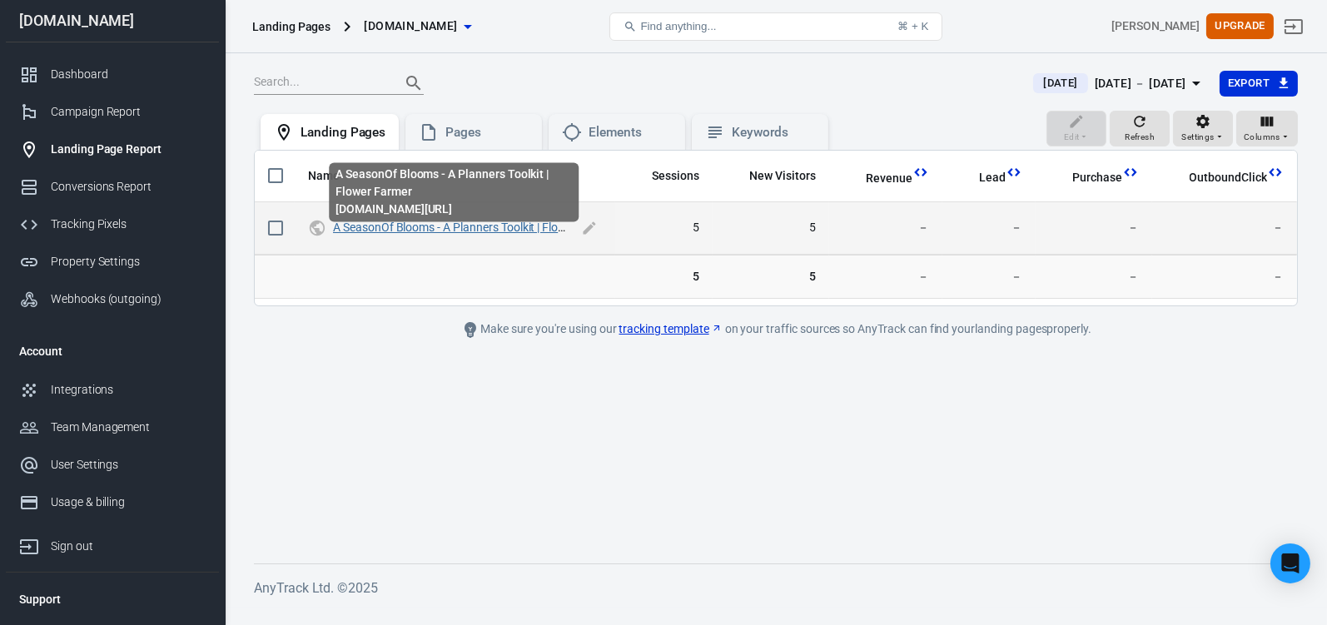
click at [490, 234] on link "A SeasonOf Blooms - A Planners Toolkit | Flower Farmer" at bounding box center [475, 227] width 284 height 13
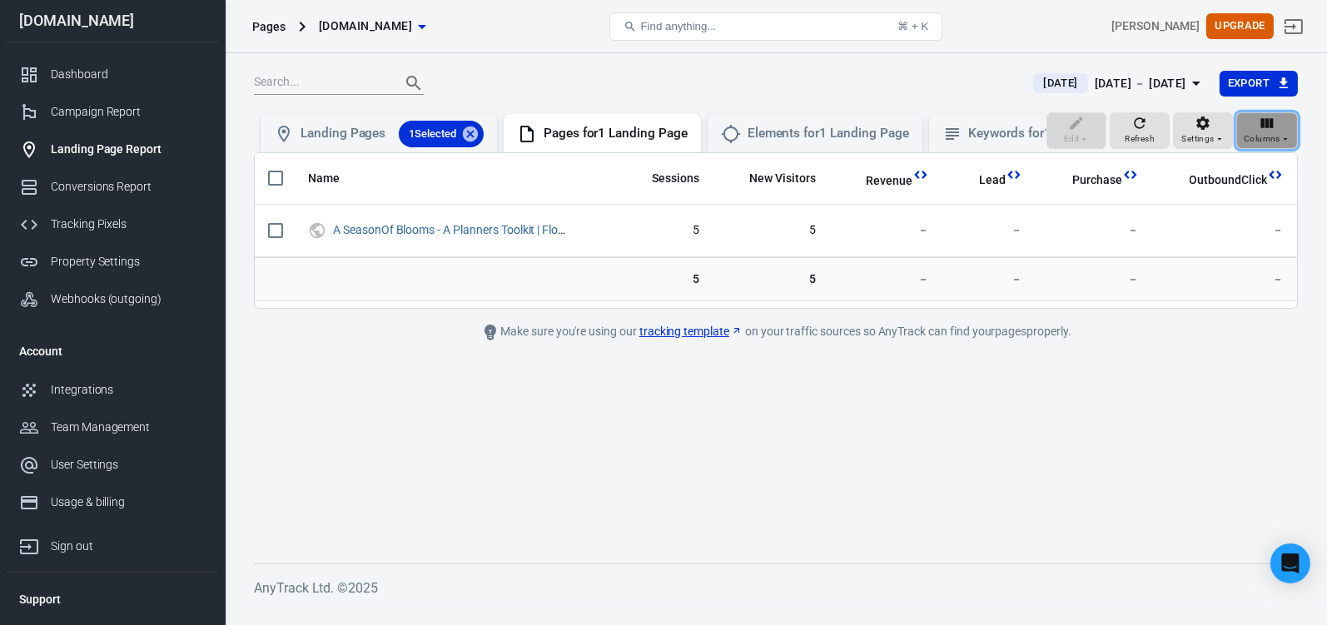
click at [1280, 144] on icon "button" at bounding box center [1285, 139] width 10 height 10
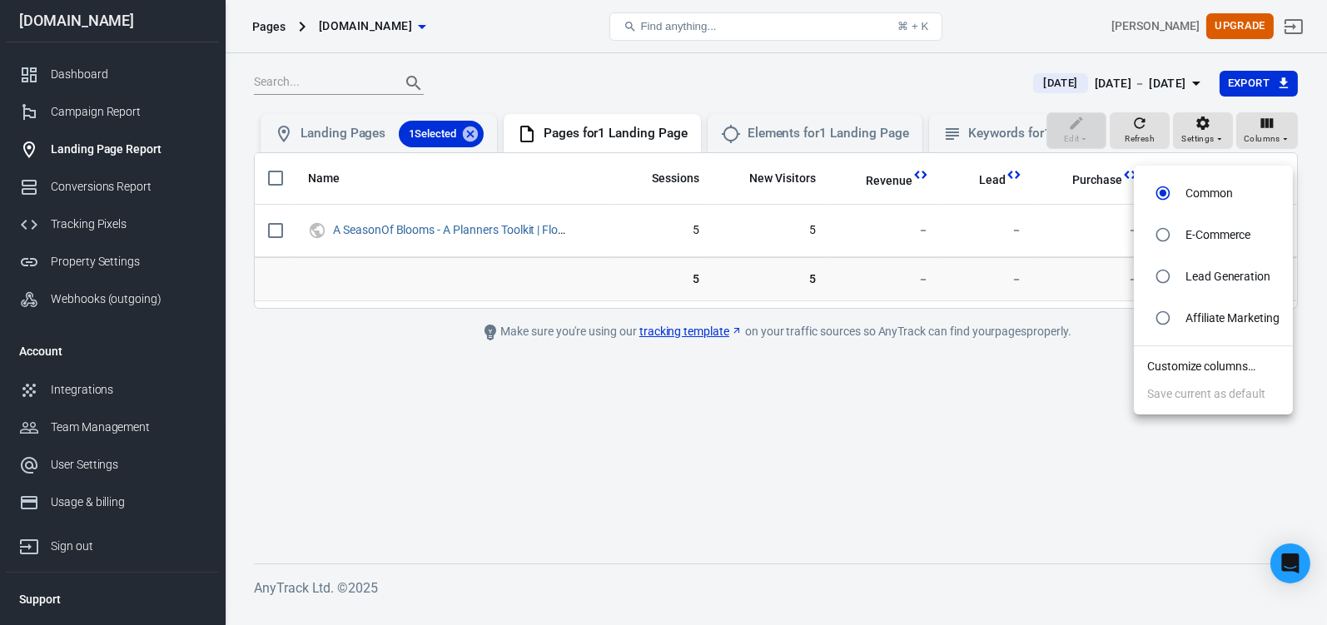
click at [1173, 194] on input "radio" at bounding box center [1163, 193] width 32 height 32
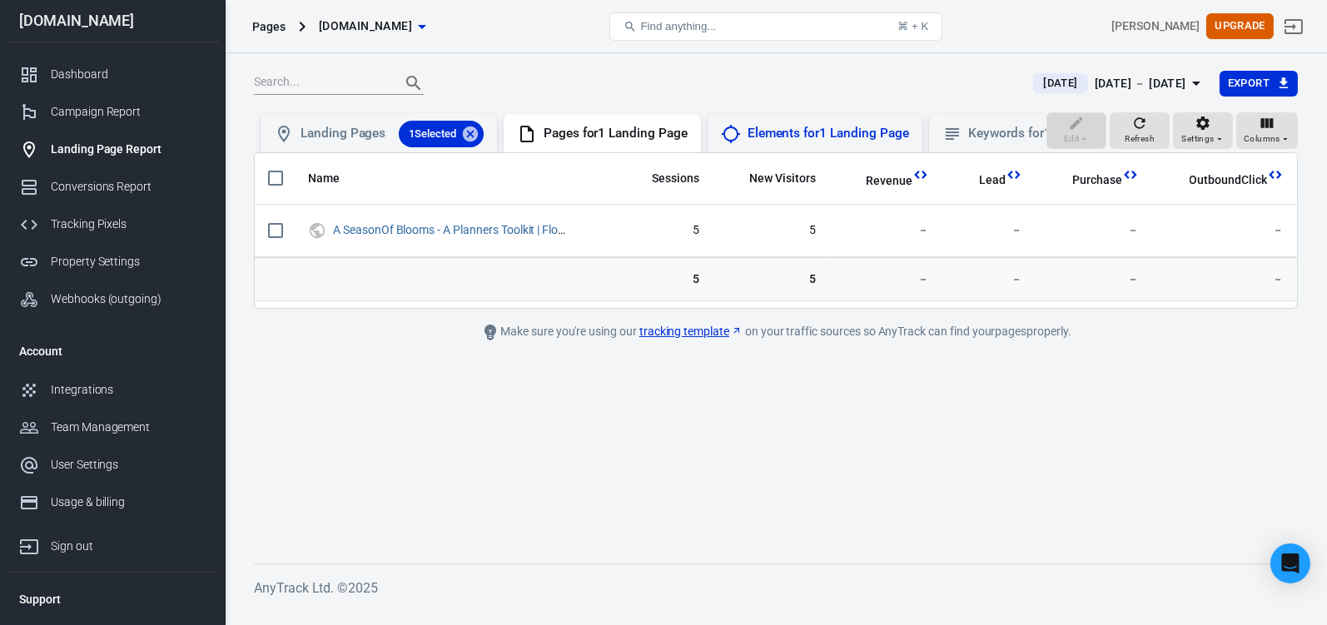
click at [822, 138] on div "Elements for 1 Landing Page" at bounding box center [828, 133] width 161 height 17
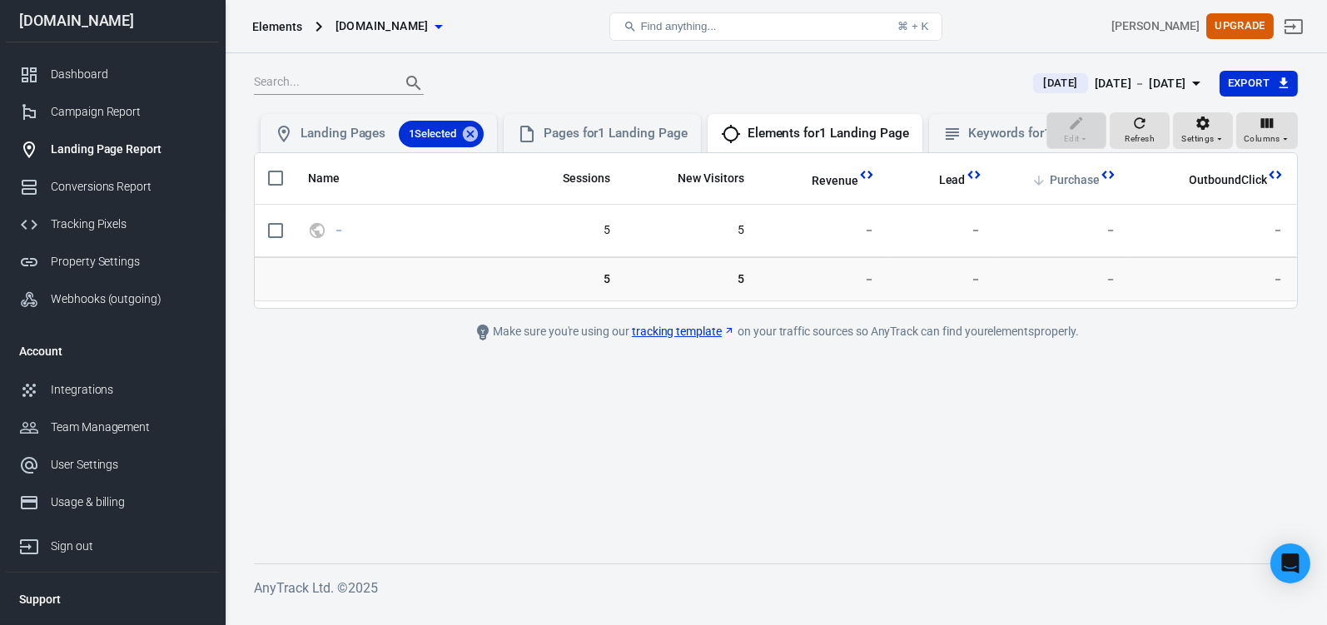
click at [1085, 189] on span "Purchase" at bounding box center [1075, 180] width 50 height 17
click at [623, 139] on div "Pages for 1 Landing Page" at bounding box center [616, 133] width 144 height 17
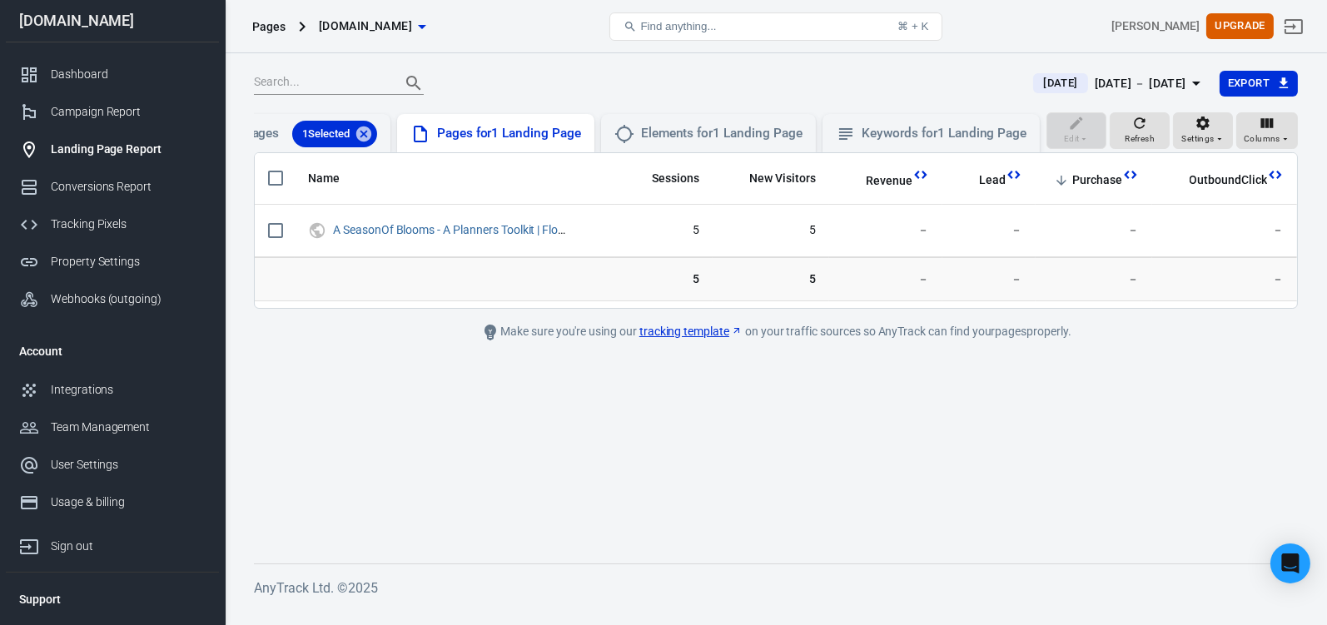
scroll to position [0, 206]
click at [946, 135] on div "Keywords for 1 Landing Page" at bounding box center [944, 133] width 165 height 17
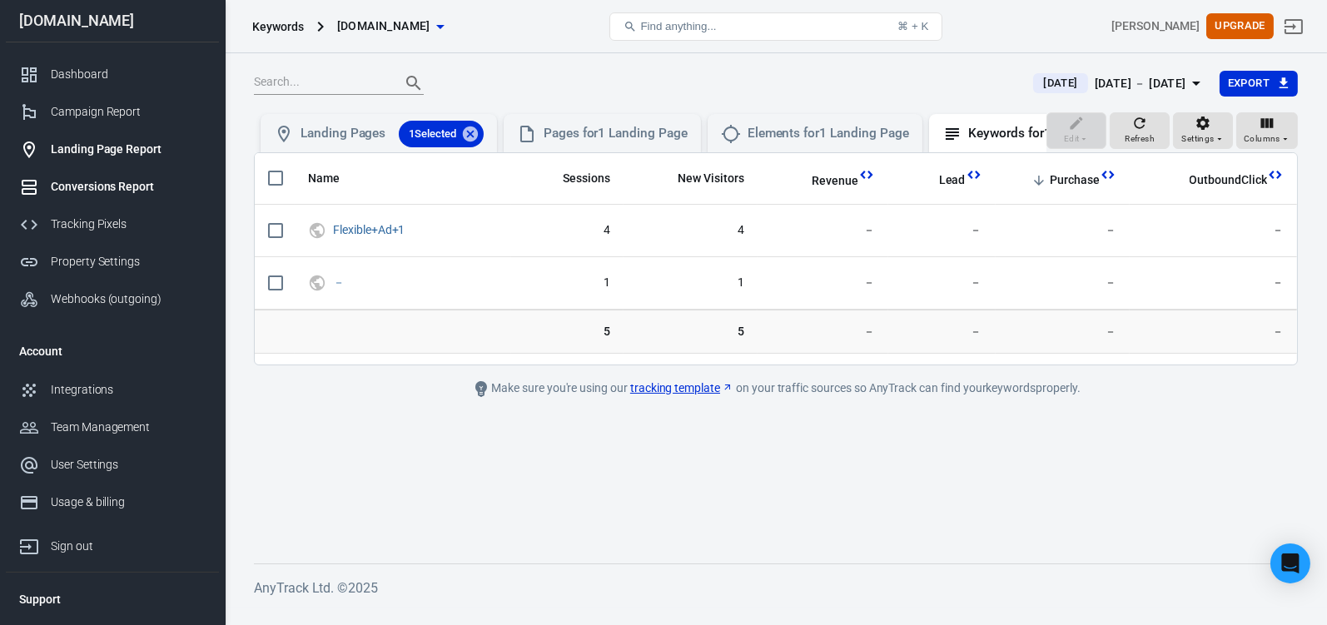
click at [104, 193] on div "Conversions Report" at bounding box center [128, 186] width 155 height 17
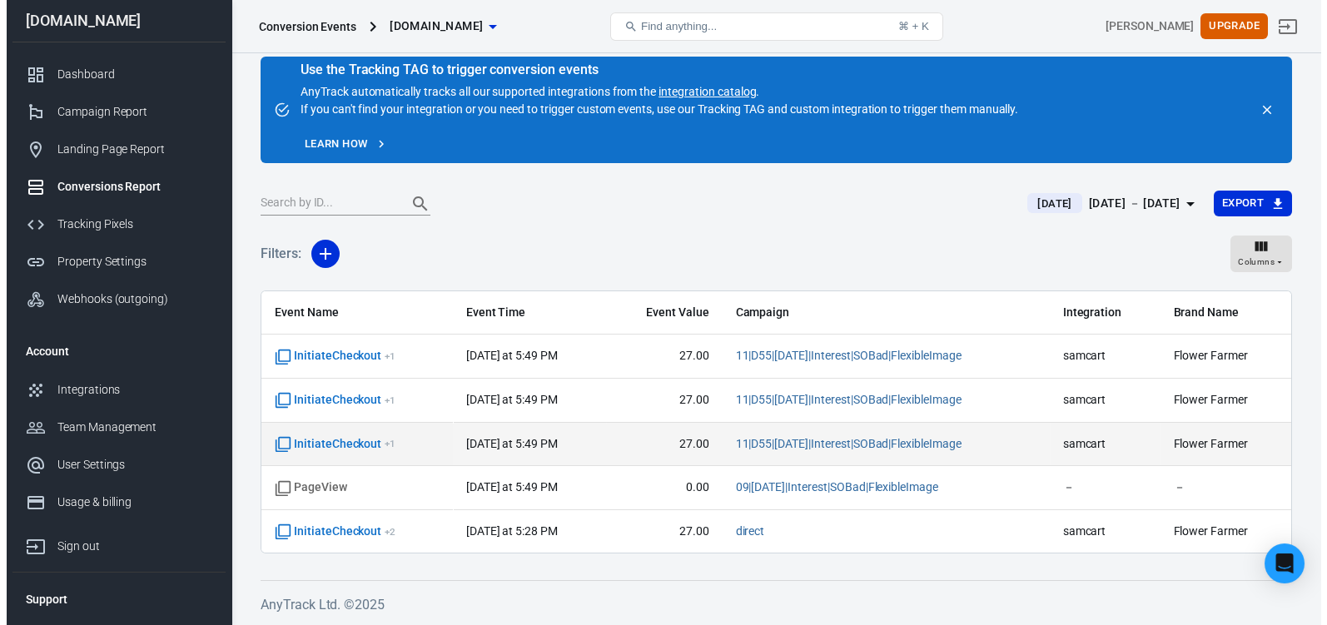
scroll to position [22, 0]
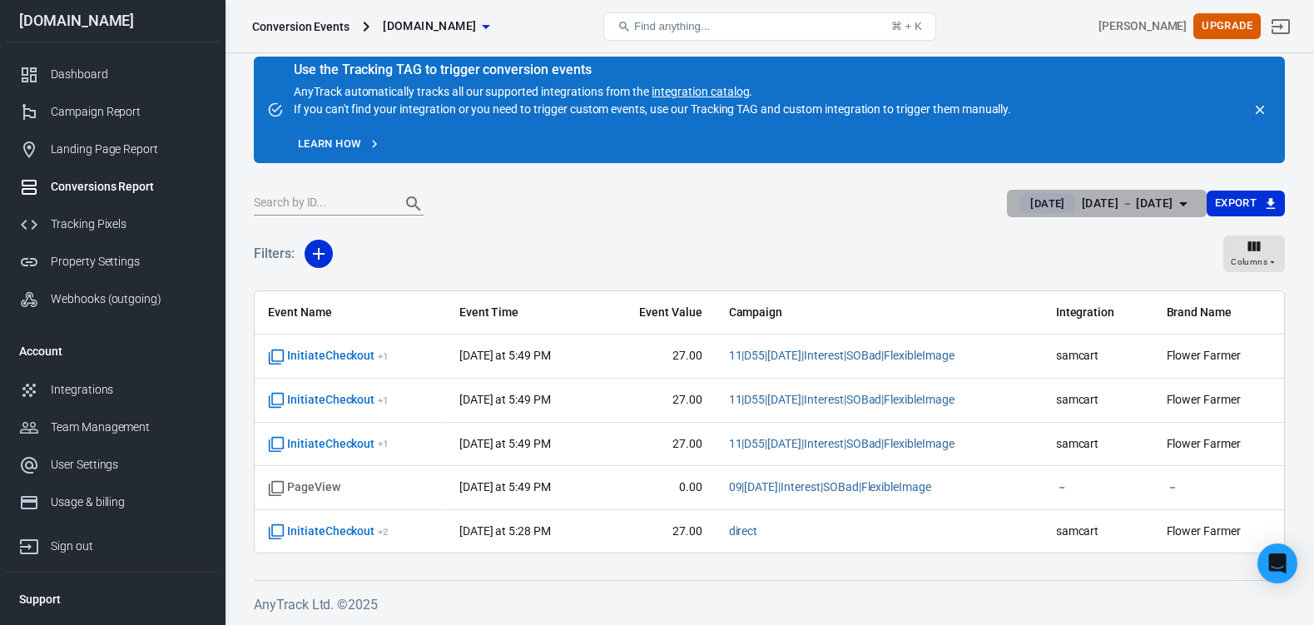
click at [1180, 202] on icon "button" at bounding box center [1184, 204] width 8 height 4
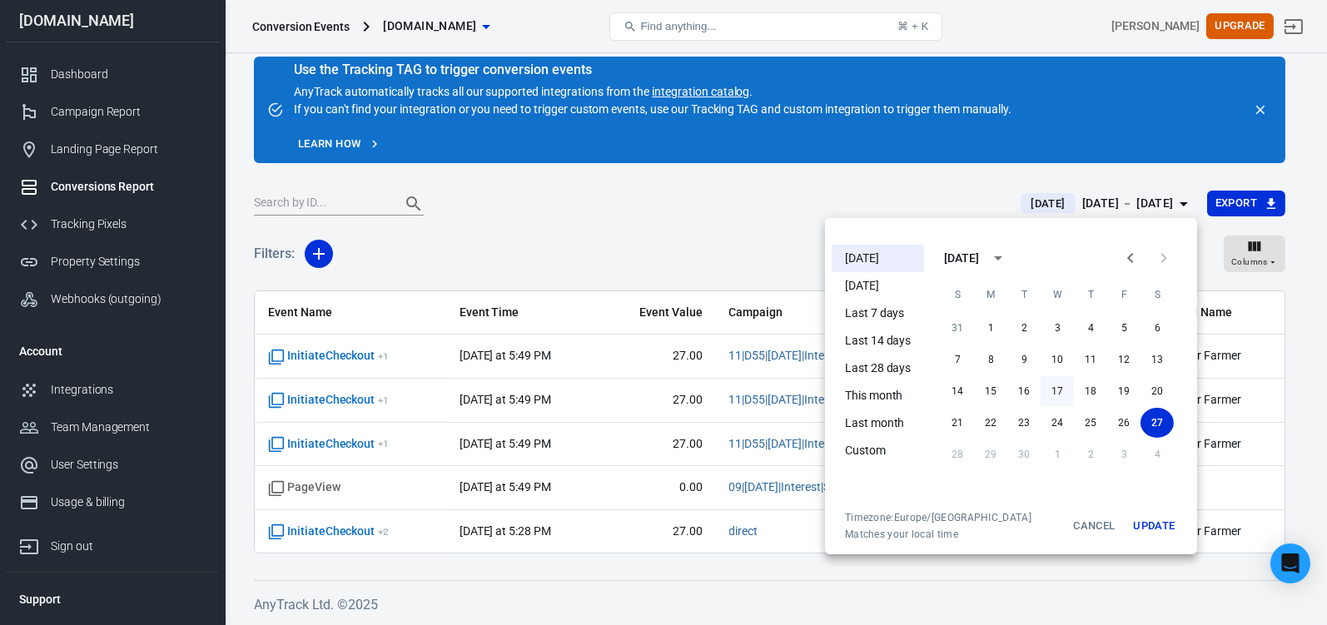
click at [1051, 390] on button "17" at bounding box center [1057, 391] width 33 height 30
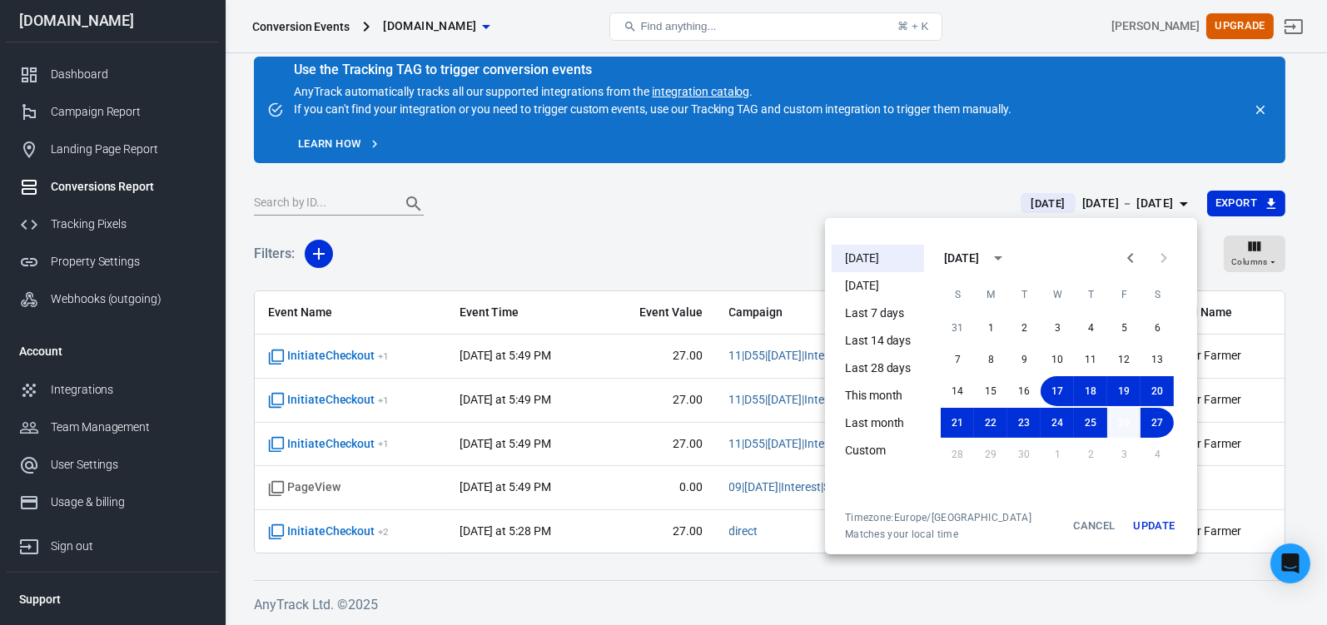
click at [1125, 422] on button "26" at bounding box center [1123, 423] width 33 height 30
drag, startPoint x: 1143, startPoint y: 526, endPoint x: 1092, endPoint y: 490, distance: 62.1
click at [1141, 524] on button "Update" at bounding box center [1153, 526] width 53 height 30
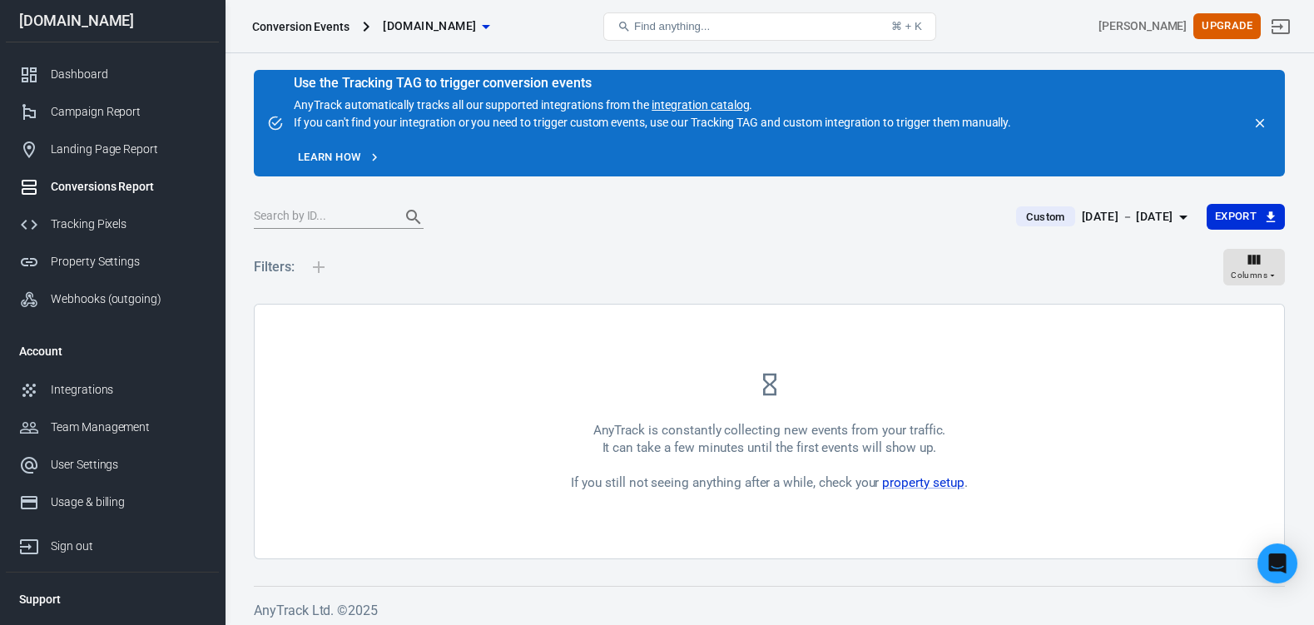
click at [1180, 220] on icon "button" at bounding box center [1184, 218] width 8 height 4
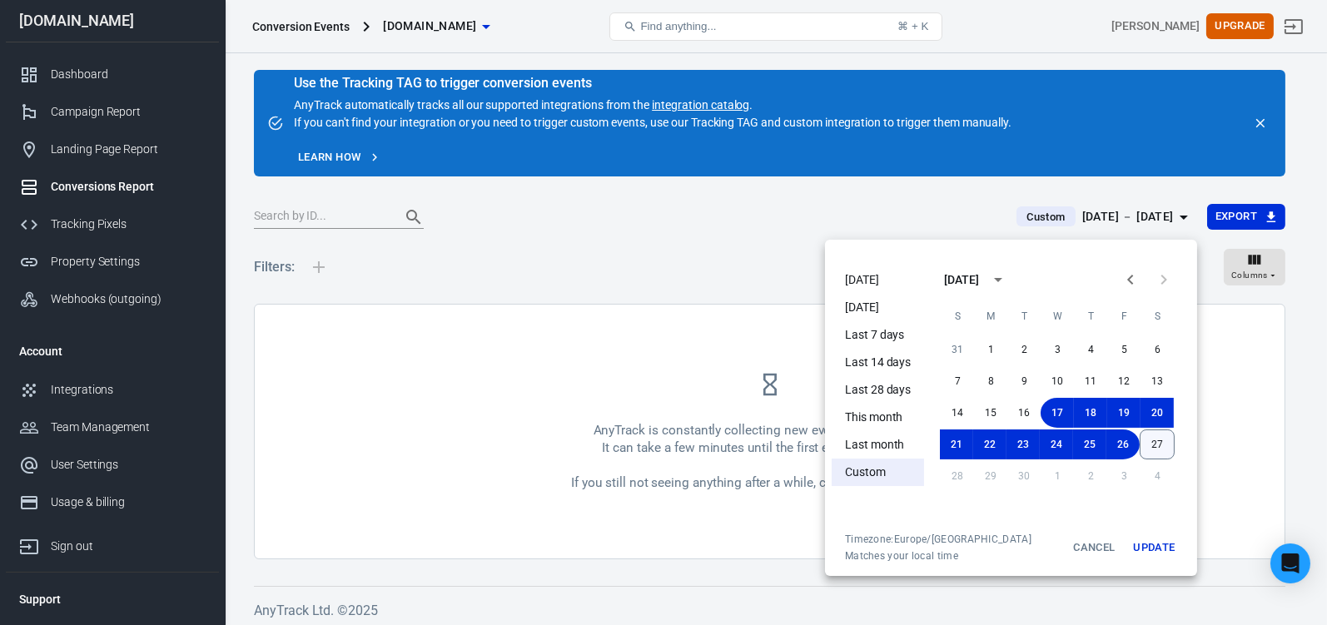
click at [1153, 442] on button "27" at bounding box center [1157, 445] width 35 height 30
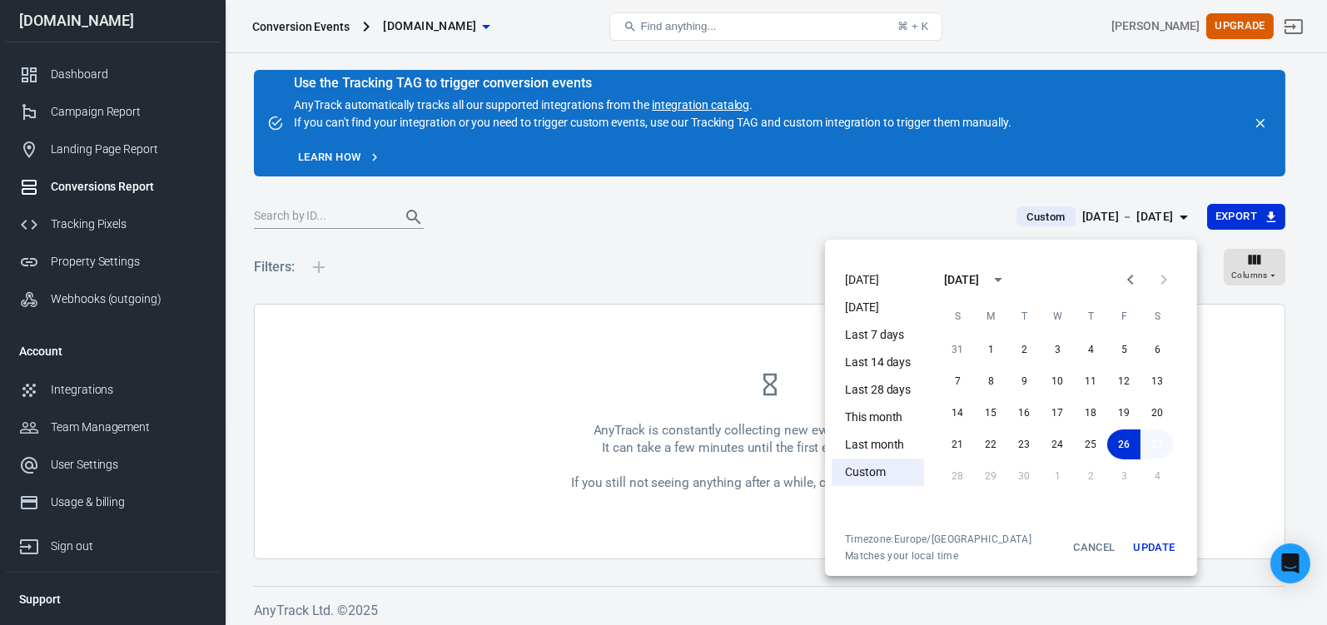
click at [1158, 444] on button "27" at bounding box center [1156, 445] width 33 height 30
click at [1112, 444] on button "26" at bounding box center [1123, 445] width 33 height 30
click at [1163, 547] on button "Update" at bounding box center [1153, 548] width 53 height 30
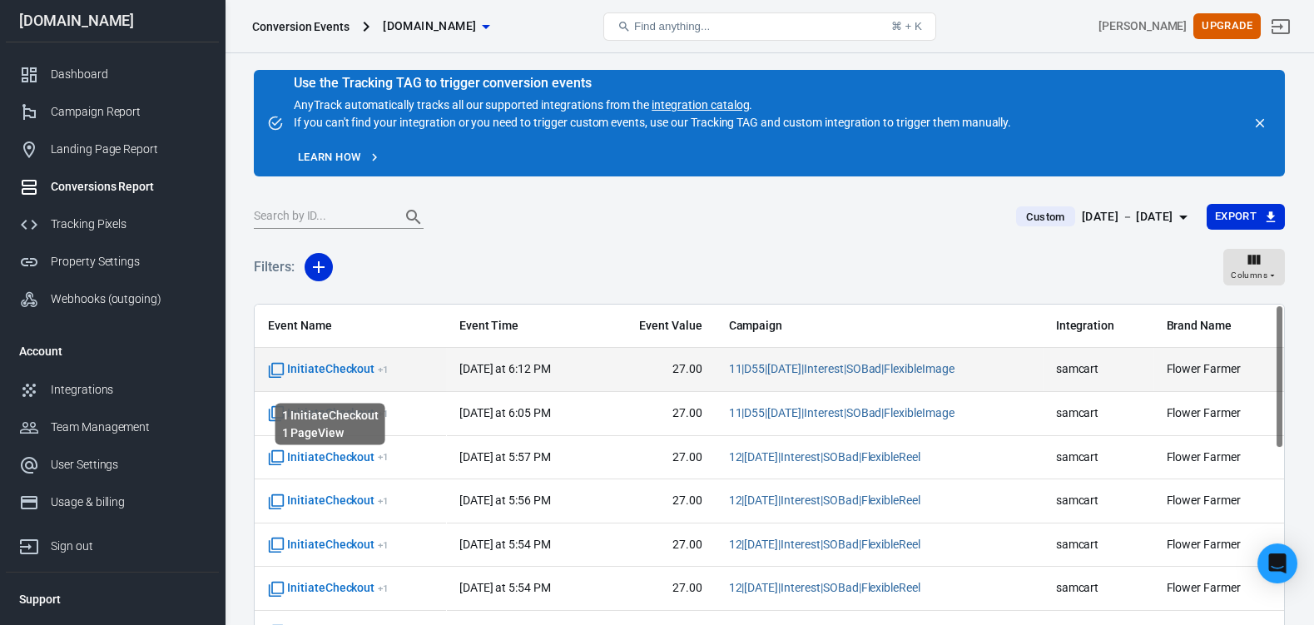
click at [363, 378] on span "InitiateCheckout + 1" at bounding box center [328, 369] width 121 height 17
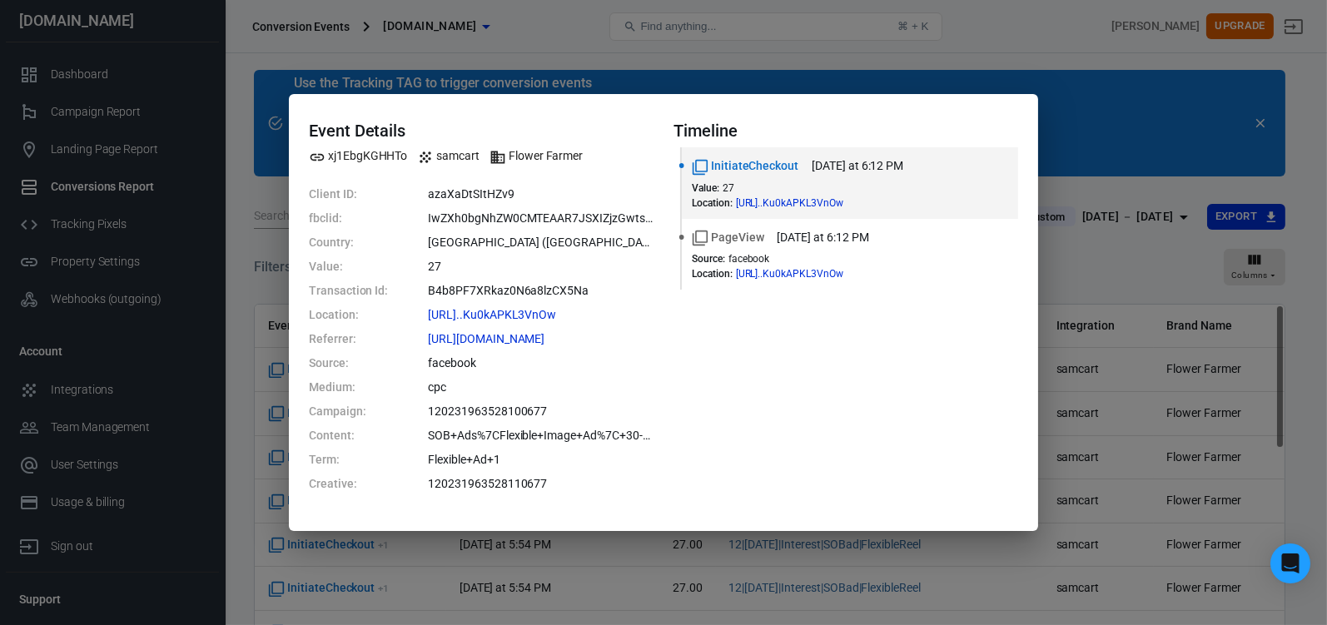
click at [1147, 118] on div "Event Details xj1EbgKGHHTo samcart Flower Farmer Client ID: azaXaDtSItHZv9 fbcl…" at bounding box center [663, 312] width 1327 height 625
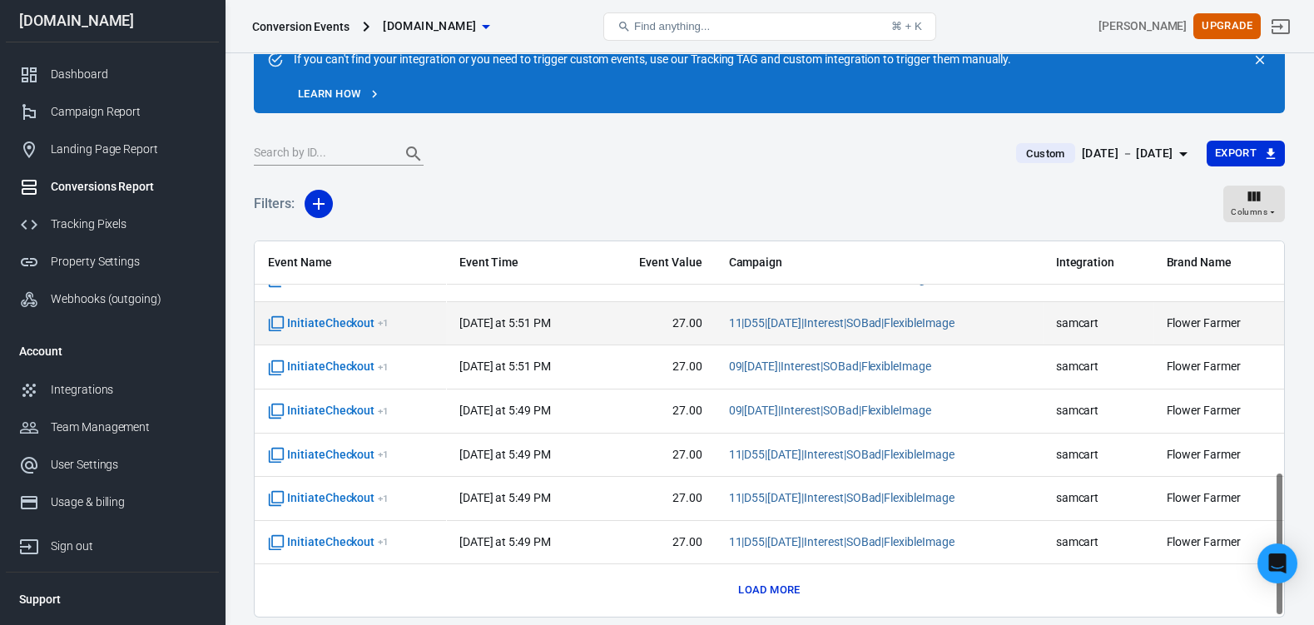
scroll to position [136, 0]
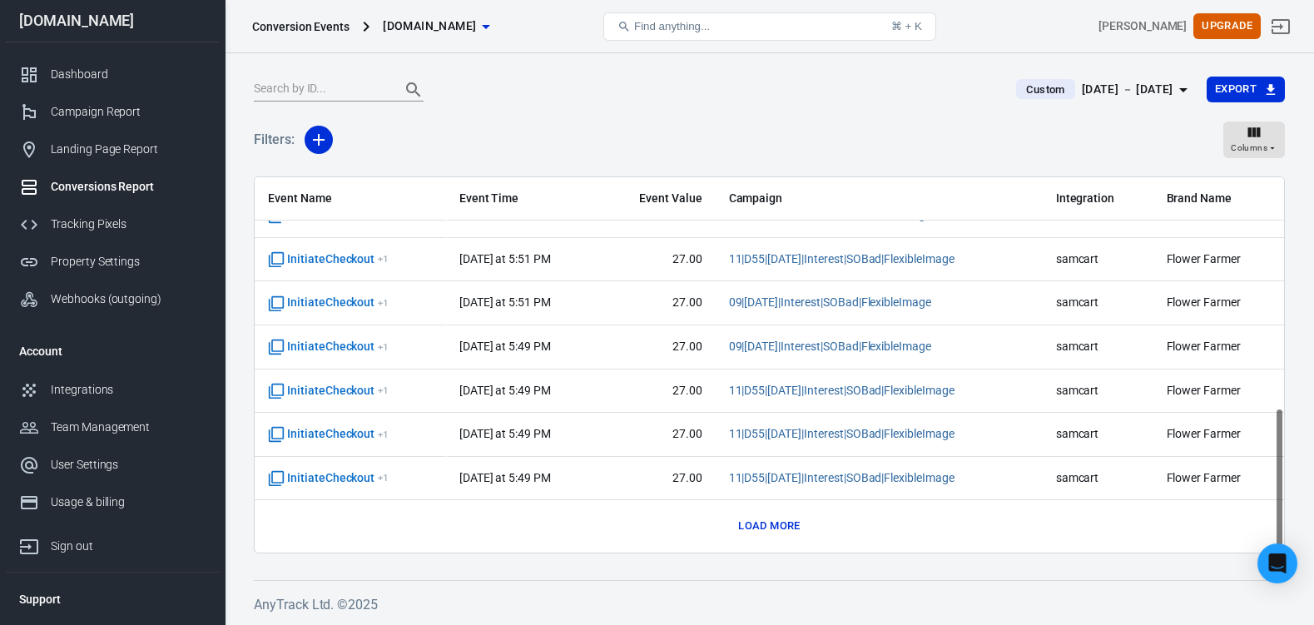
click at [774, 520] on button "Load more" at bounding box center [769, 527] width 70 height 26
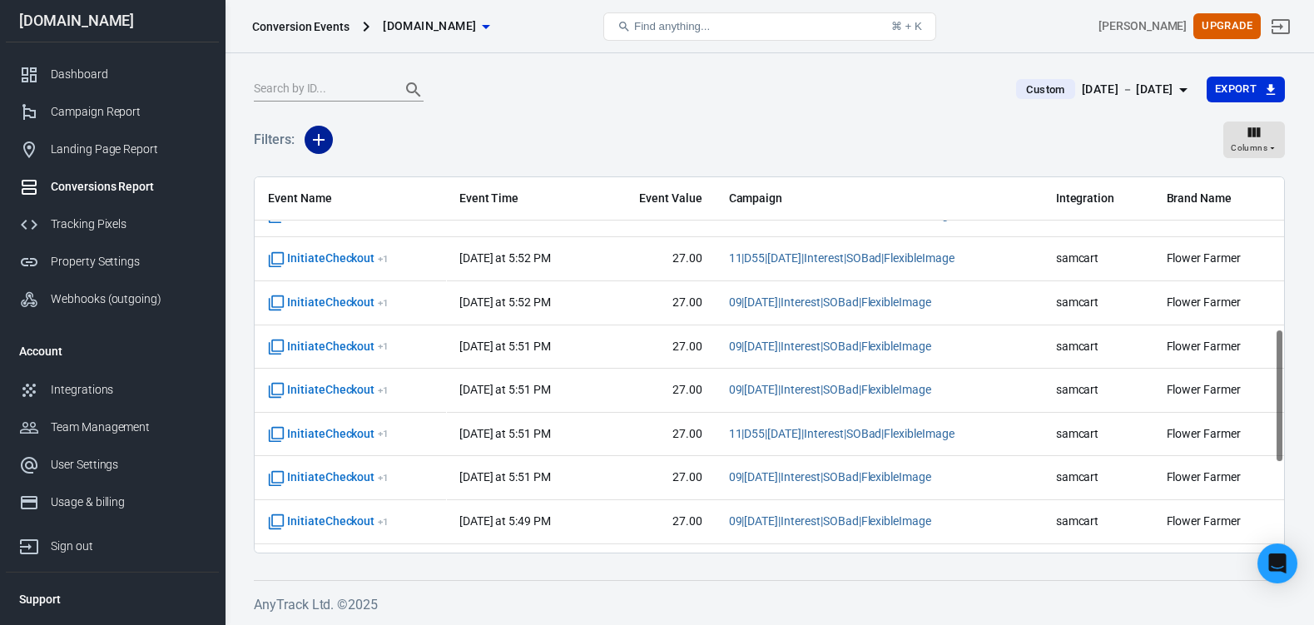
click at [325, 143] on icon "button" at bounding box center [319, 140] width 20 height 20
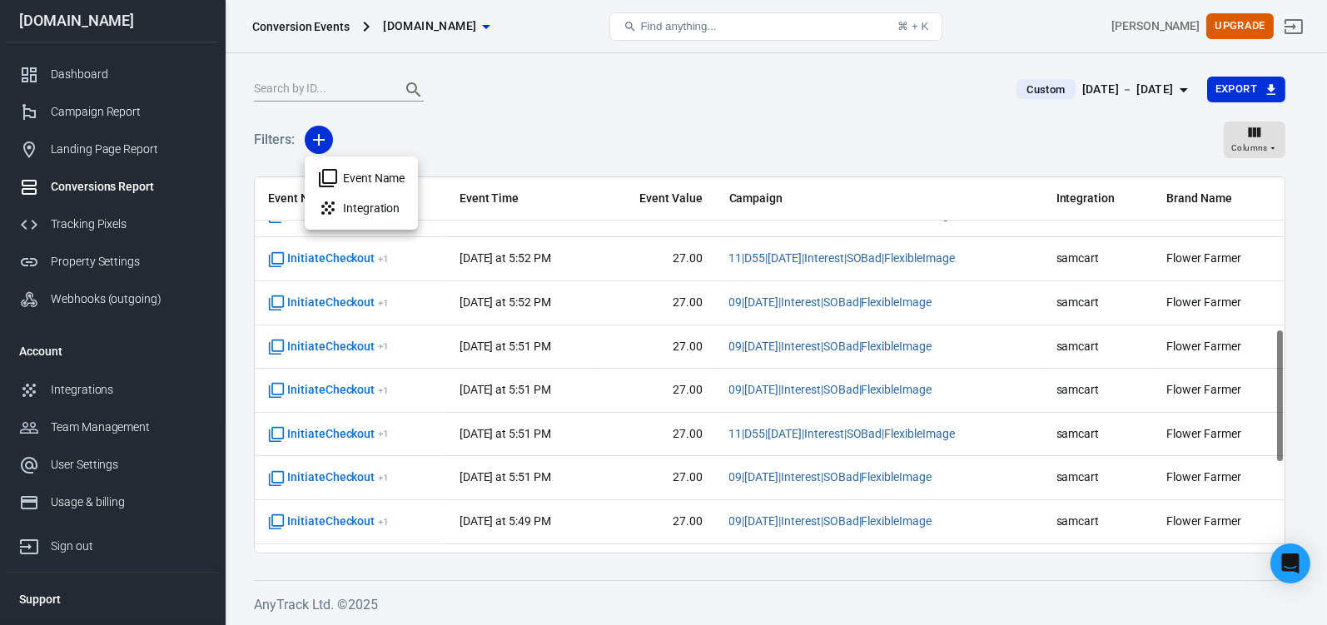
click at [1263, 150] on div at bounding box center [663, 312] width 1327 height 625
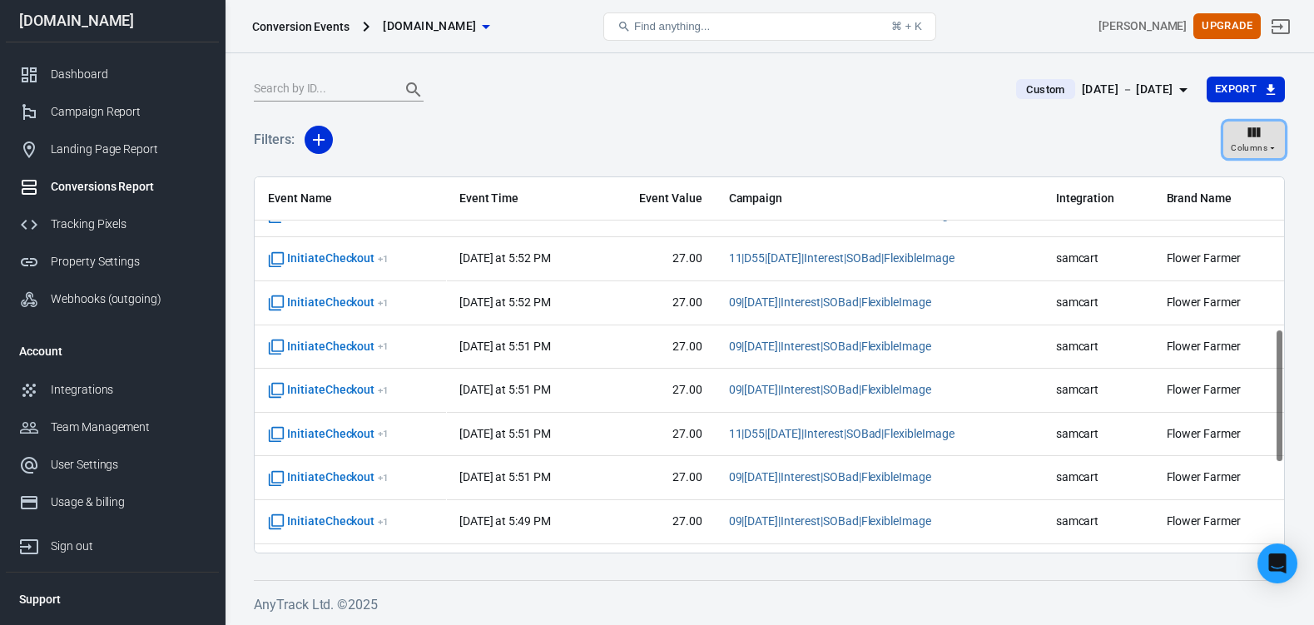
click at [1268, 148] on icon "button" at bounding box center [1273, 148] width 10 height 10
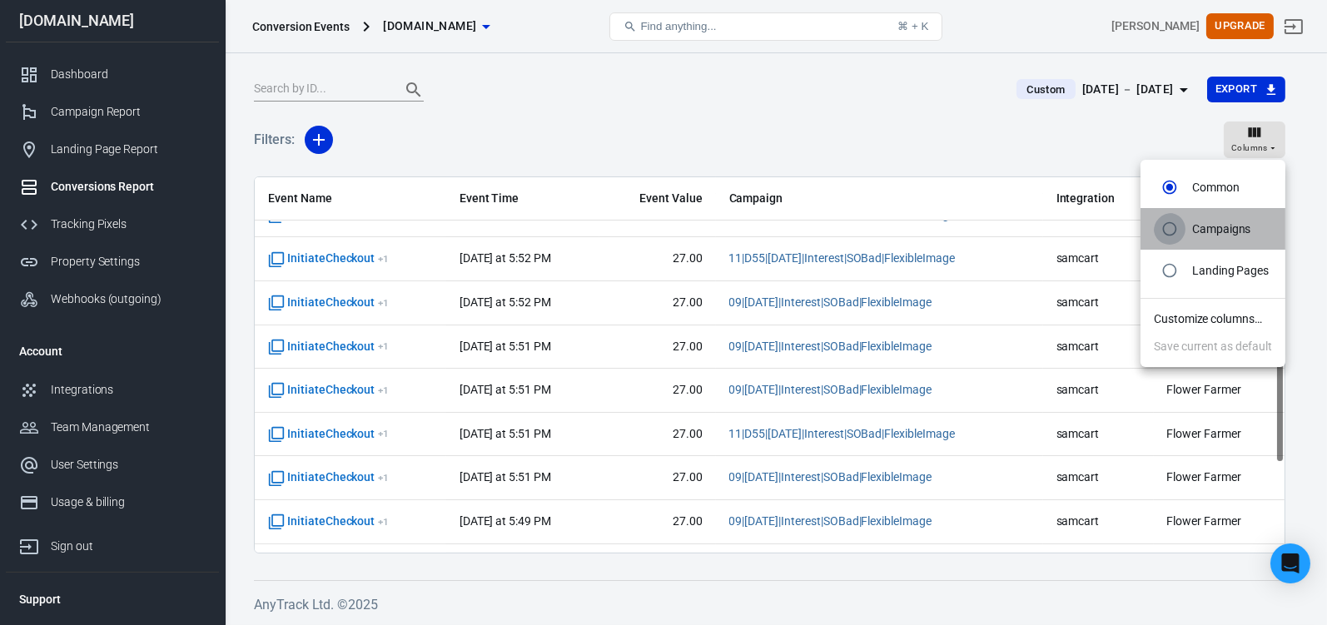
click at [1170, 239] on input "radio" at bounding box center [1170, 229] width 32 height 32
radio input "true"
radio input "false"
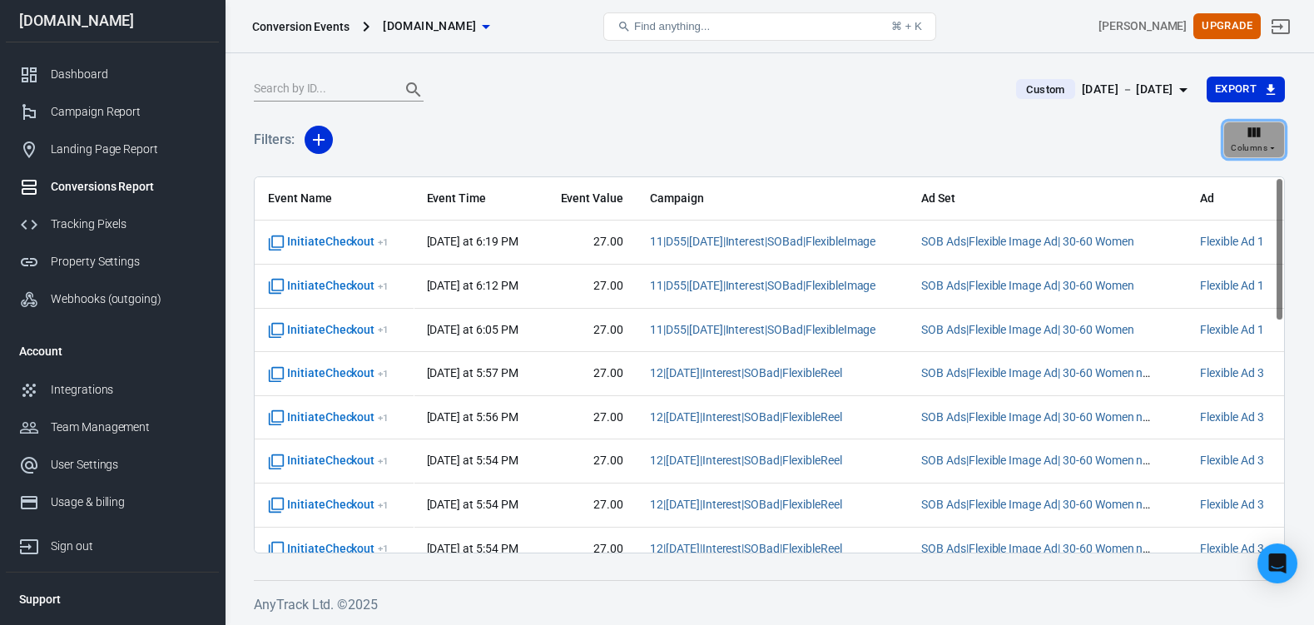
click at [1270, 152] on icon "button" at bounding box center [1273, 148] width 10 height 10
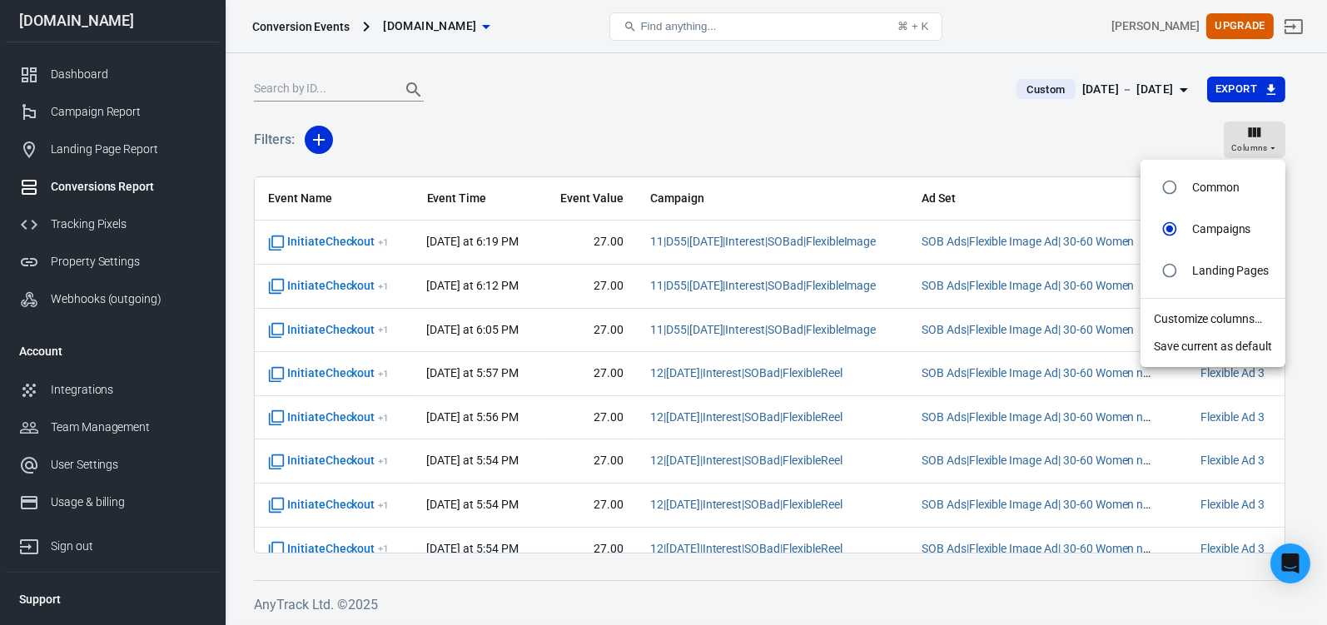
click at [87, 267] on div at bounding box center [663, 312] width 1327 height 625
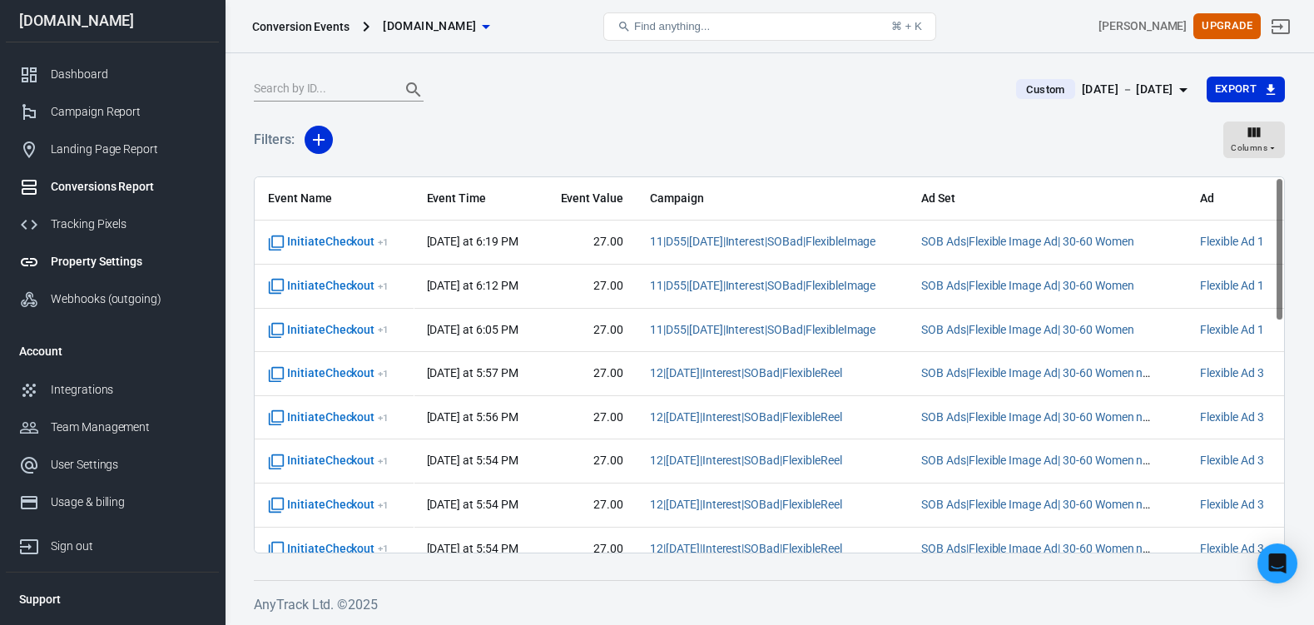
click at [85, 266] on div "Property Settings" at bounding box center [128, 261] width 155 height 17
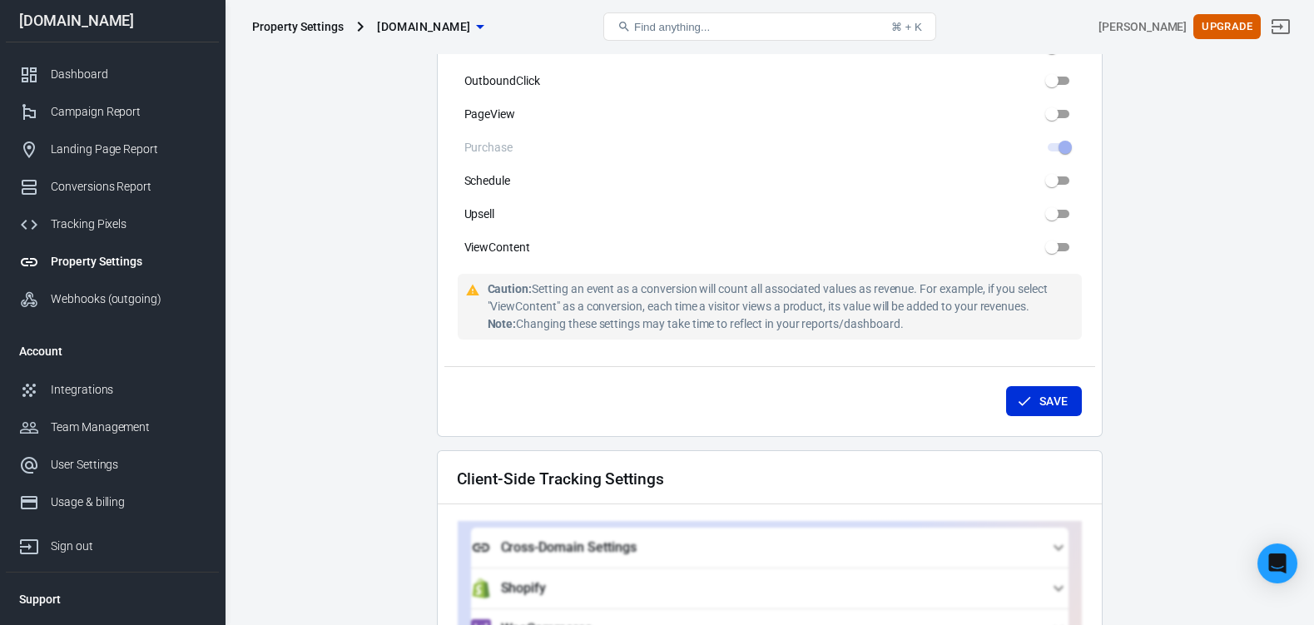
scroll to position [1063, 0]
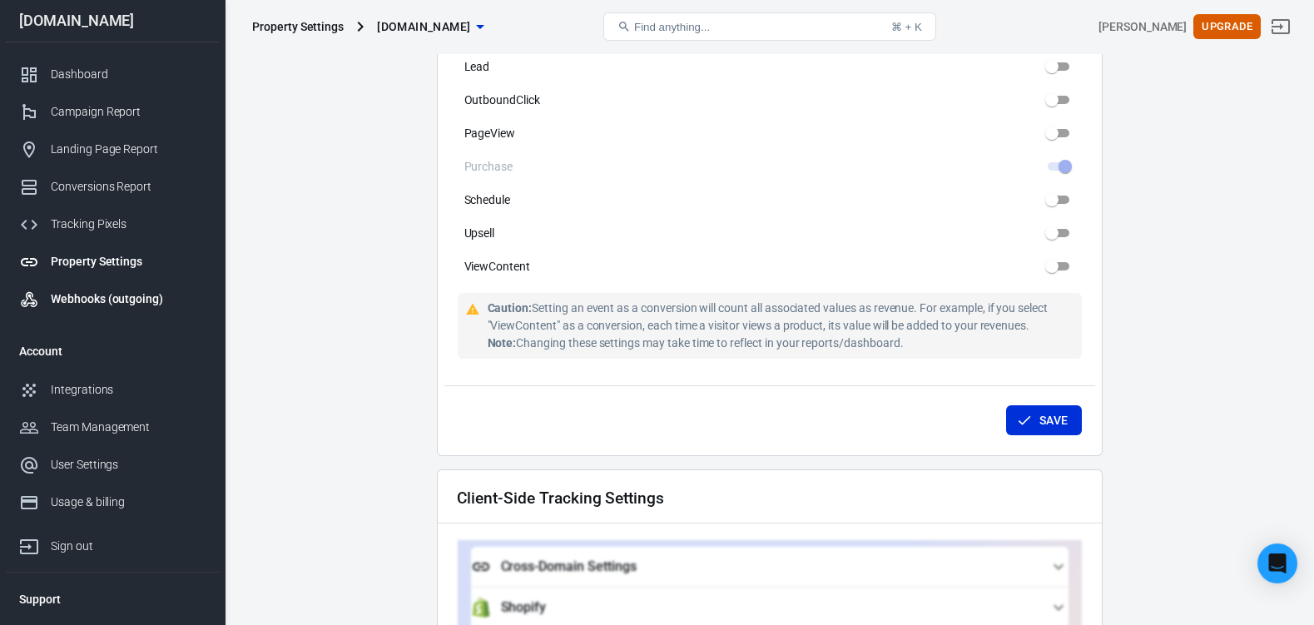
click at [83, 306] on div "Webhooks (outgoing)" at bounding box center [128, 299] width 155 height 17
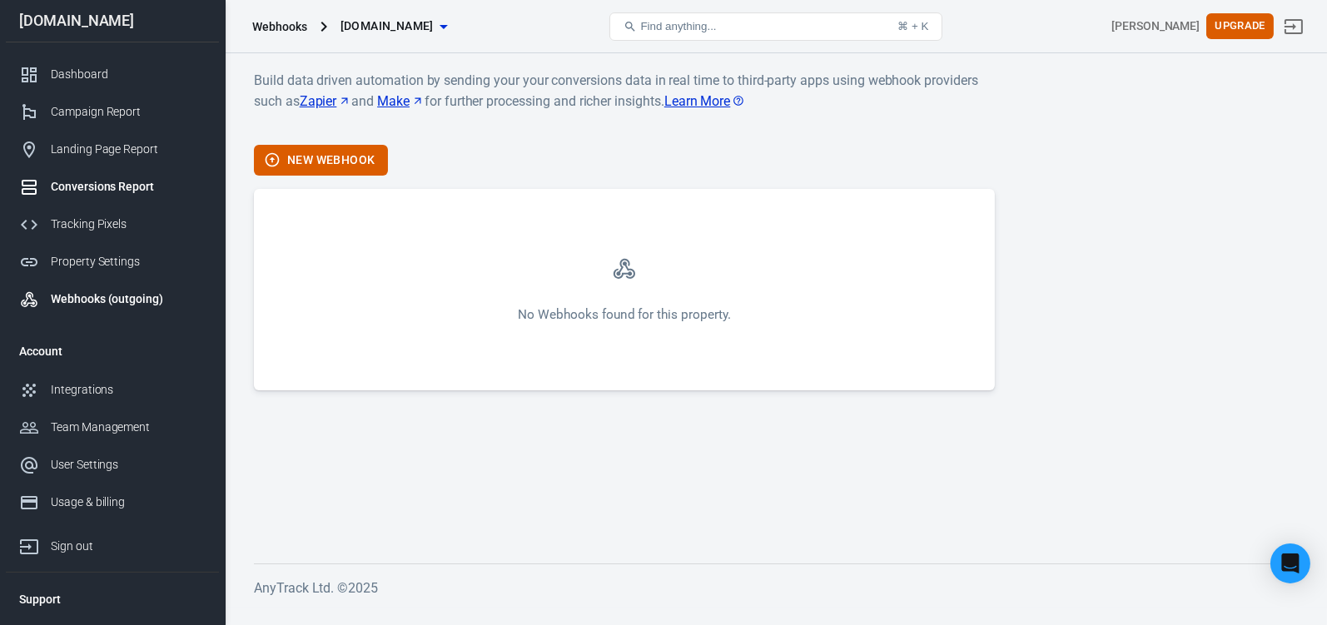
click at [71, 193] on div "Conversions Report" at bounding box center [128, 186] width 155 height 17
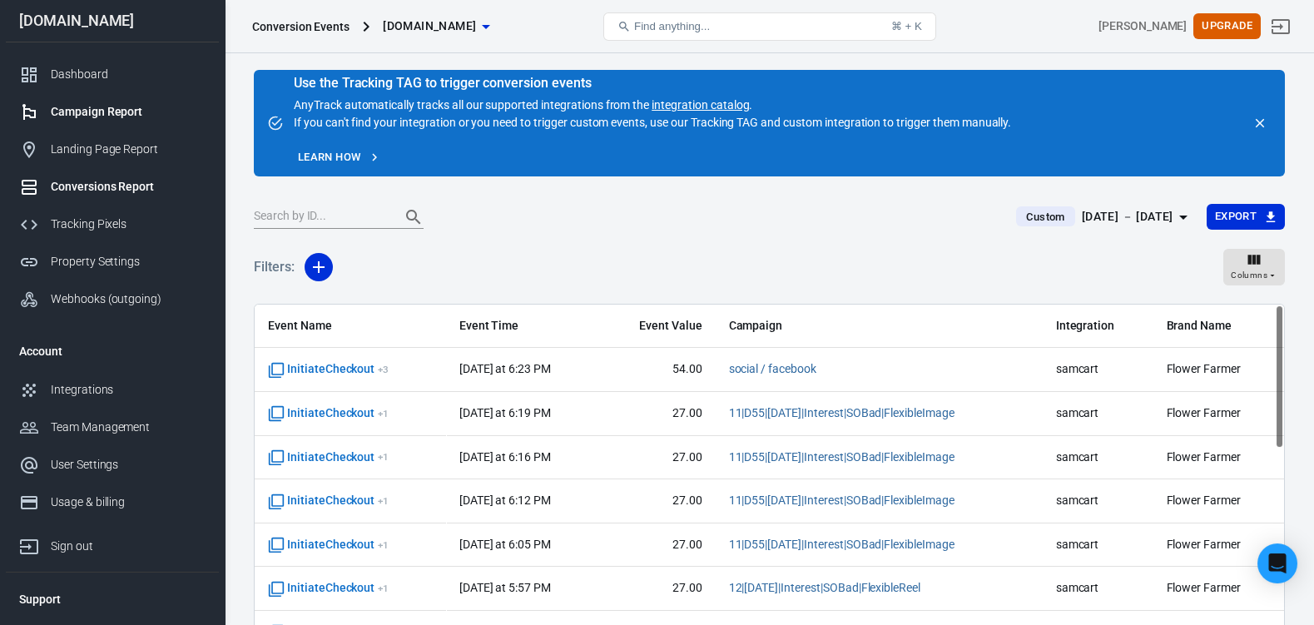
click at [110, 113] on div "Campaign Report" at bounding box center [128, 111] width 155 height 17
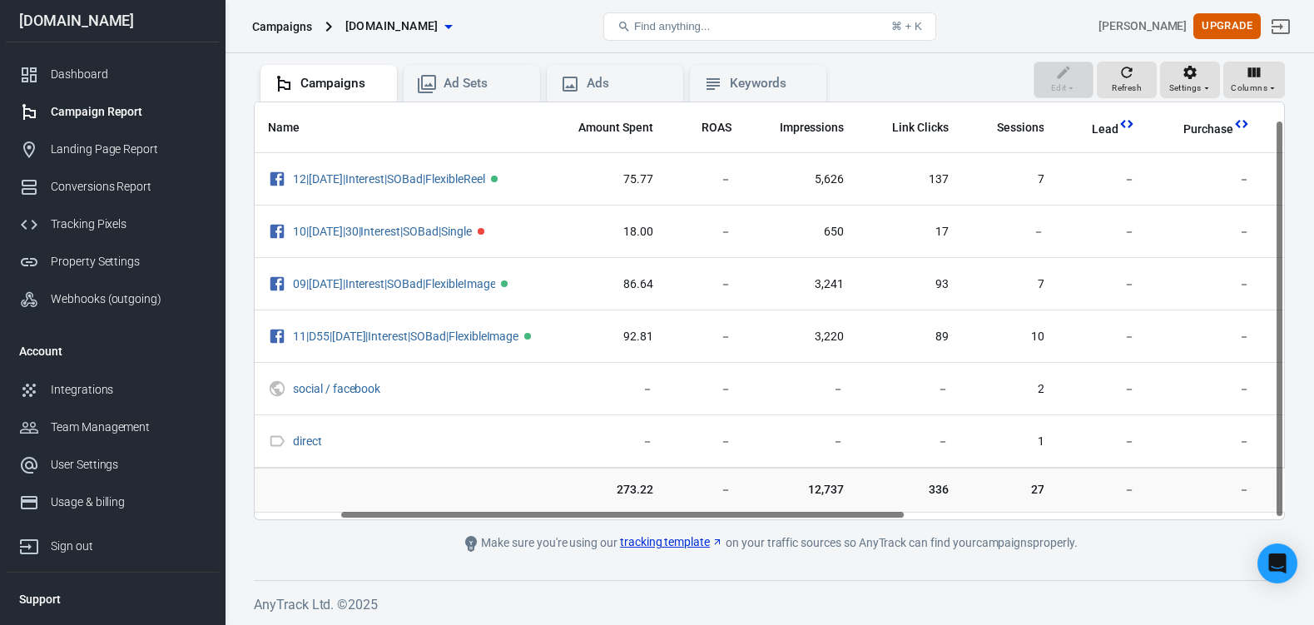
scroll to position [18, 0]
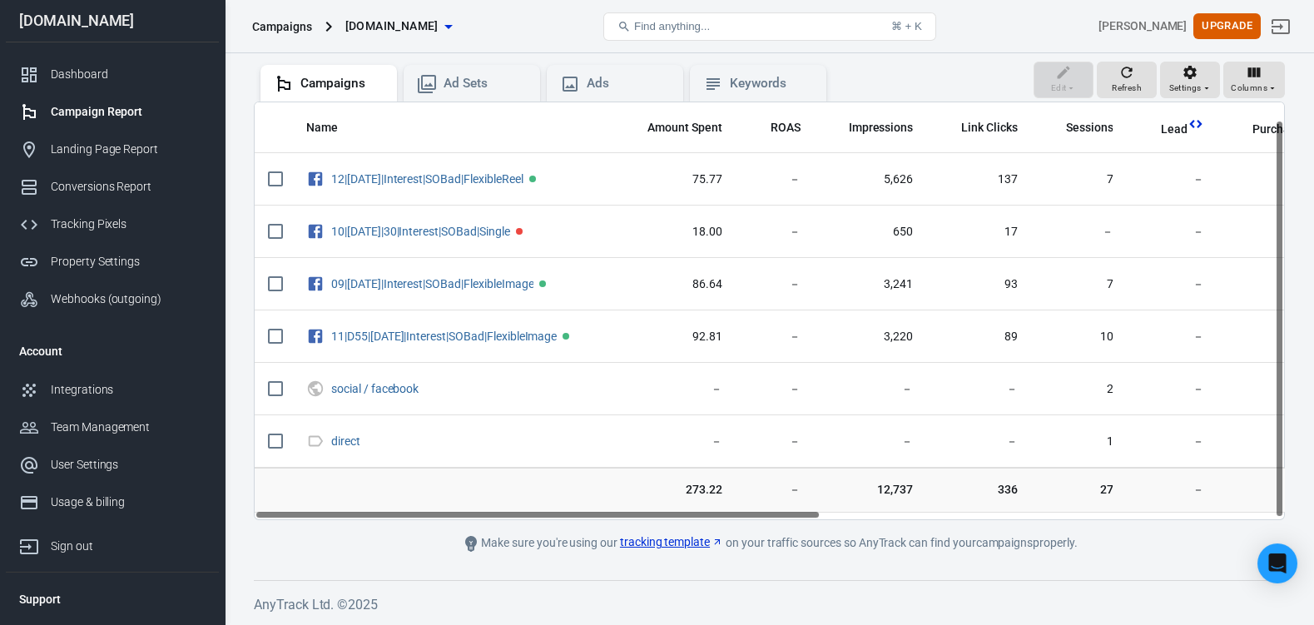
drag, startPoint x: 788, startPoint y: 508, endPoint x: 691, endPoint y: 558, distance: 109.5
click at [689, 564] on div "Verify Ads Integration on Pixel Settings to display your campaigns AnyTrack rel…" at bounding box center [770, 267] width 1090 height 715
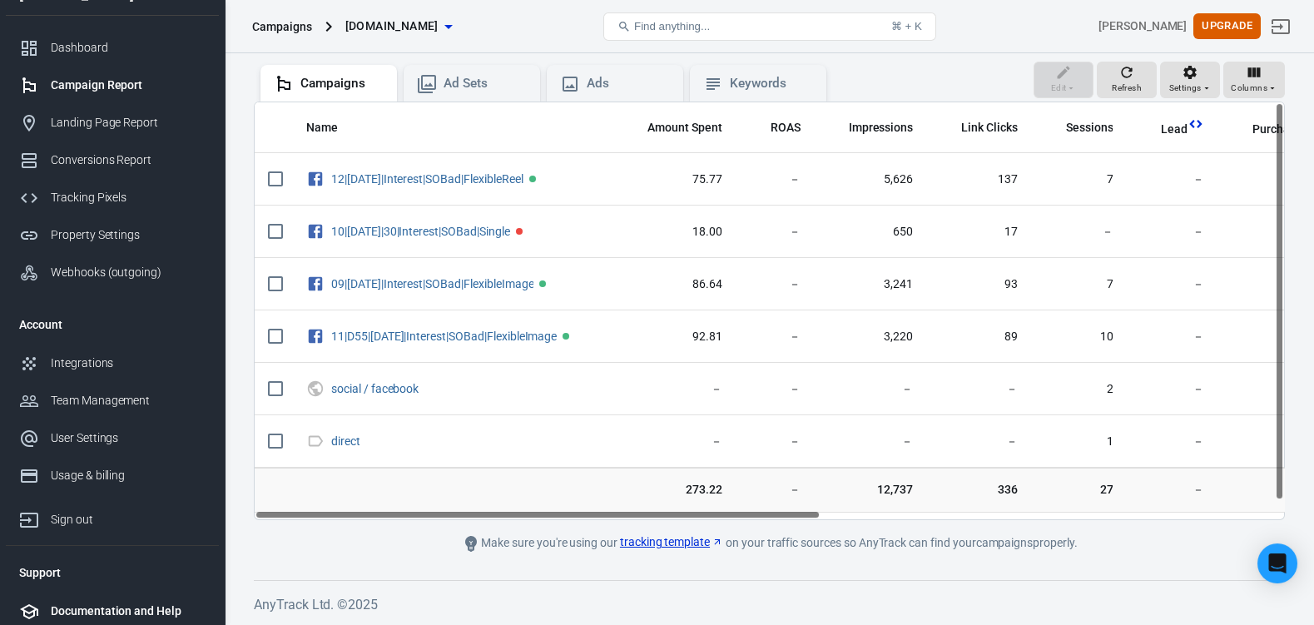
scroll to position [42, 0]
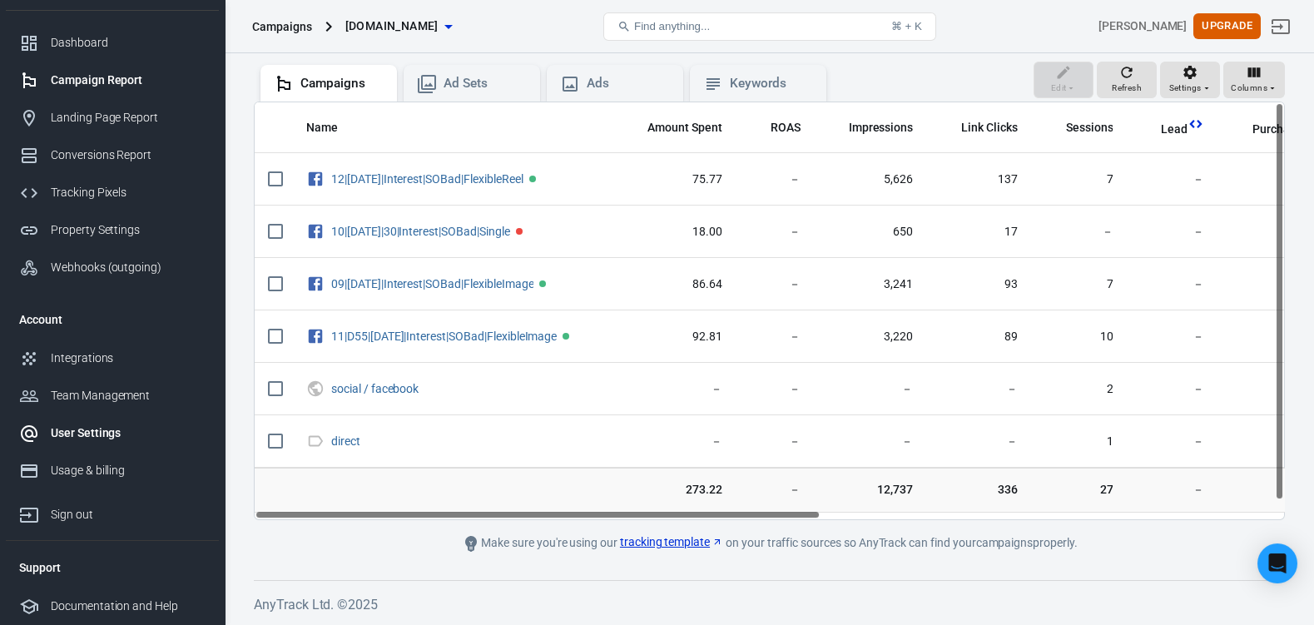
click at [92, 425] on div "User Settings" at bounding box center [128, 433] width 155 height 17
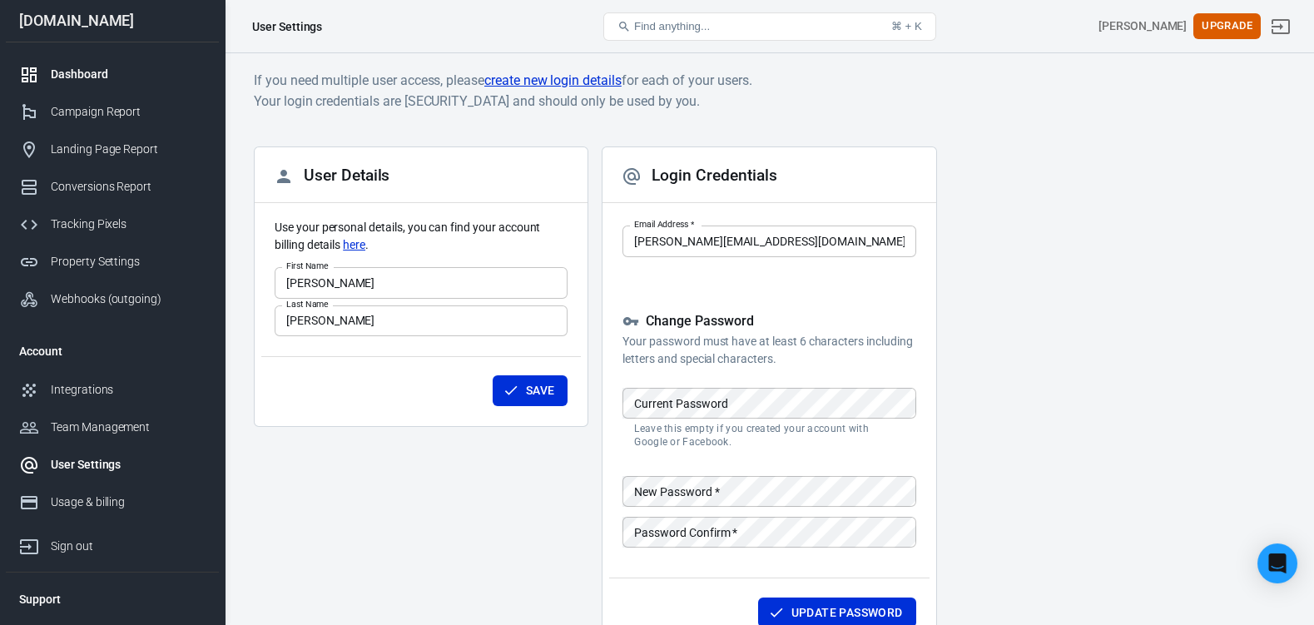
click at [71, 66] on div "Dashboard" at bounding box center [128, 74] width 155 height 17
